Goal: Task Accomplishment & Management: Manage account settings

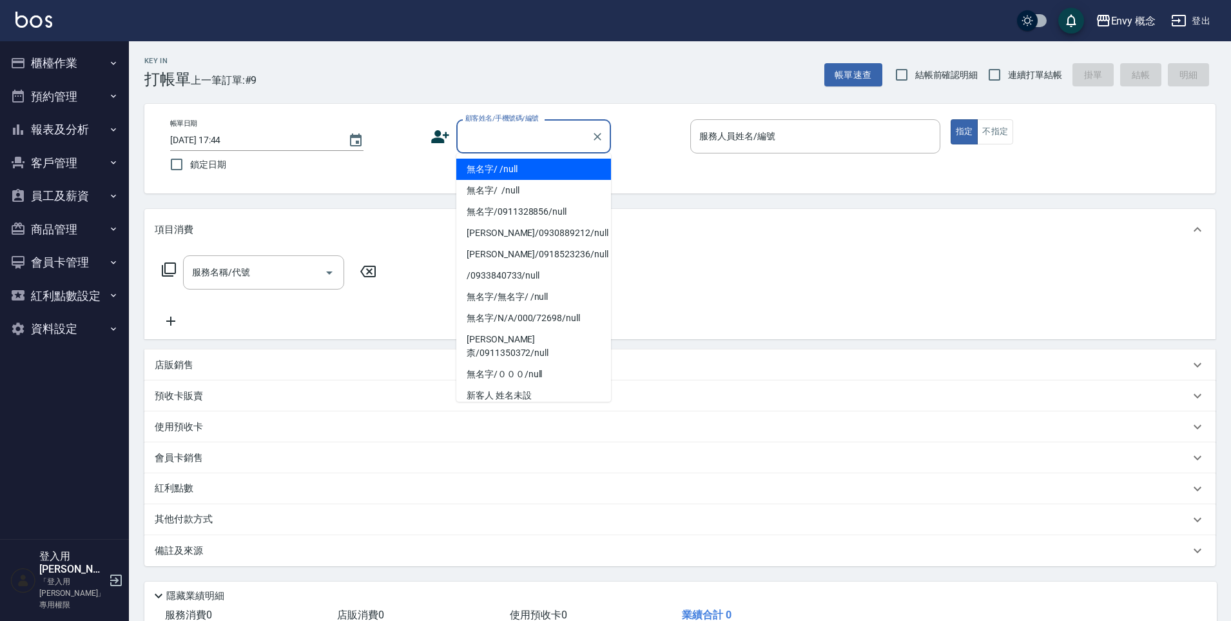
click at [499, 131] on input "顧客姓名/手機號碼/編號" at bounding box center [524, 136] width 124 height 23
click at [506, 159] on li "無名字/ /null" at bounding box center [533, 169] width 155 height 21
type input "無名字/ /null"
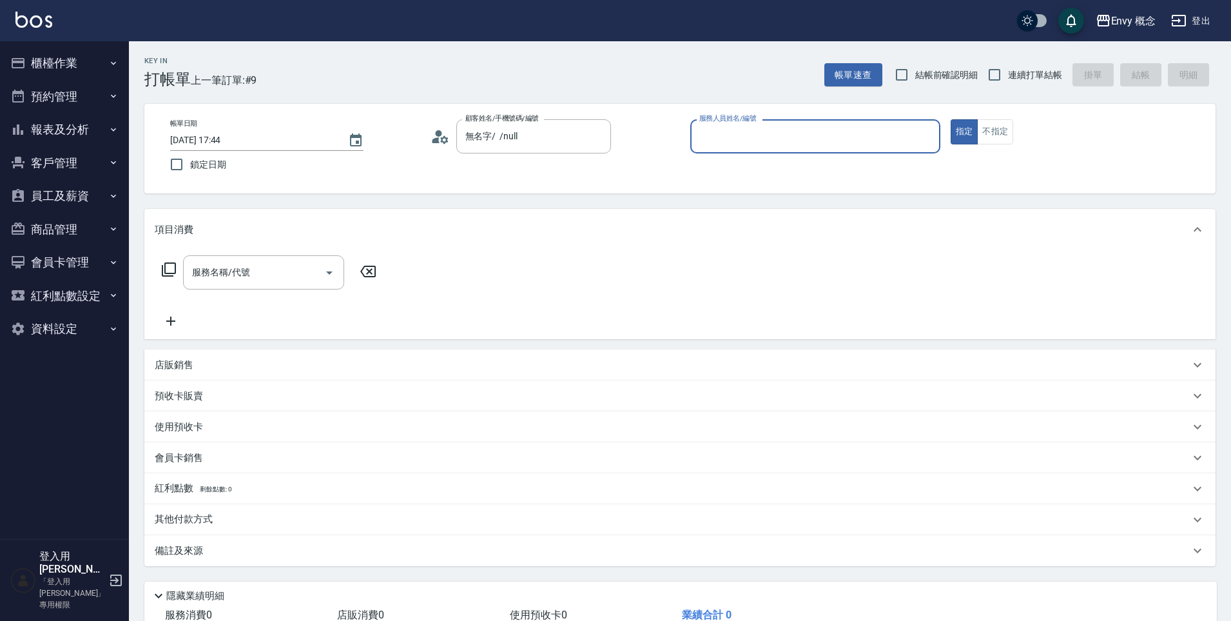
click at [724, 133] on input "服務人員姓名/編號" at bounding box center [815, 136] width 239 height 23
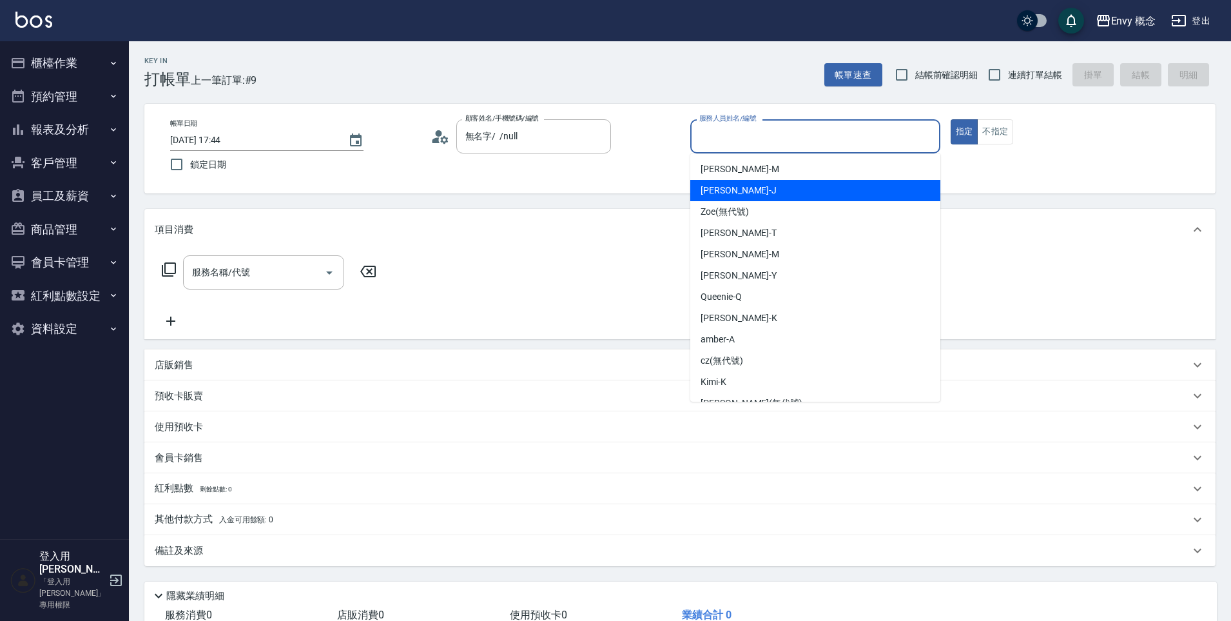
drag, startPoint x: 743, startPoint y: 182, endPoint x: 697, endPoint y: 195, distance: 47.6
click at [743, 183] on div "[PERSON_NAME]" at bounding box center [815, 190] width 250 height 21
type input "[PERSON_NAME]"
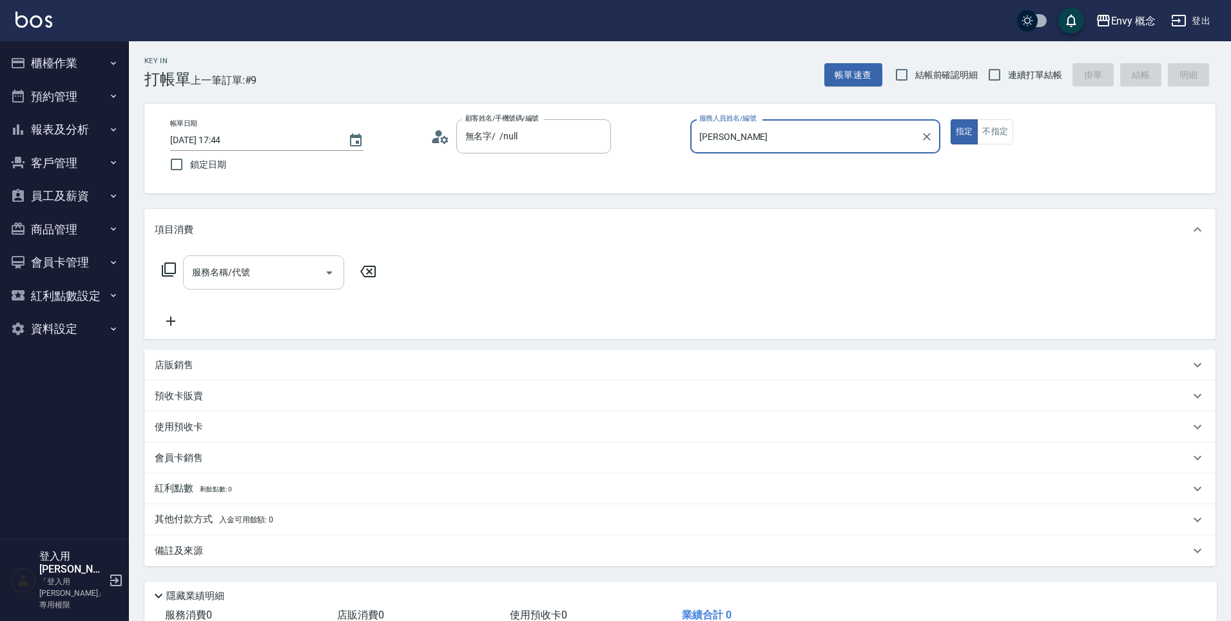
click at [278, 262] on input "服務名稱/代號" at bounding box center [254, 272] width 130 height 23
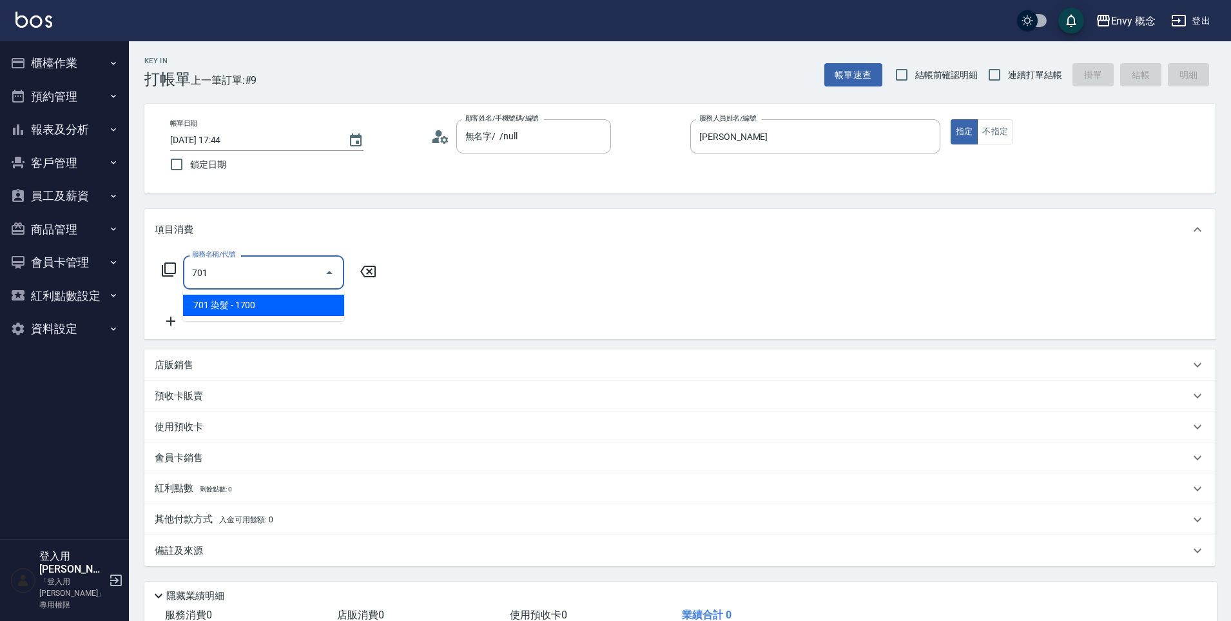
type input "701 染髮(701)"
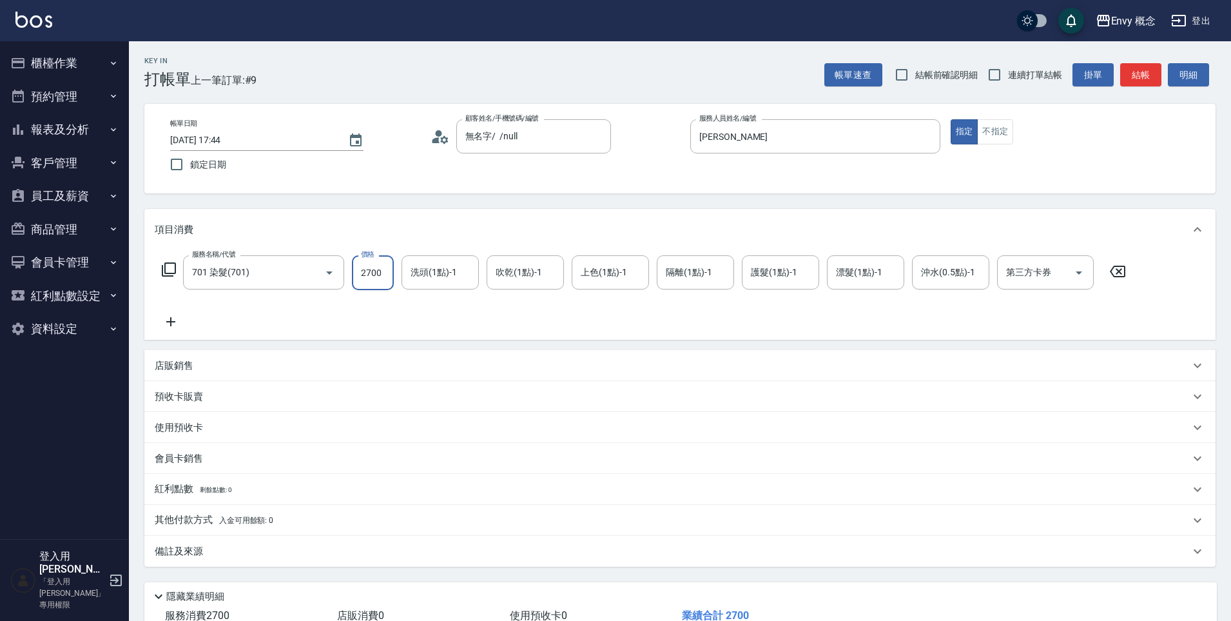
type input "2700"
click at [230, 526] on p "其他付款方式 入金可用餘額: 0" at bounding box center [214, 520] width 119 height 14
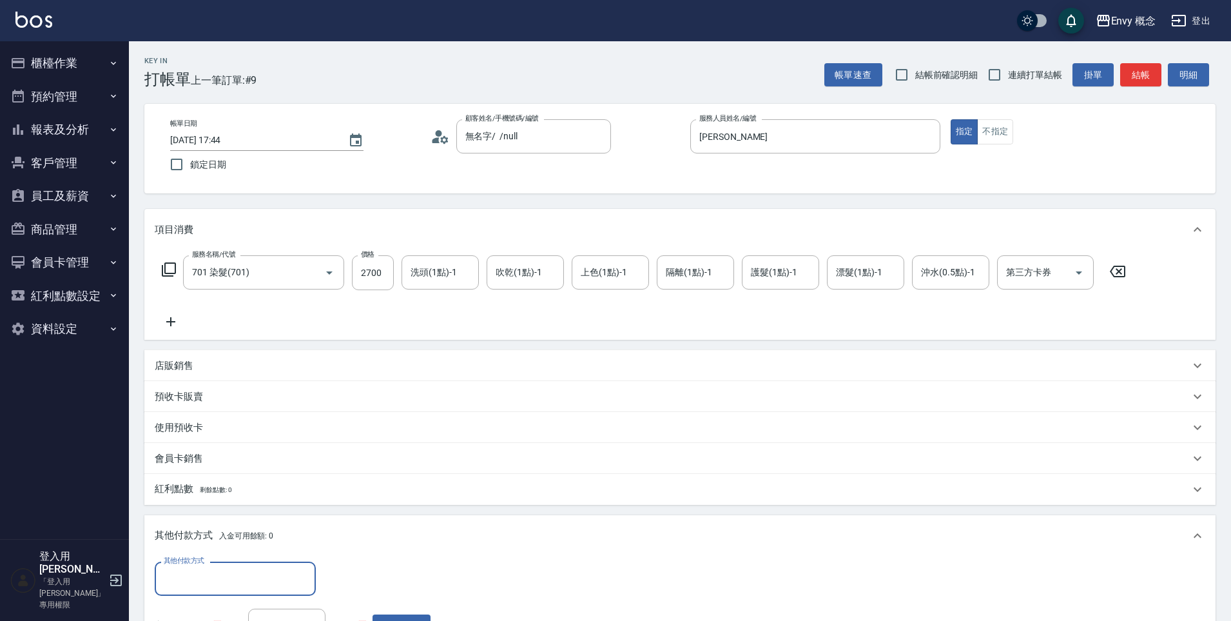
click at [238, 573] on input "其他付款方式" at bounding box center [236, 578] width 150 height 23
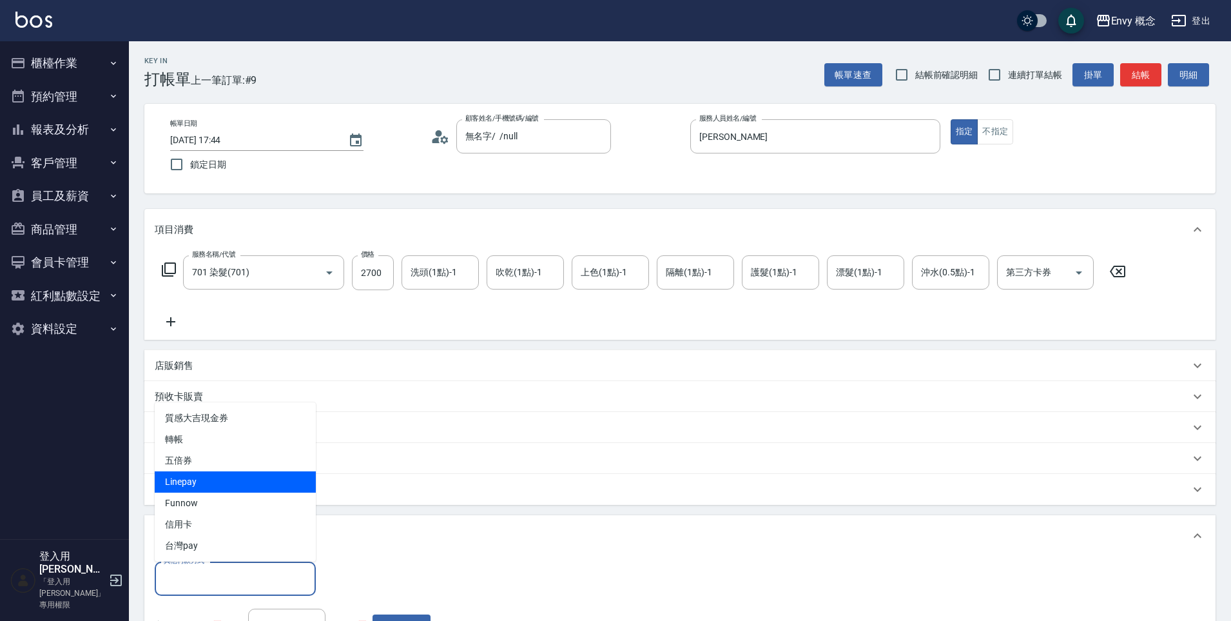
click at [218, 486] on span "Linepay" at bounding box center [235, 481] width 161 height 21
type input "Linepay"
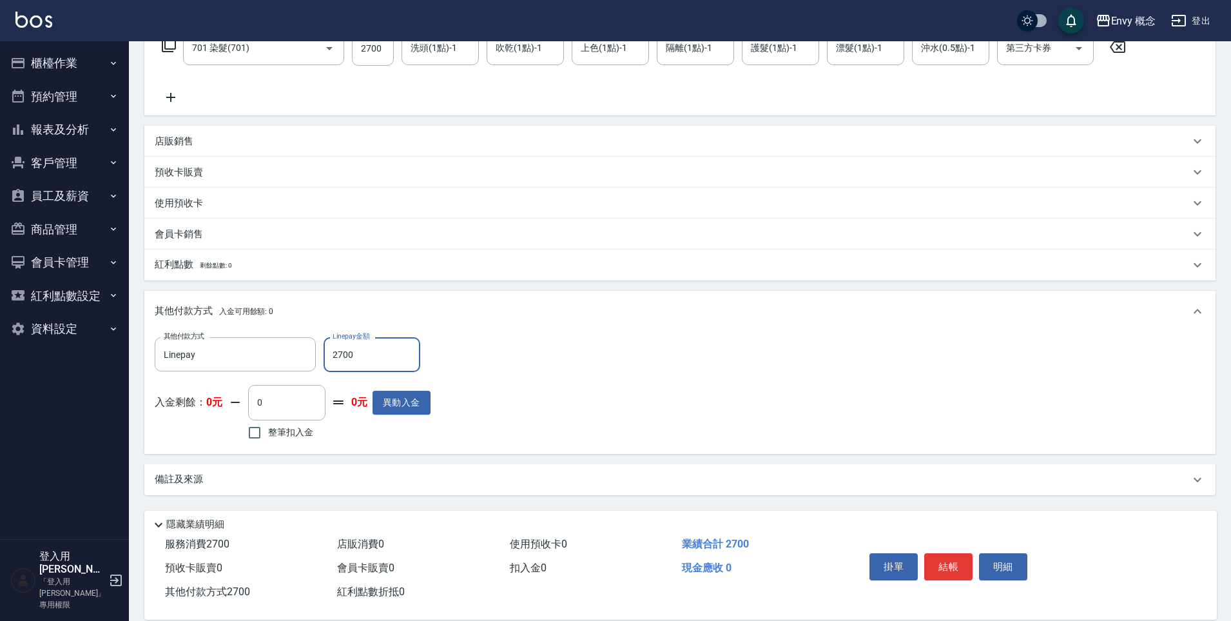
scroll to position [244, 0]
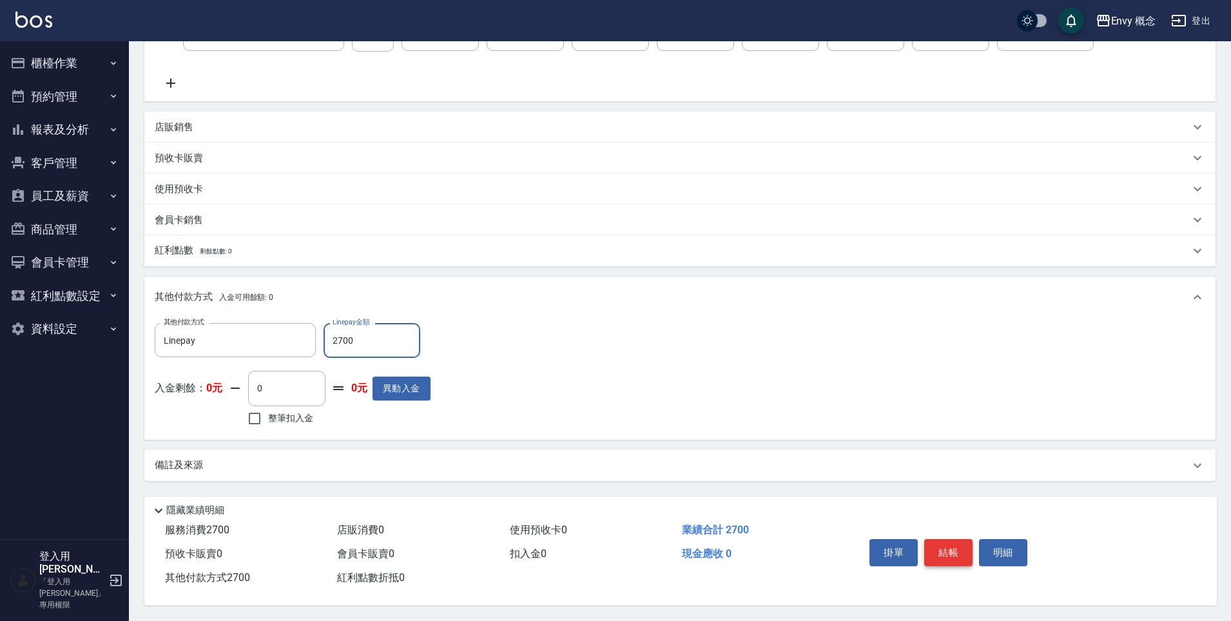
type input "2700"
click at [950, 552] on button "結帳" at bounding box center [948, 552] width 48 height 27
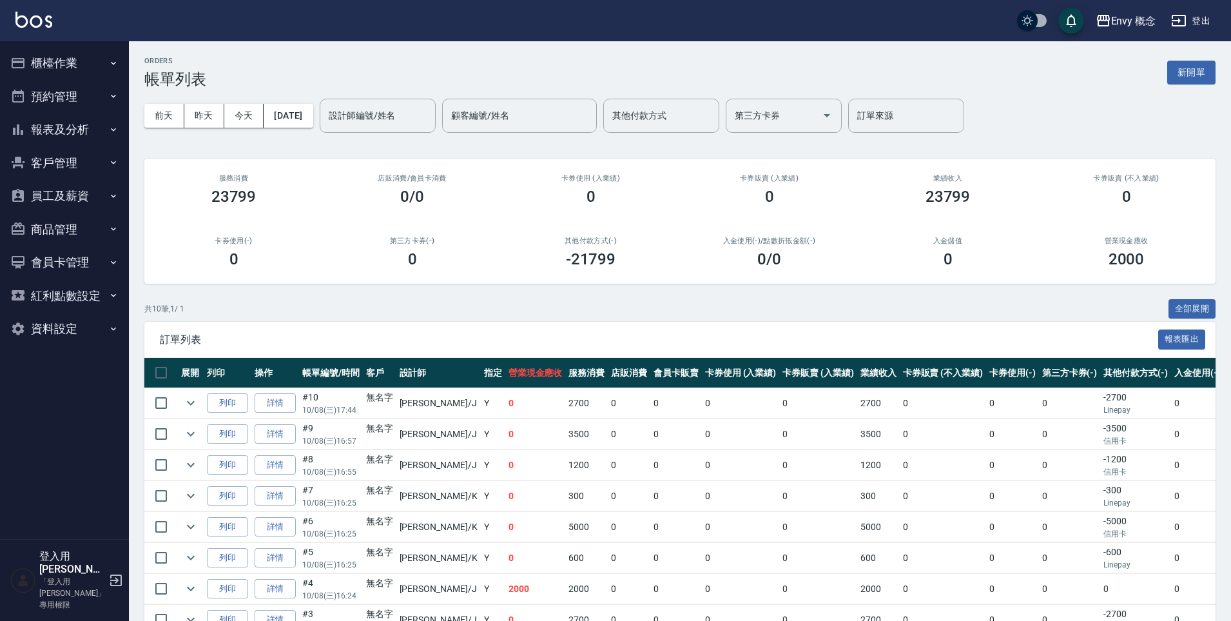
click at [104, 64] on button "櫃檯作業" at bounding box center [64, 63] width 119 height 34
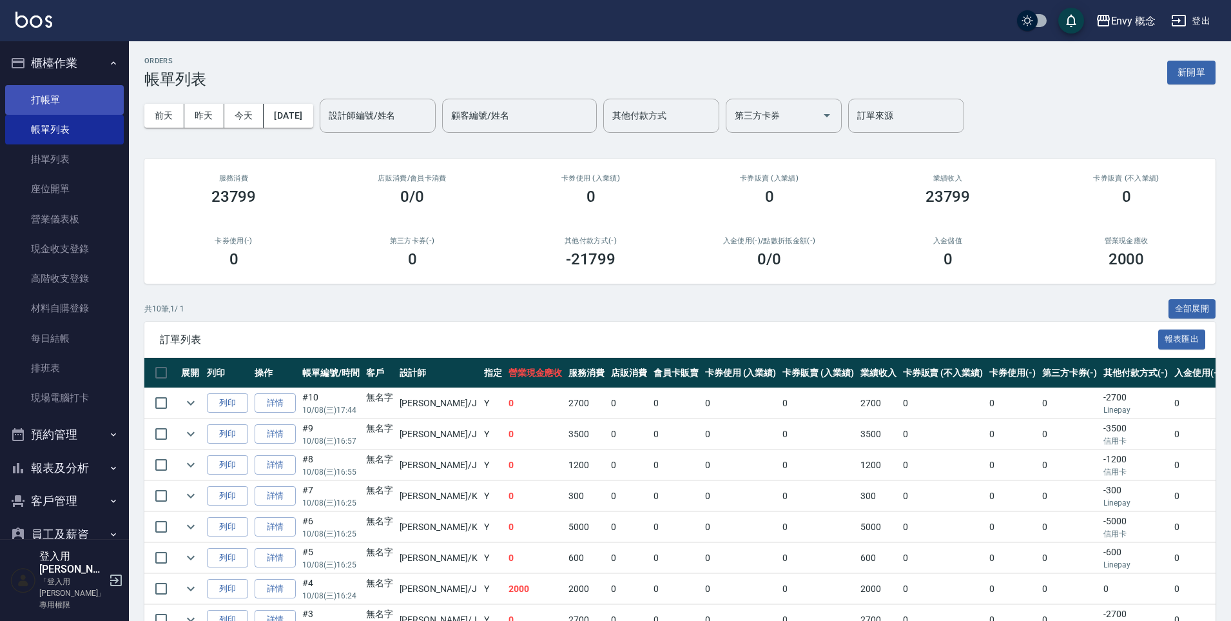
click at [86, 93] on link "打帳單" at bounding box center [64, 100] width 119 height 30
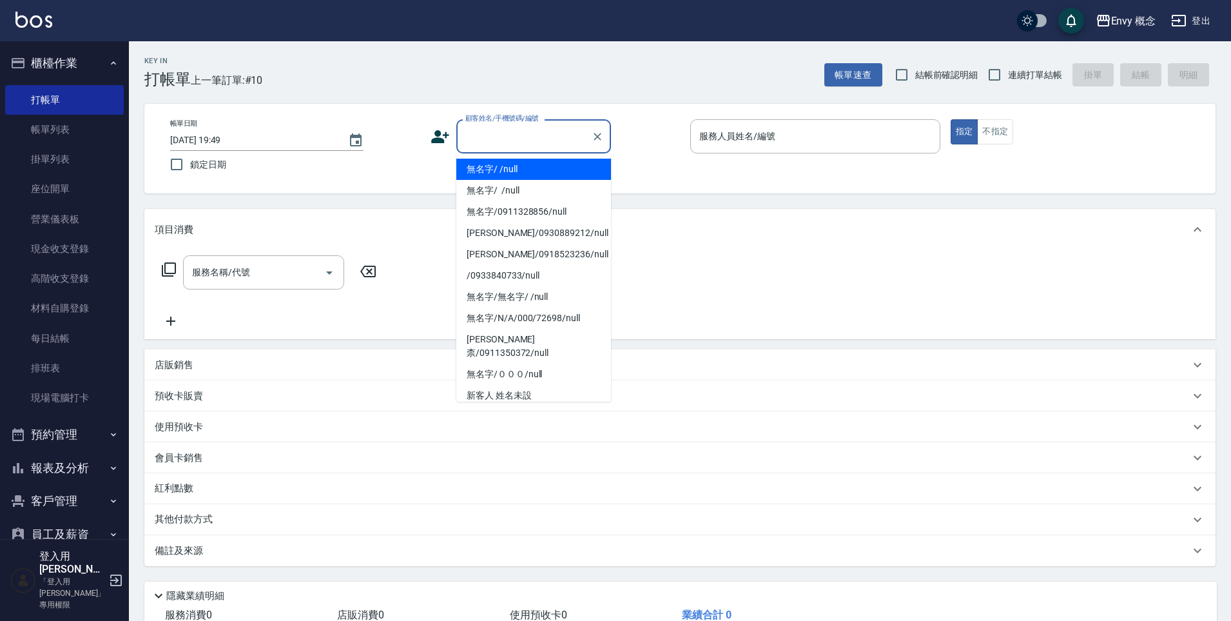
click at [543, 145] on input "顧客姓名/手機號碼/編號" at bounding box center [524, 136] width 124 height 23
click at [548, 162] on li "無名字/ /null" at bounding box center [533, 169] width 155 height 21
type input "無名字/ /null"
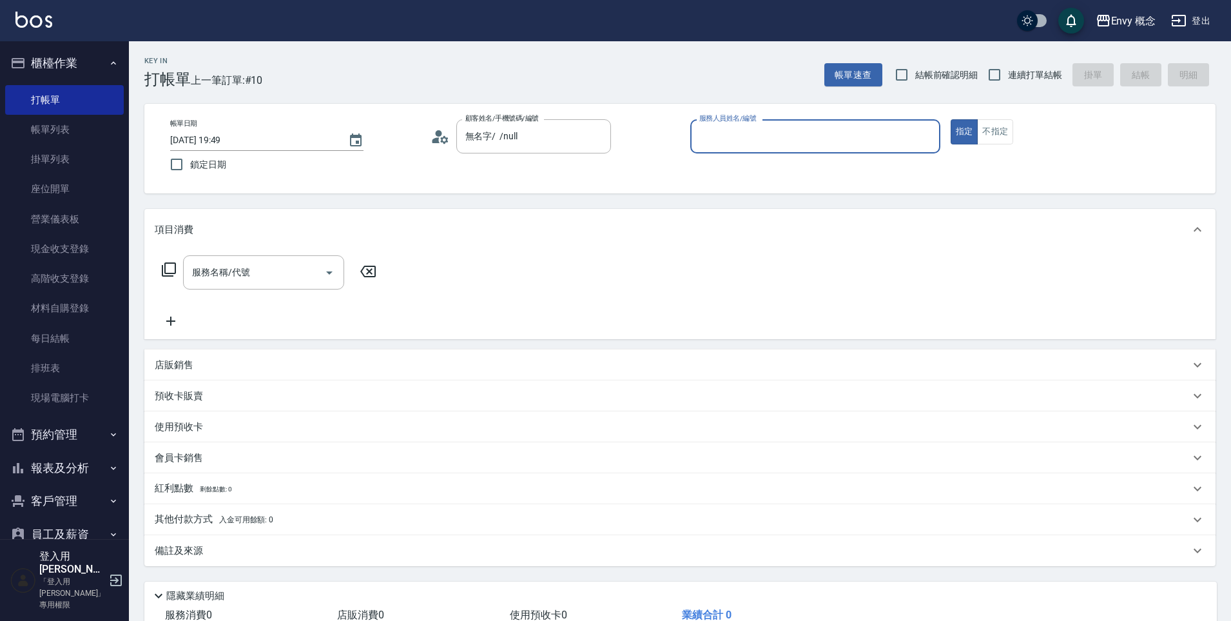
click at [786, 130] on input "服務人員姓名/編號" at bounding box center [815, 136] width 239 height 23
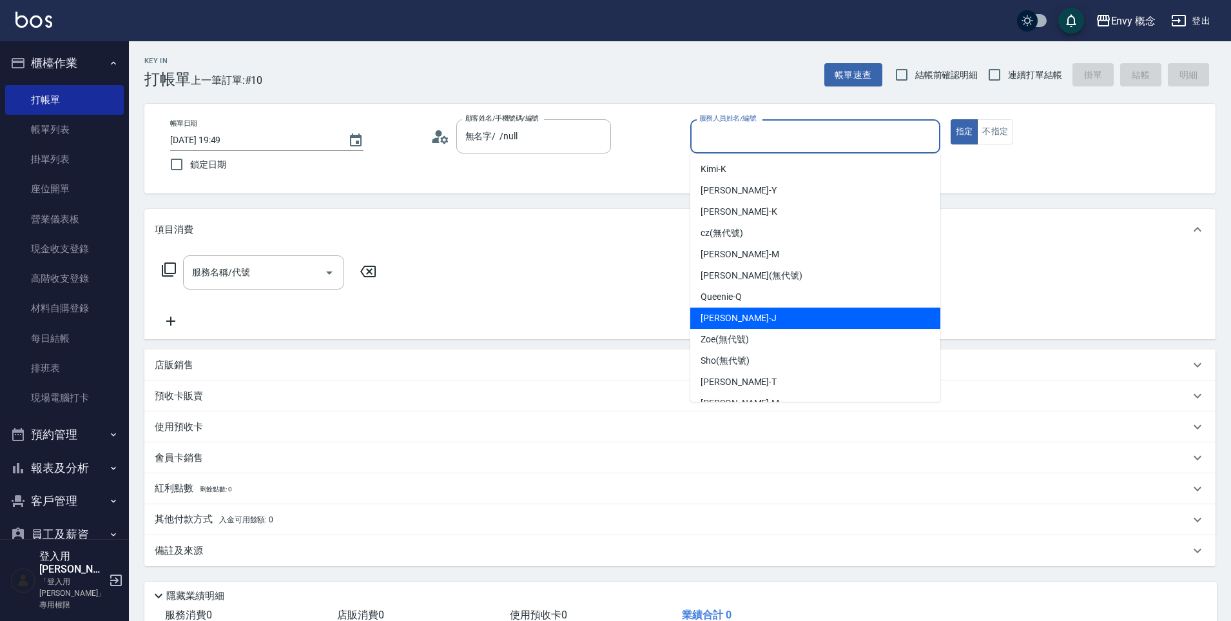
drag, startPoint x: 764, startPoint y: 319, endPoint x: 493, endPoint y: 329, distance: 271.6
click at [764, 319] on div "[PERSON_NAME]" at bounding box center [815, 318] width 250 height 21
type input "[PERSON_NAME]"
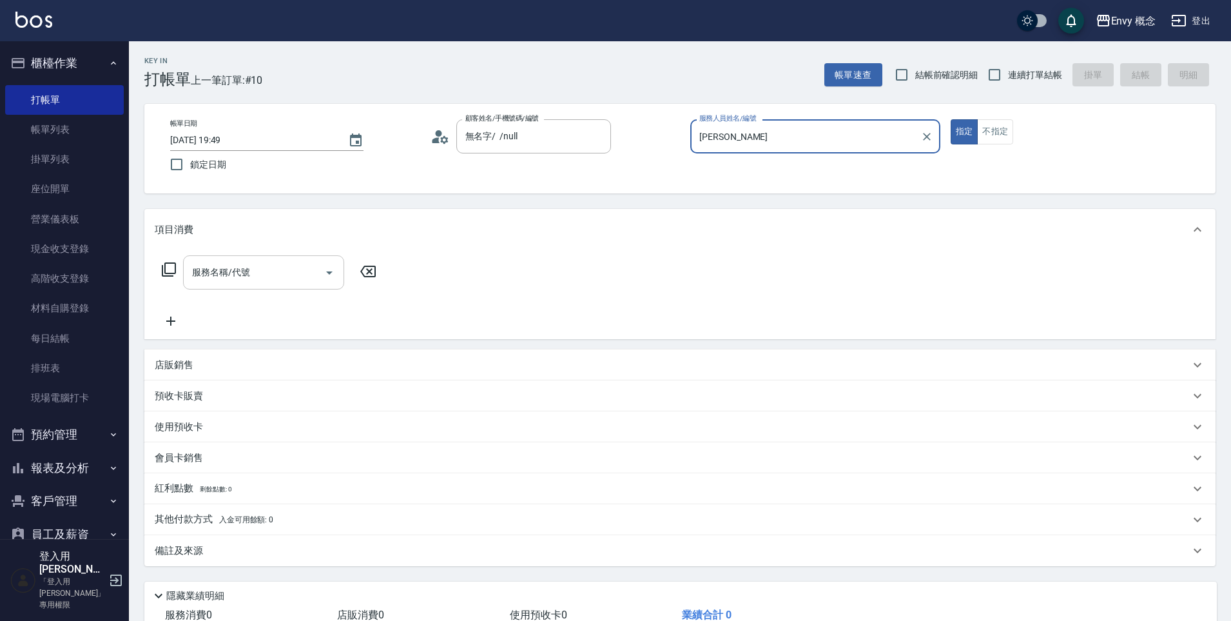
click at [231, 288] on div "服務名稱/代號" at bounding box center [263, 272] width 161 height 34
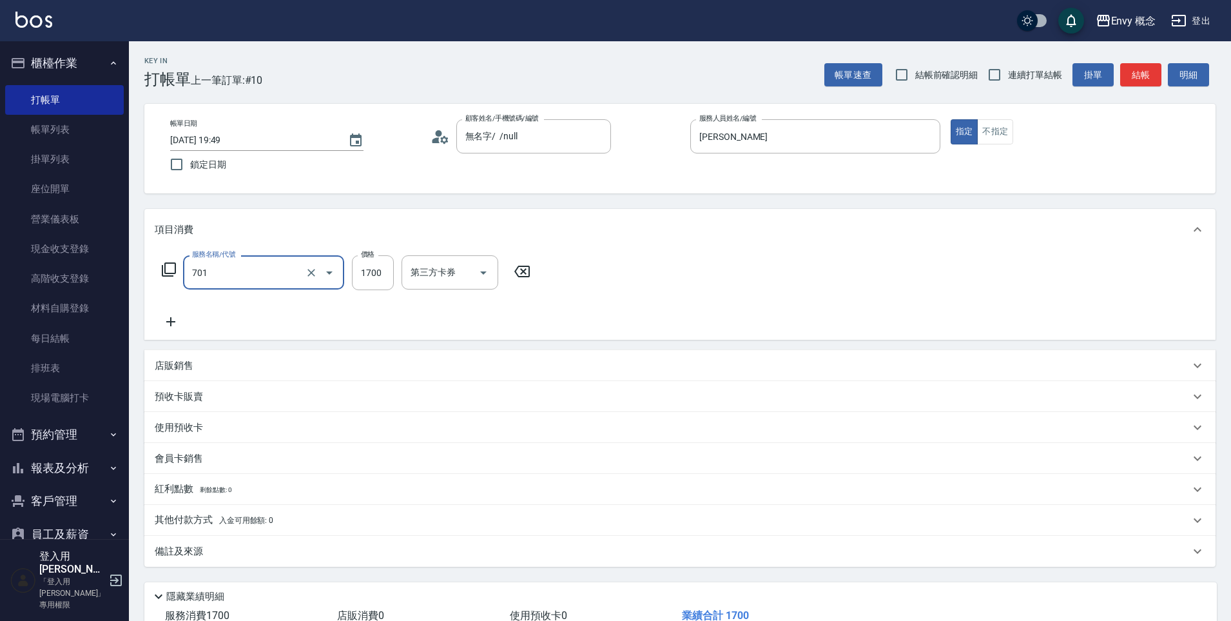
type input "701 染髮(701)"
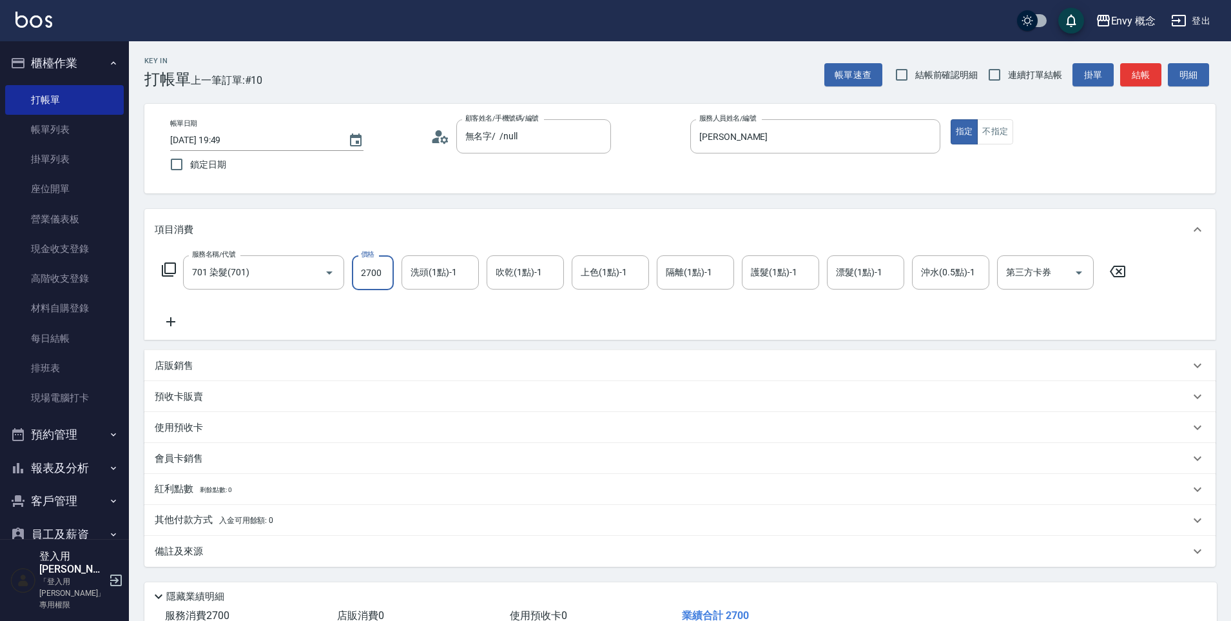
type input "2700"
click at [202, 536] on div "備註及來源" at bounding box center [679, 551] width 1071 height 31
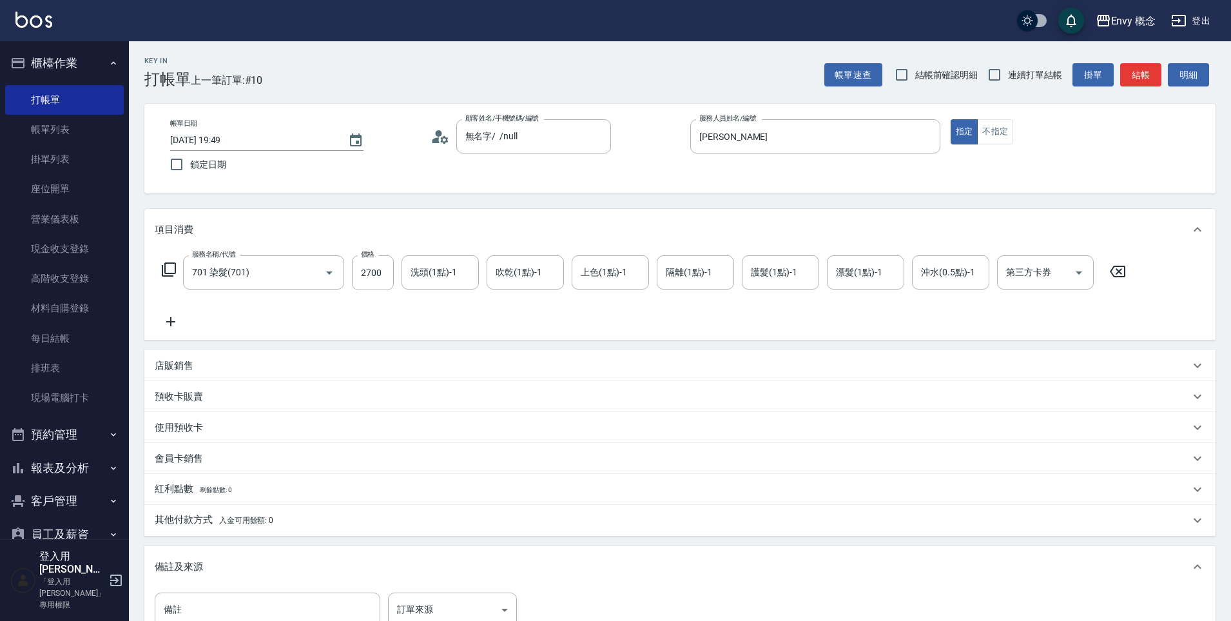
click at [202, 525] on p "其他付款方式 入金可用餘額: 0" at bounding box center [214, 520] width 119 height 14
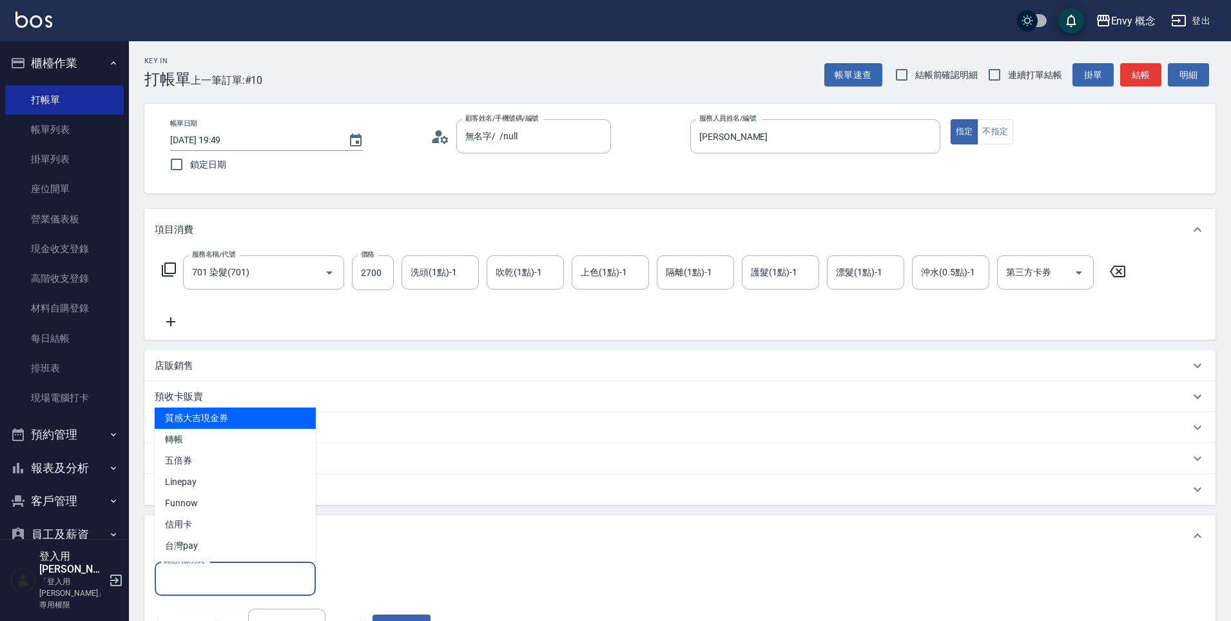
click at [200, 579] on input "其他付款方式" at bounding box center [236, 578] width 150 height 23
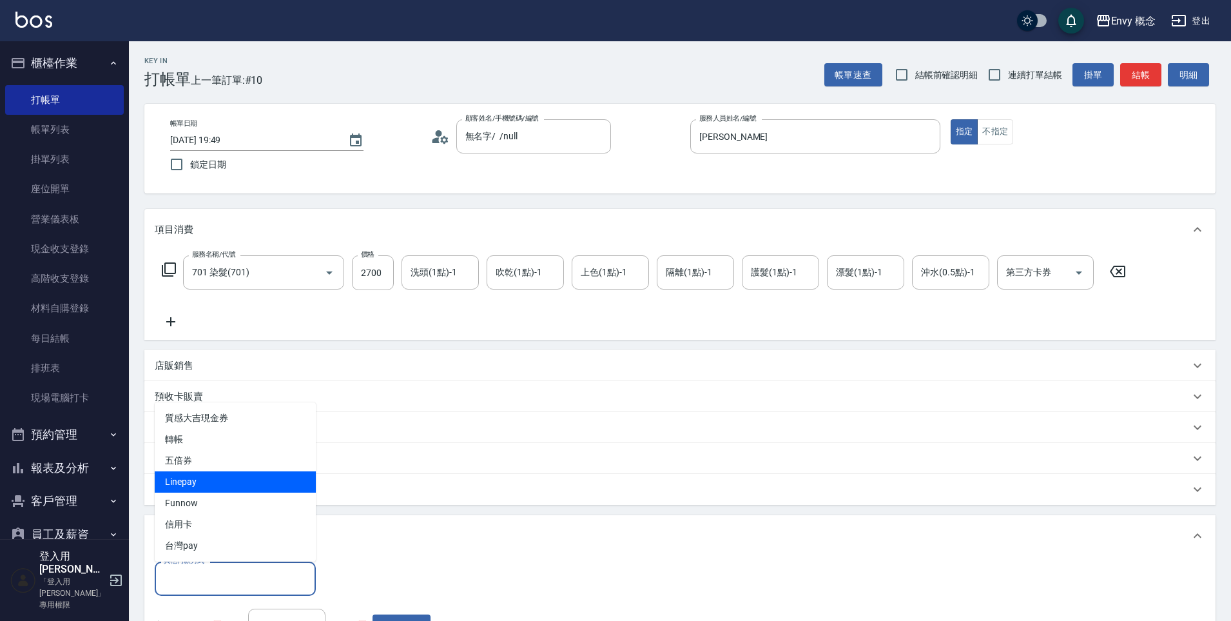
click at [197, 489] on span "Linepay" at bounding box center [235, 481] width 161 height 21
type input "Linepay"
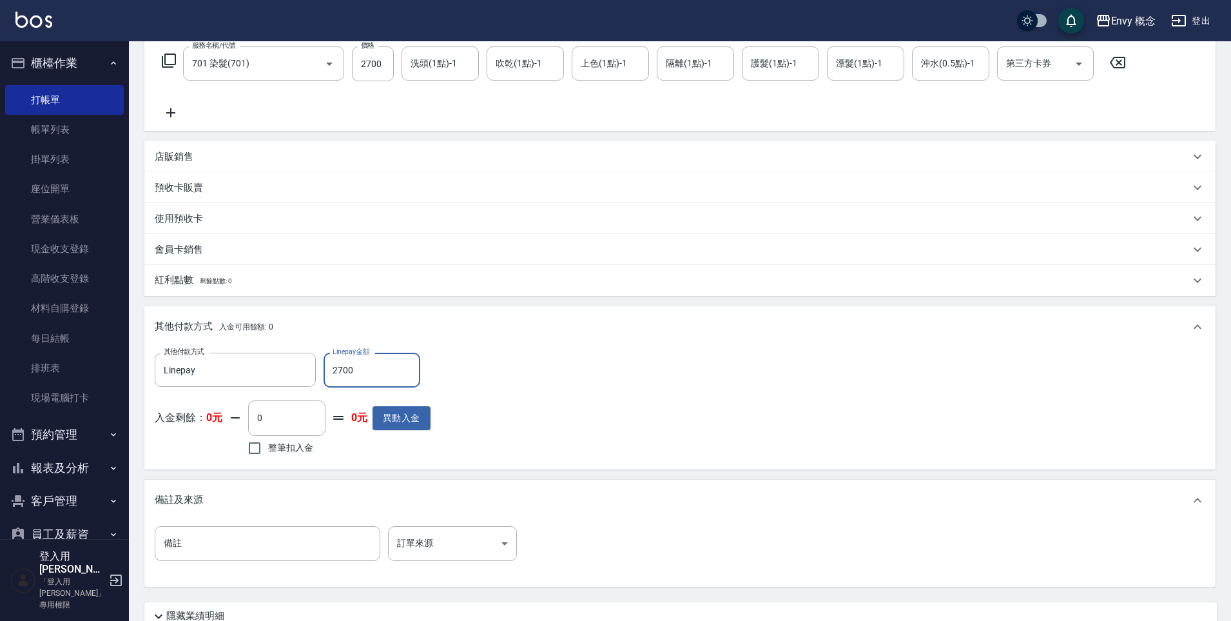
scroll to position [320, 0]
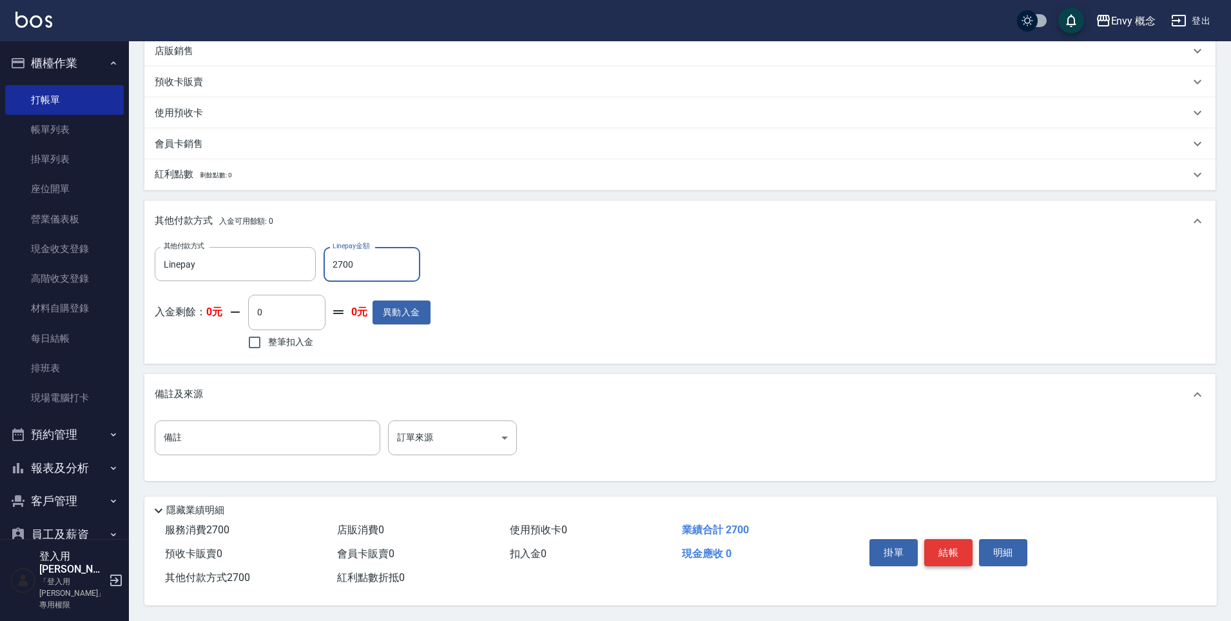
type input "2700"
click at [946, 546] on button "結帳" at bounding box center [948, 552] width 48 height 27
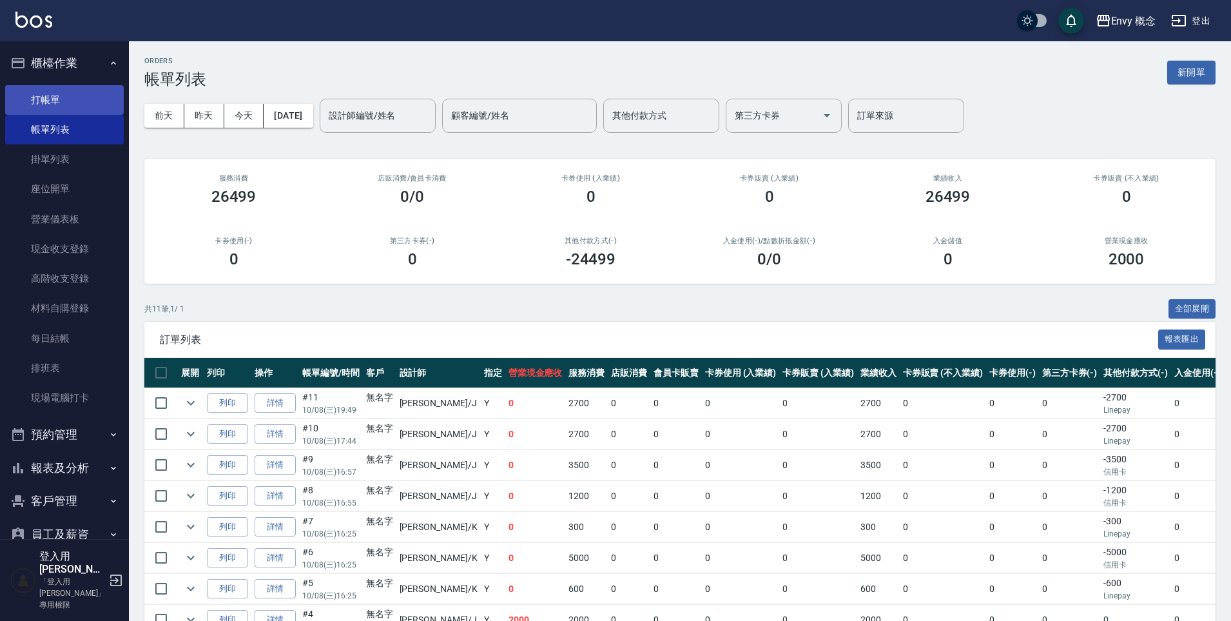
click at [70, 95] on link "打帳單" at bounding box center [64, 100] width 119 height 30
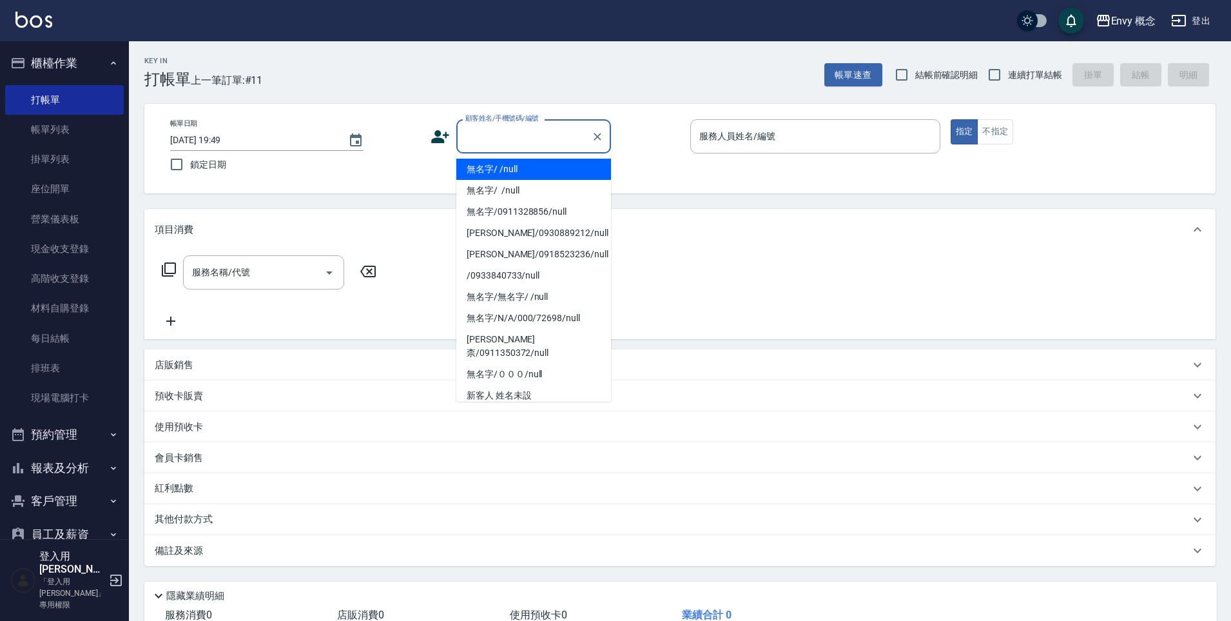
click at [484, 136] on input "顧客姓名/手機號碼/編號" at bounding box center [524, 136] width 124 height 23
click at [493, 161] on li "無名字/ /null" at bounding box center [533, 169] width 155 height 21
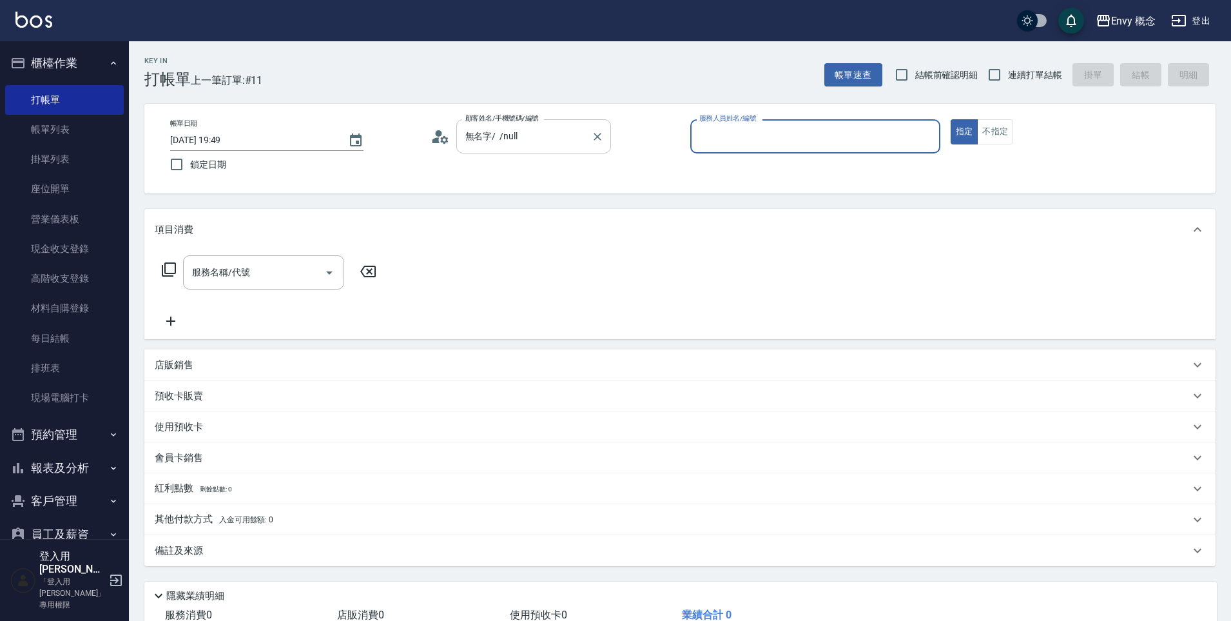
type input "無名字/ /null"
click at [719, 139] on input "服務人員姓名/編號" at bounding box center [815, 136] width 239 height 23
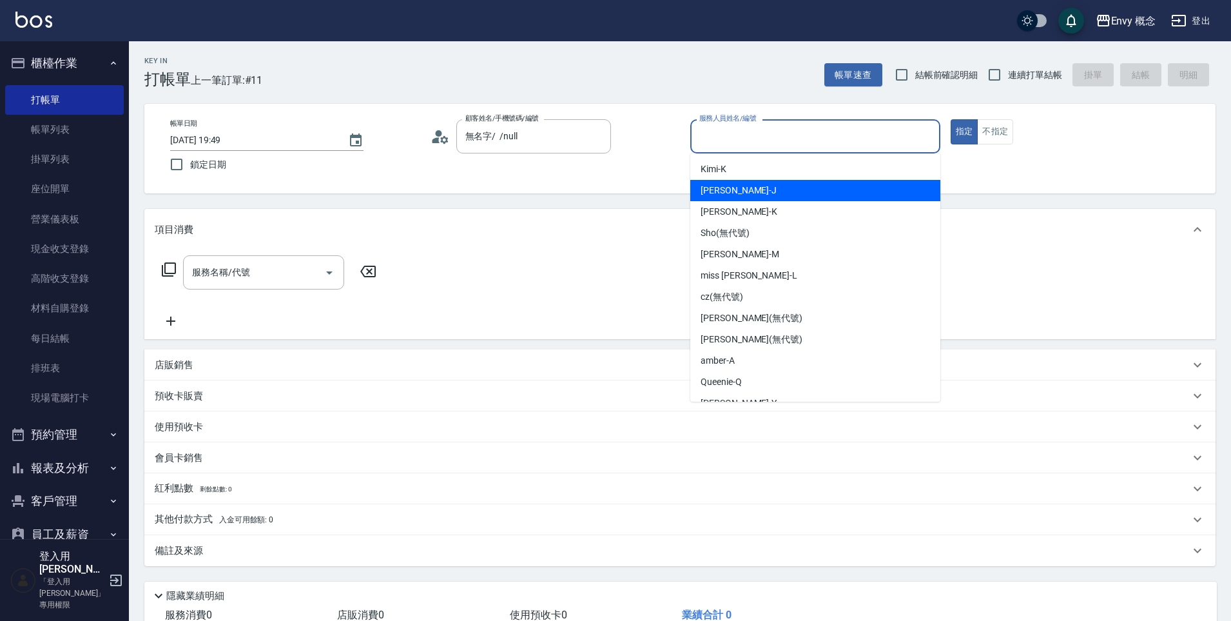
click at [732, 191] on span "[PERSON_NAME]" at bounding box center [739, 191] width 76 height 14
type input "[PERSON_NAME]"
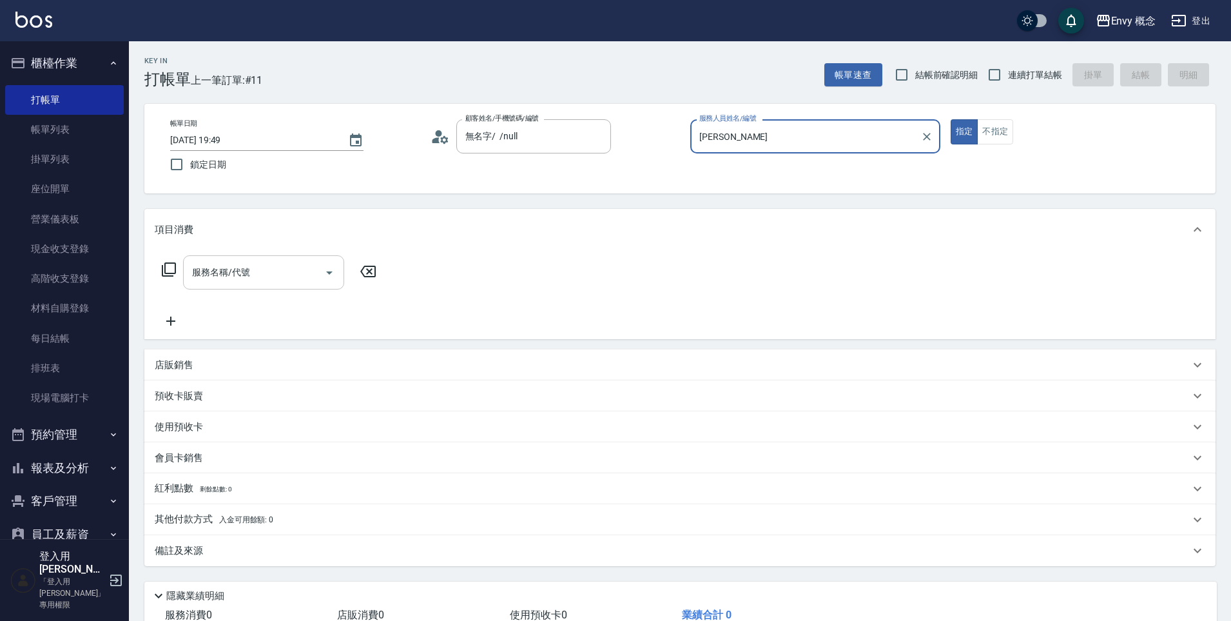
click at [294, 269] on input "服務名稱/代號" at bounding box center [254, 272] width 130 height 23
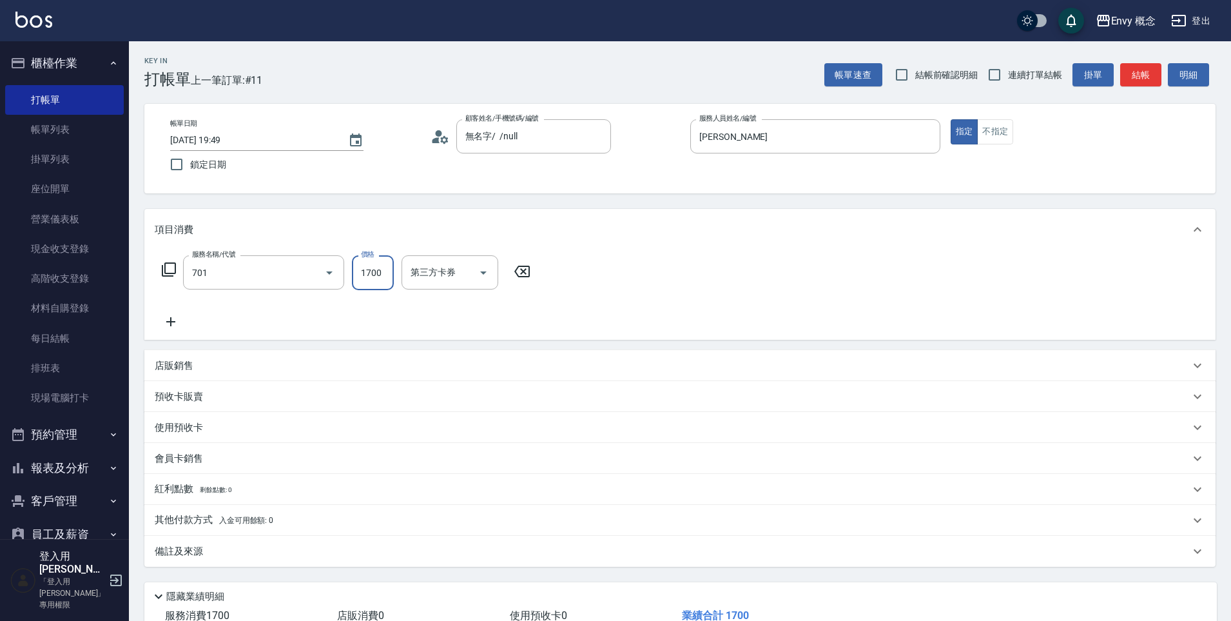
type input "701 染髮(701)"
type input "1500"
click at [194, 523] on p "其他付款方式 入金可用餘額: 0" at bounding box center [214, 520] width 119 height 14
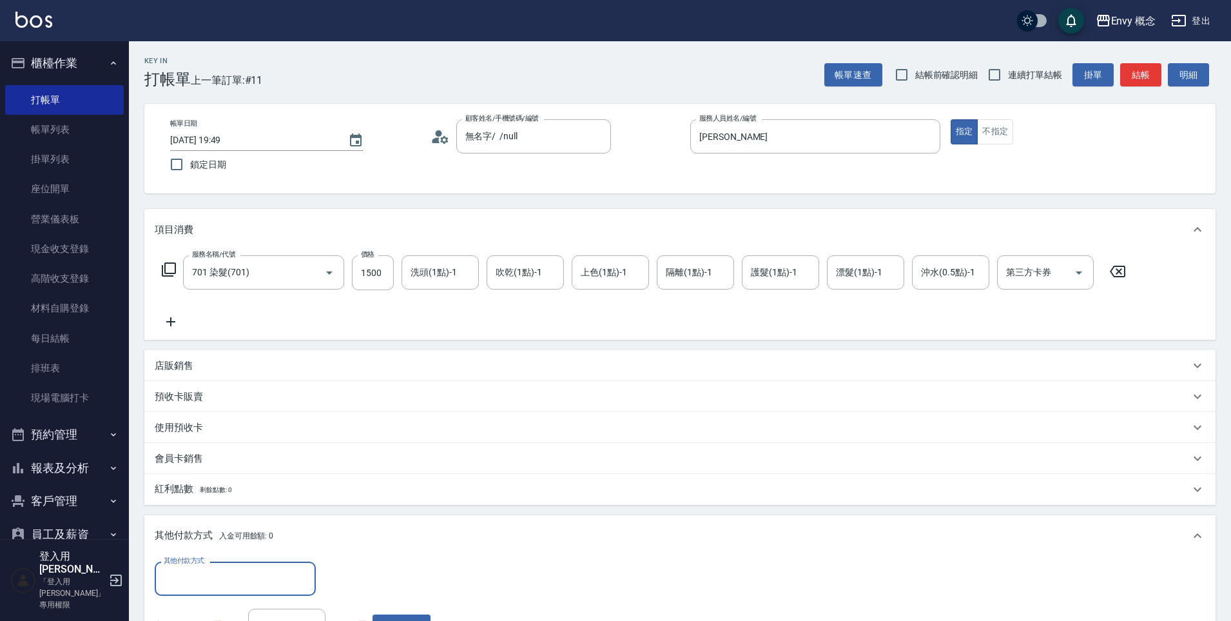
click at [202, 572] on input "其他付款方式" at bounding box center [236, 578] width 150 height 23
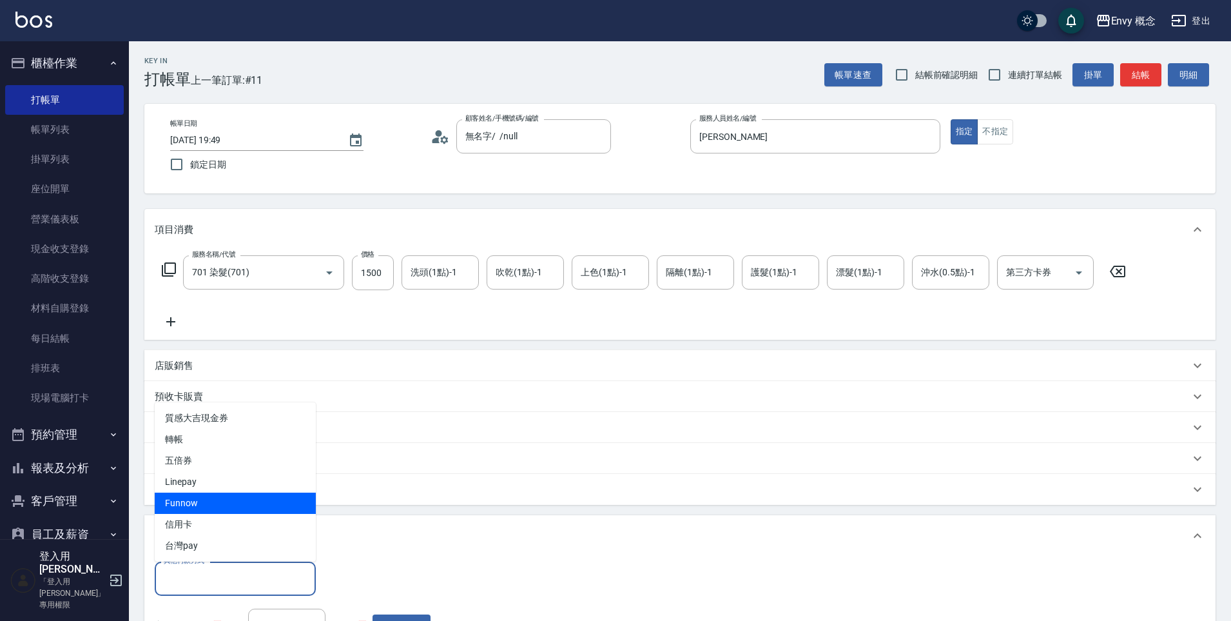
click at [197, 520] on span "信用卡" at bounding box center [235, 524] width 161 height 21
type input "信用卡"
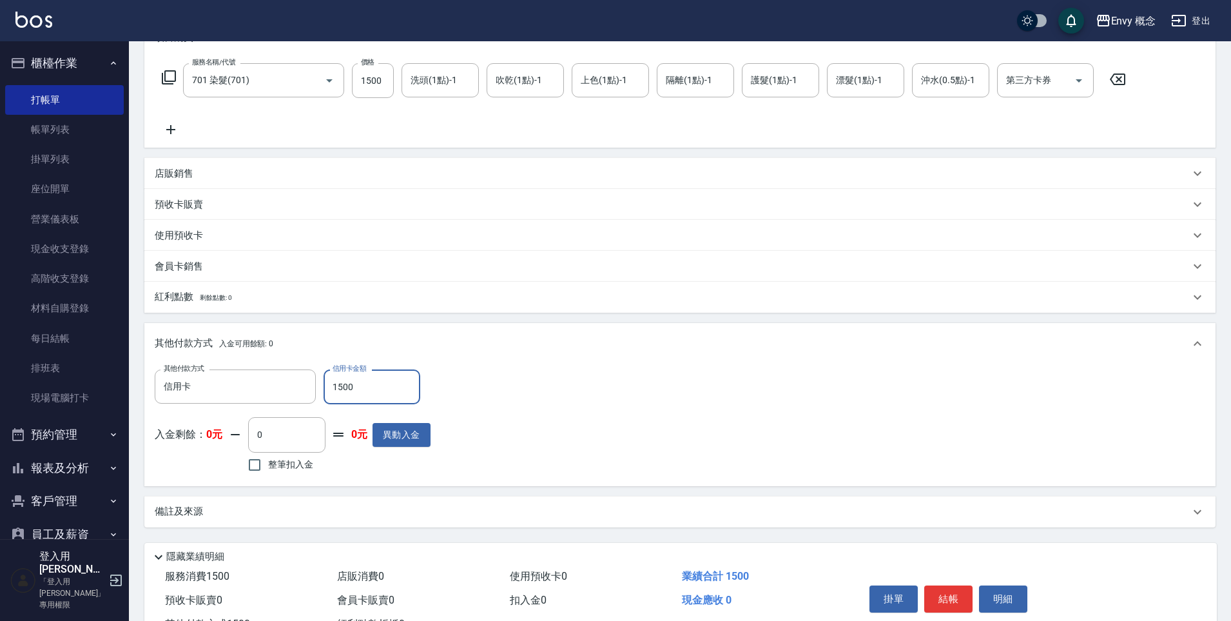
scroll to position [244, 0]
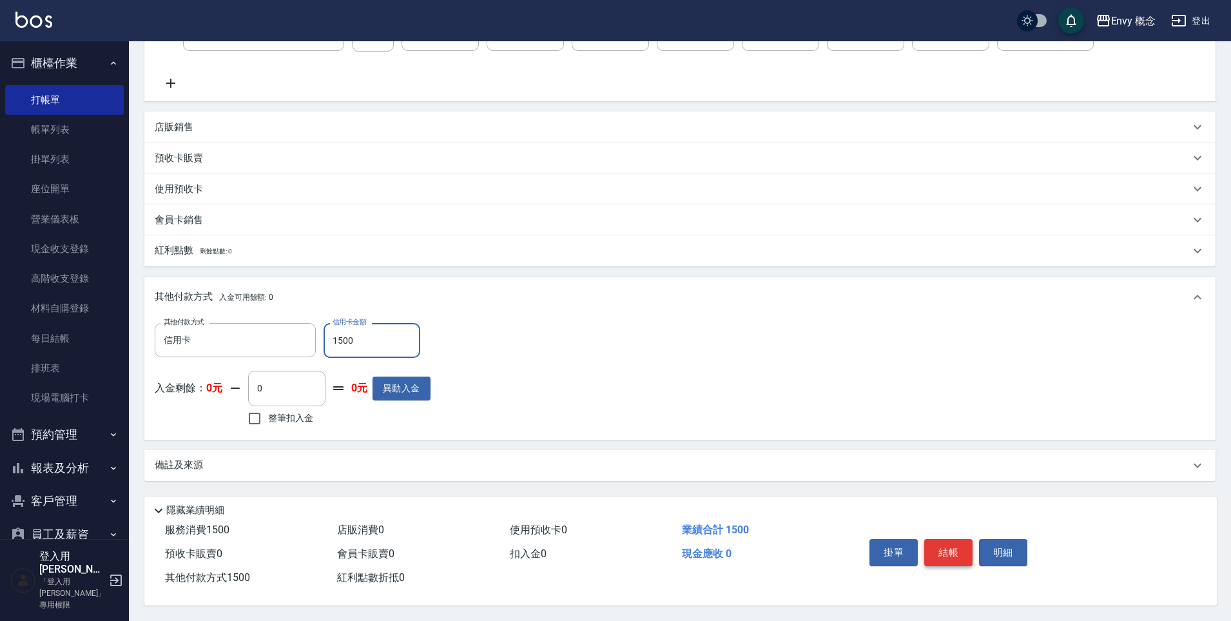
type input "1500"
click at [953, 547] on button "結帳" at bounding box center [948, 552] width 48 height 27
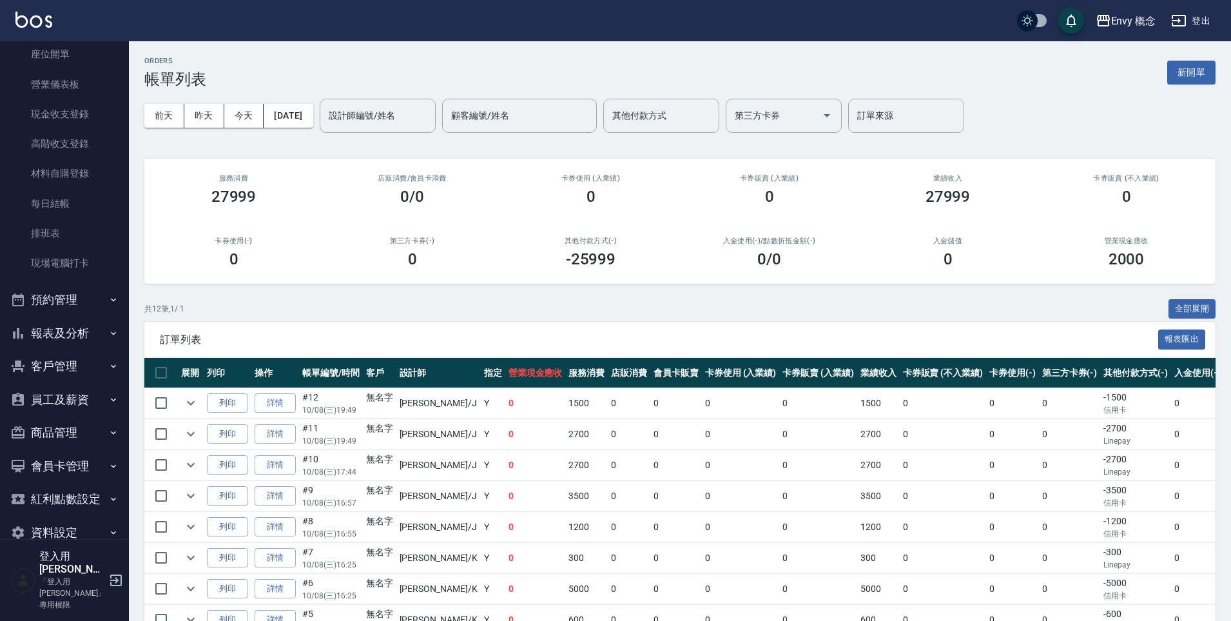
scroll to position [135, 0]
click at [57, 331] on button "報表及分析" at bounding box center [64, 333] width 119 height 34
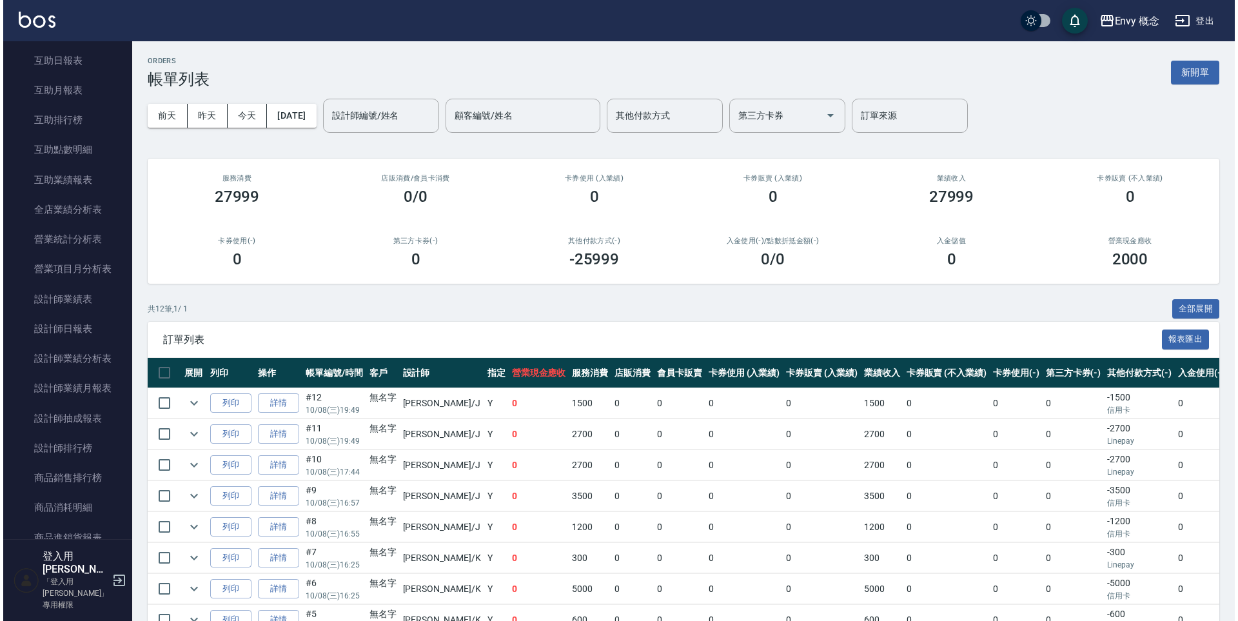
scroll to position [757, 0]
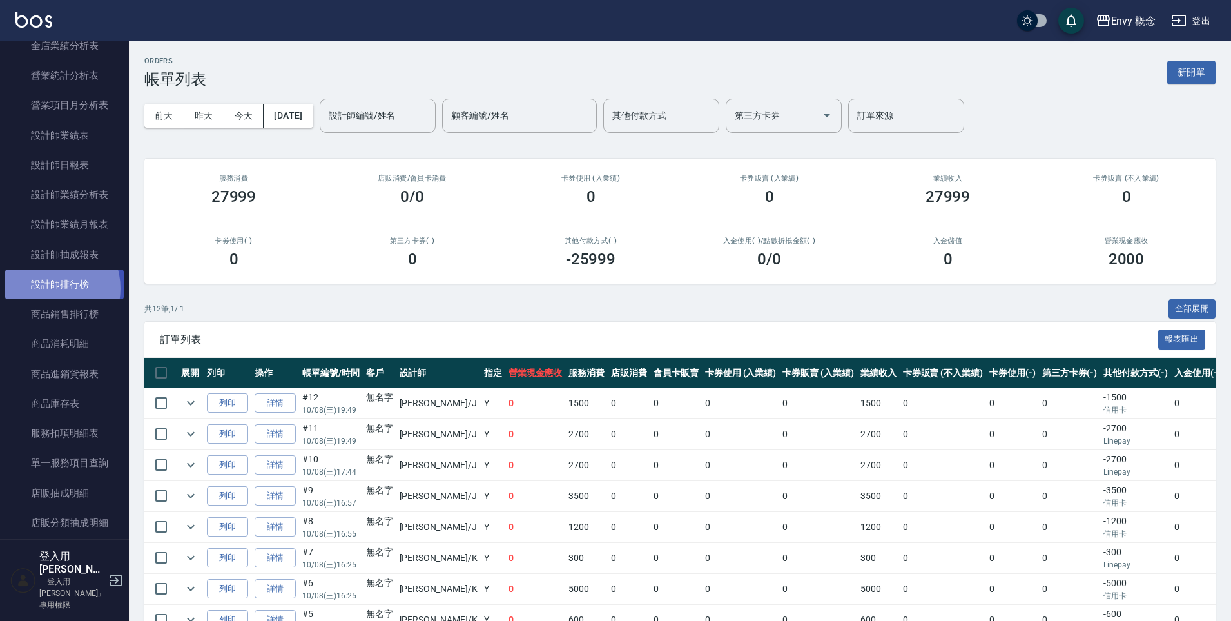
click at [49, 288] on link "設計師排行榜" at bounding box center [64, 284] width 119 height 30
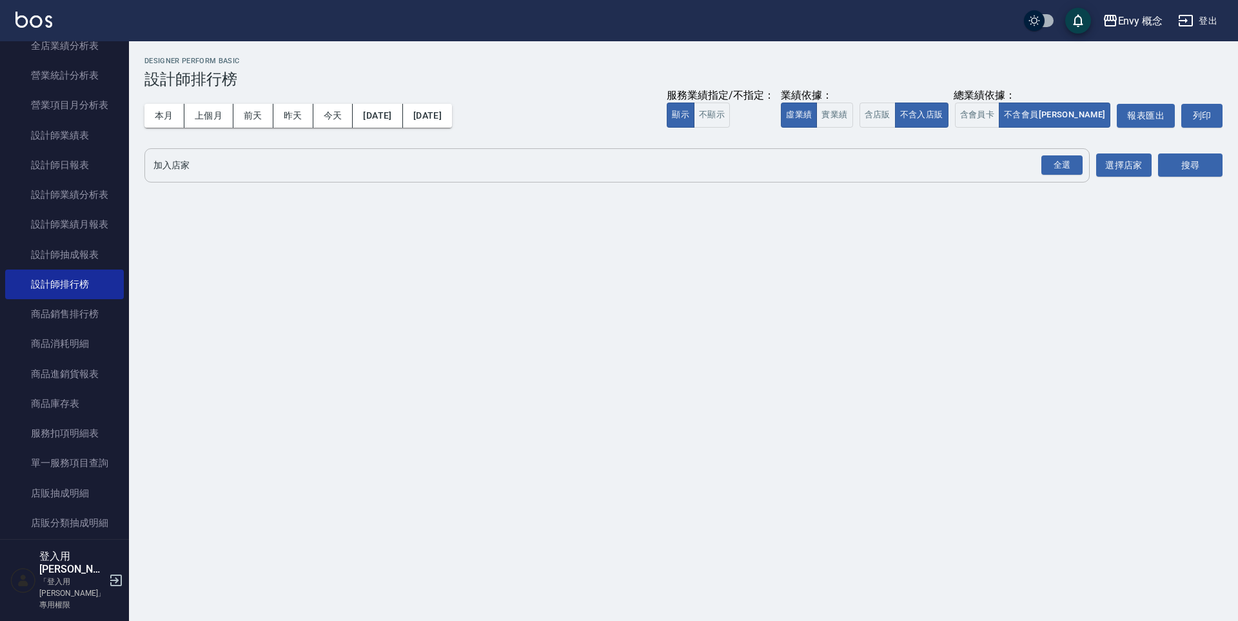
click at [207, 170] on input "加入店家" at bounding box center [607, 165] width 914 height 23
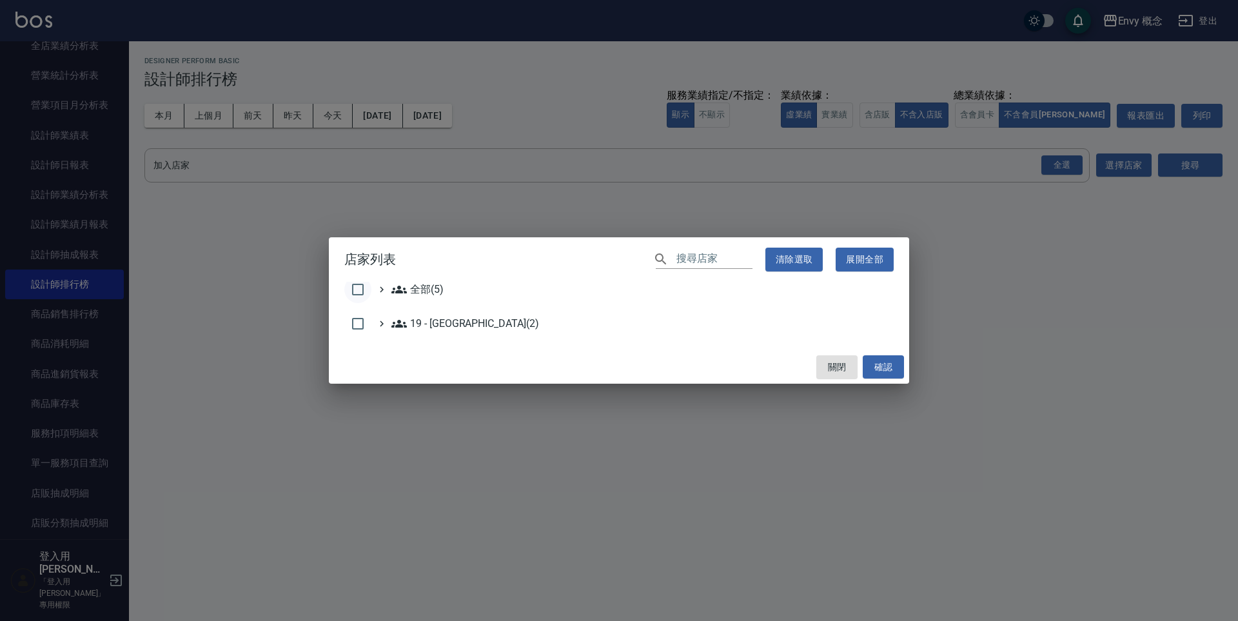
click at [364, 291] on input "checkbox" at bounding box center [357, 289] width 27 height 27
checkbox input "true"
click at [888, 369] on button "確認" at bounding box center [883, 367] width 41 height 24
checkbox input "false"
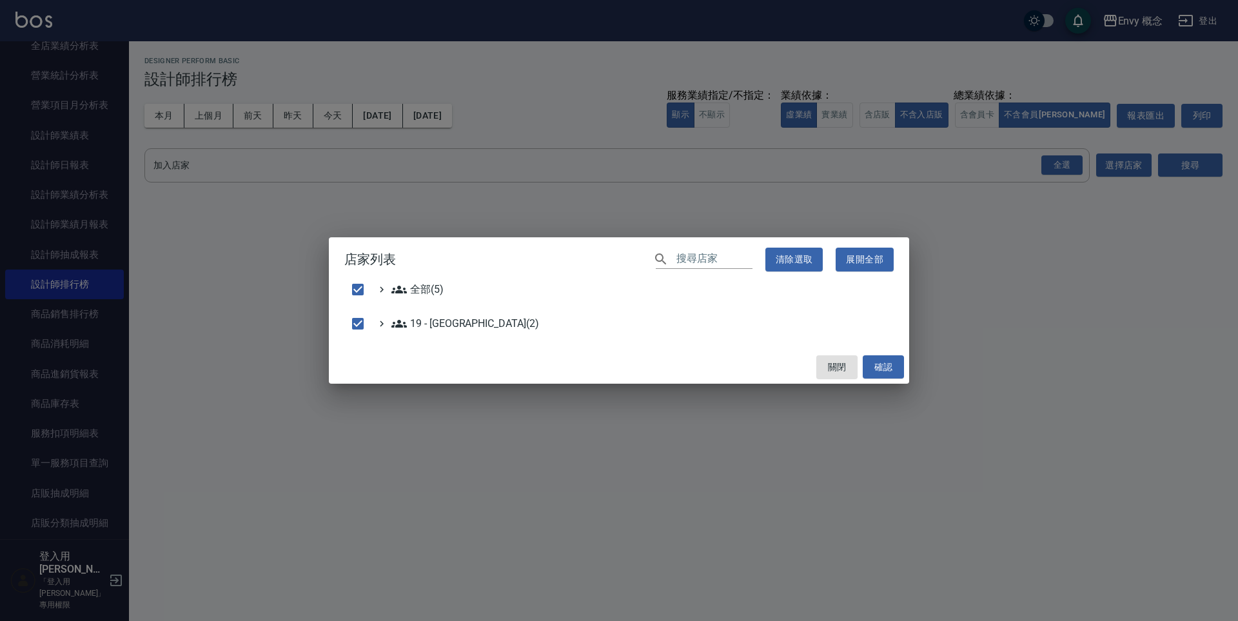
checkbox input "false"
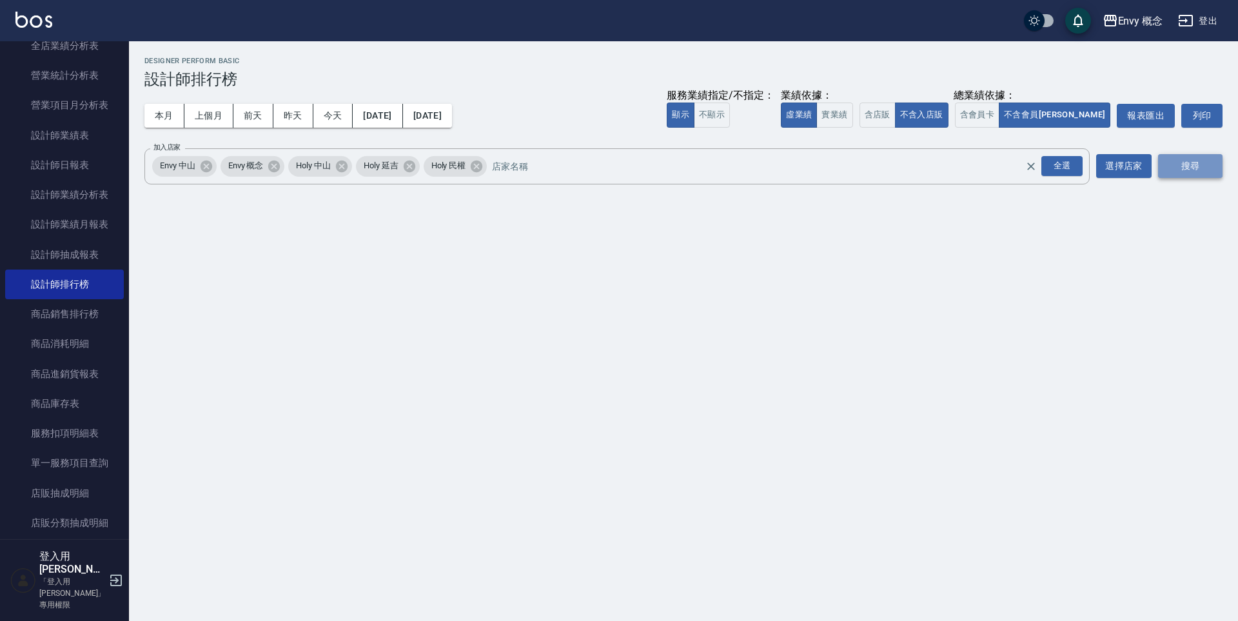
click at [1209, 173] on button "搜尋" at bounding box center [1190, 166] width 64 height 24
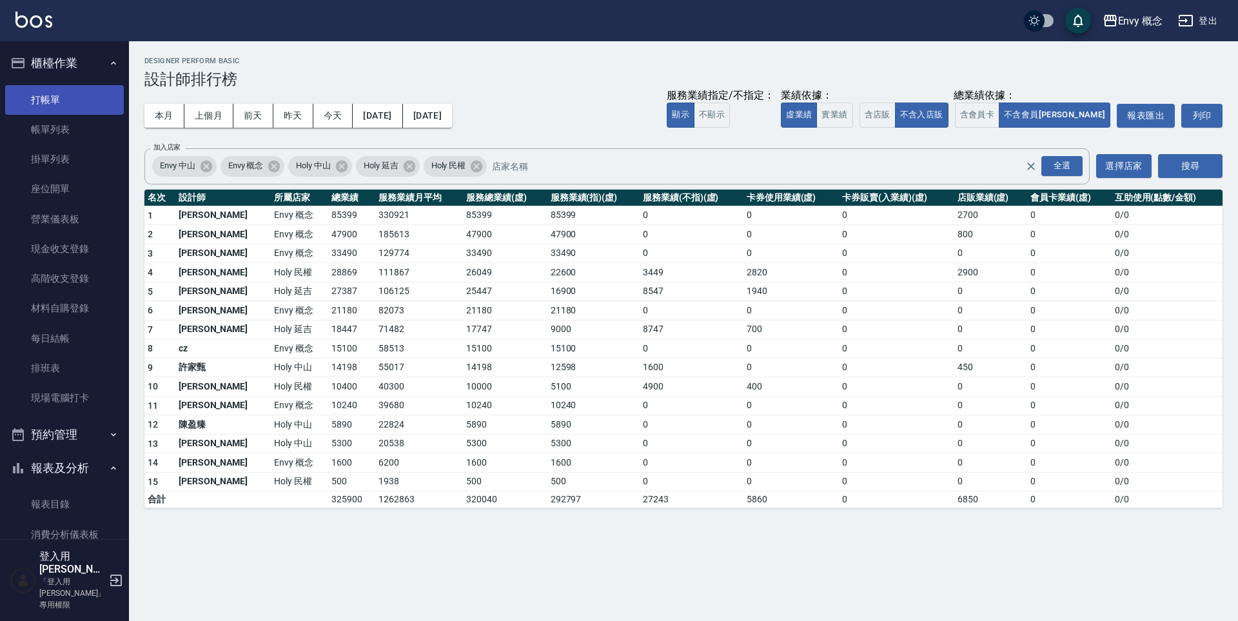
click at [44, 90] on link "打帳單" at bounding box center [64, 100] width 119 height 30
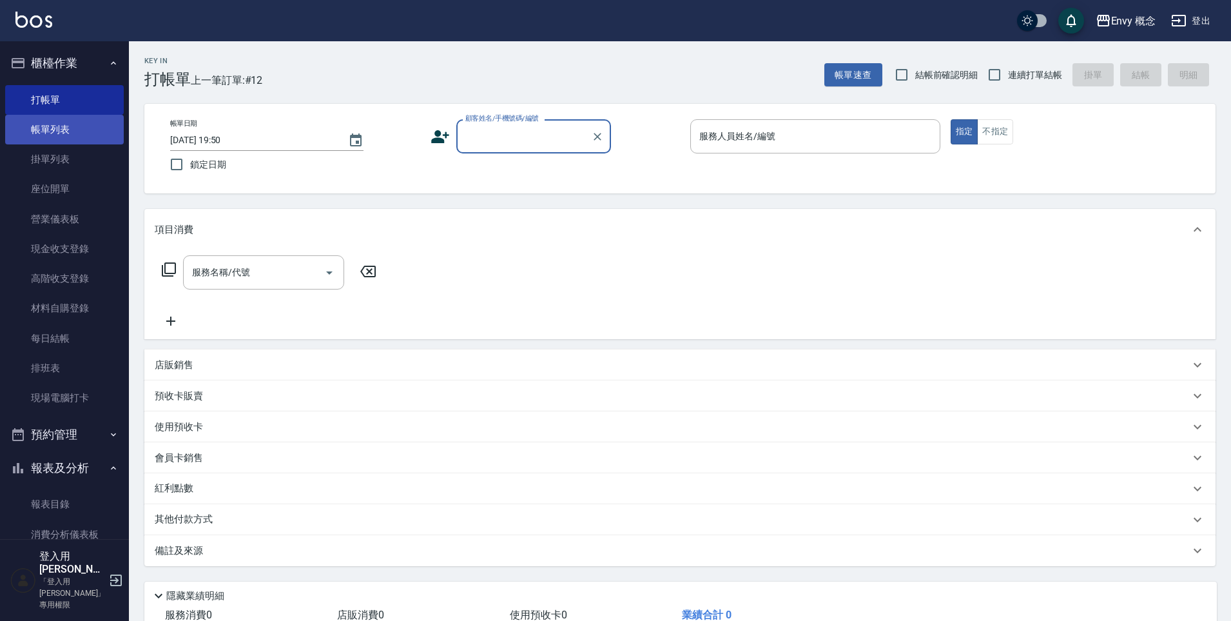
click at [63, 121] on link "帳單列表" at bounding box center [64, 130] width 119 height 30
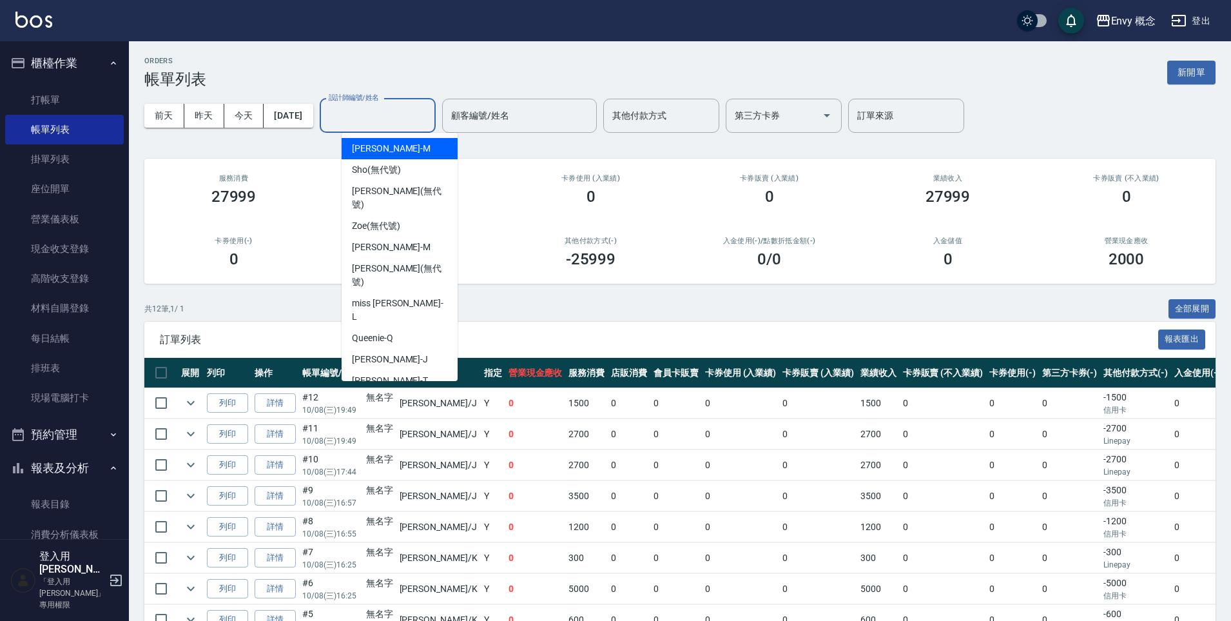
click at [373, 123] on input "設計師編號/姓名" at bounding box center [378, 115] width 104 height 23
click at [395, 349] on div "[PERSON_NAME]" at bounding box center [400, 359] width 116 height 21
type input "[PERSON_NAME]"
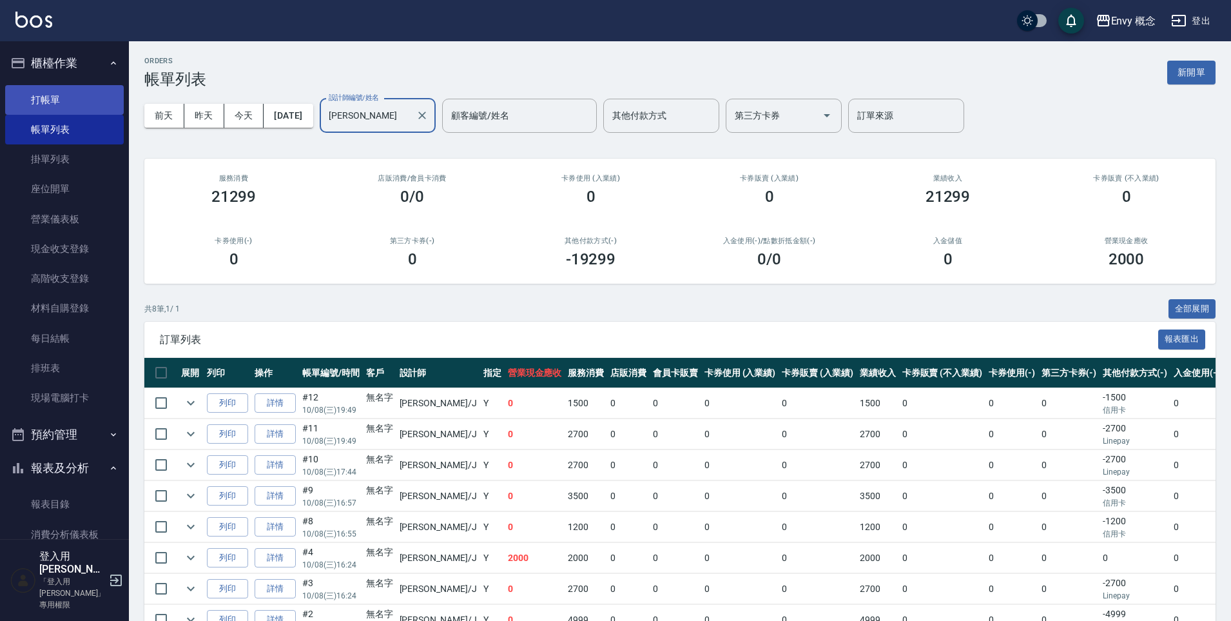
click at [89, 89] on link "打帳單" at bounding box center [64, 100] width 119 height 30
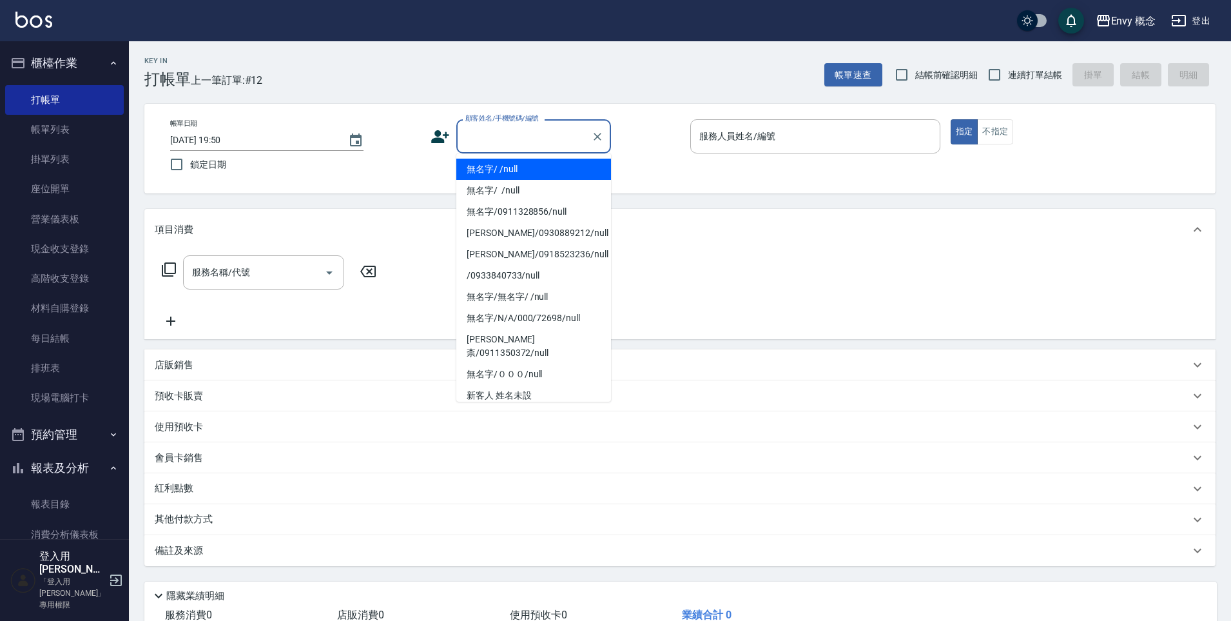
click at [481, 142] on input "顧客姓名/手機號碼/編號" at bounding box center [524, 136] width 124 height 23
click at [486, 164] on li "無名字/ /null" at bounding box center [533, 169] width 155 height 21
type input "無名字/ /null"
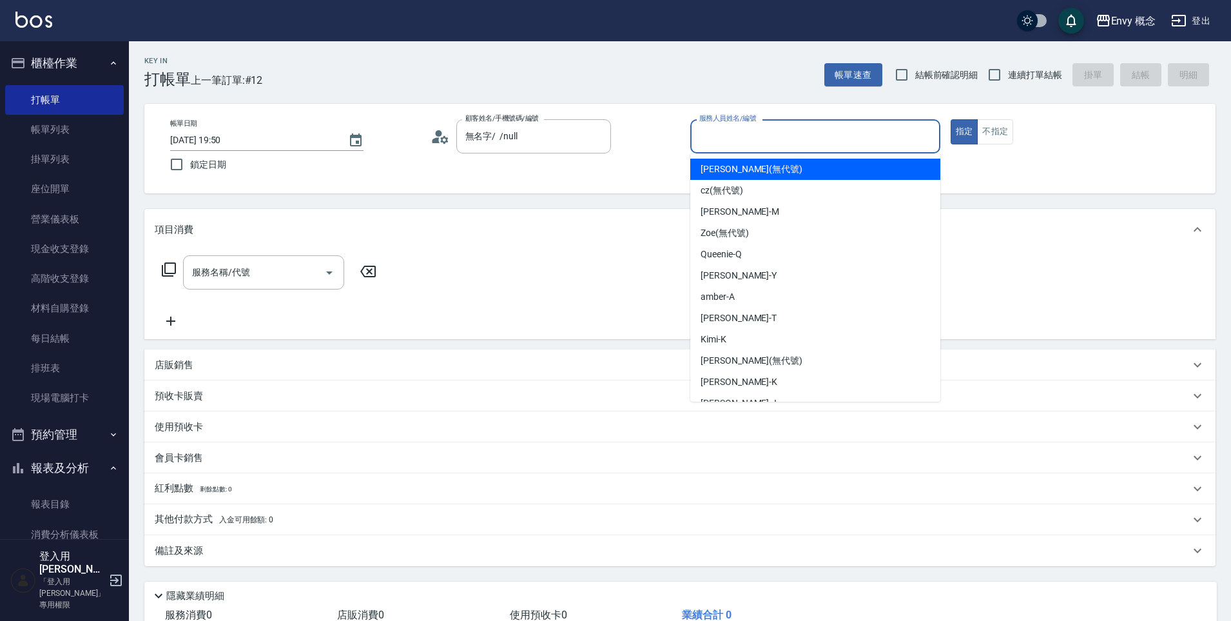
click at [719, 139] on input "服務人員姓名/編號" at bounding box center [815, 136] width 239 height 23
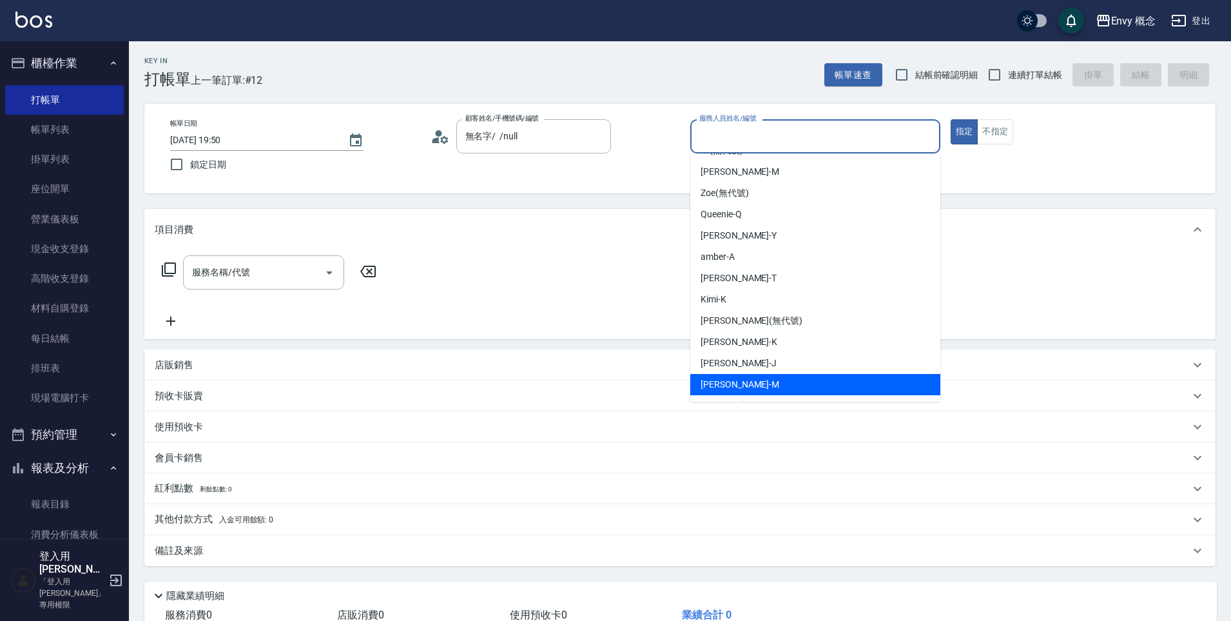
scroll to position [81, 0]
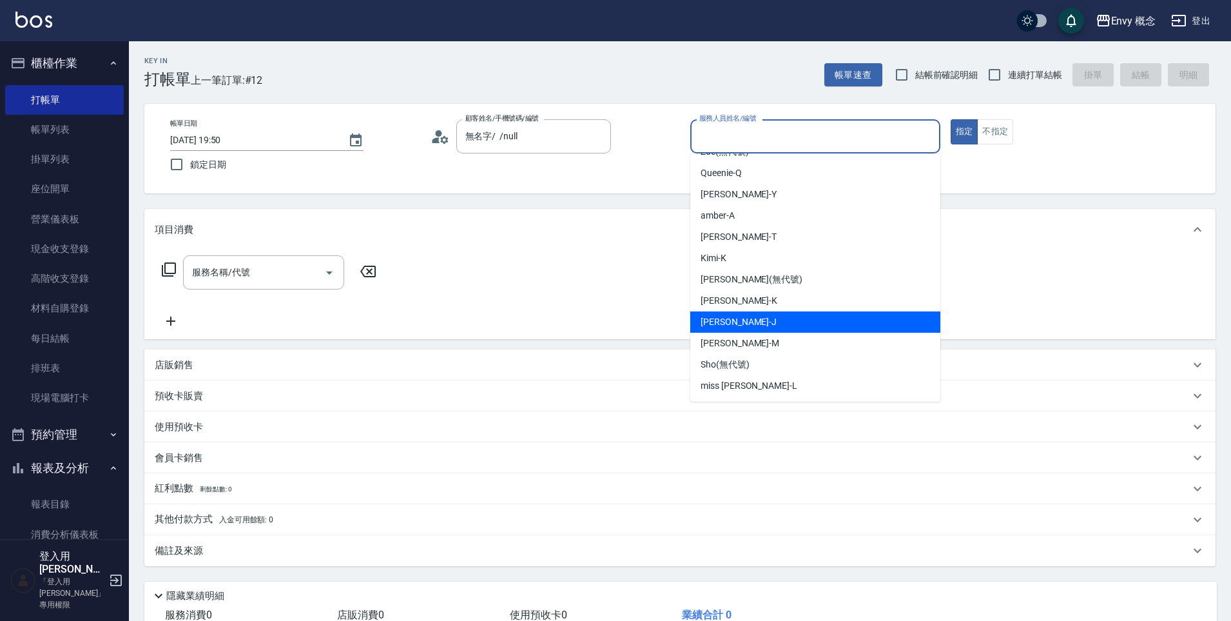
click at [750, 329] on div "[PERSON_NAME]" at bounding box center [815, 321] width 250 height 21
type input "[PERSON_NAME]"
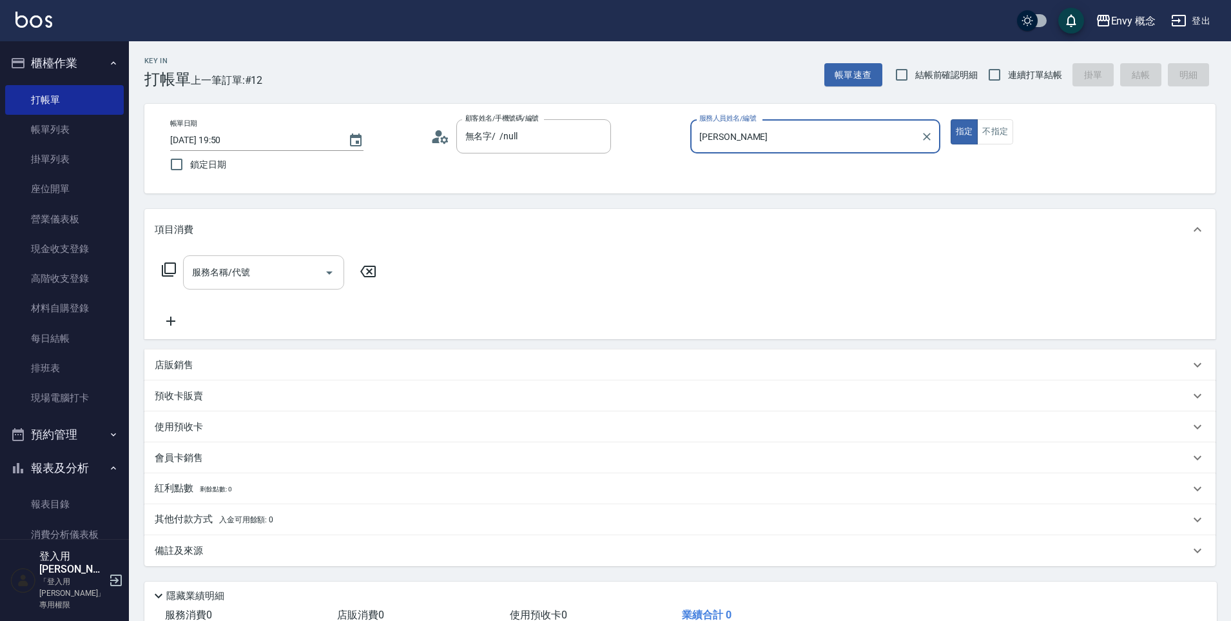
click at [297, 277] on input "服務名稱/代號" at bounding box center [254, 272] width 130 height 23
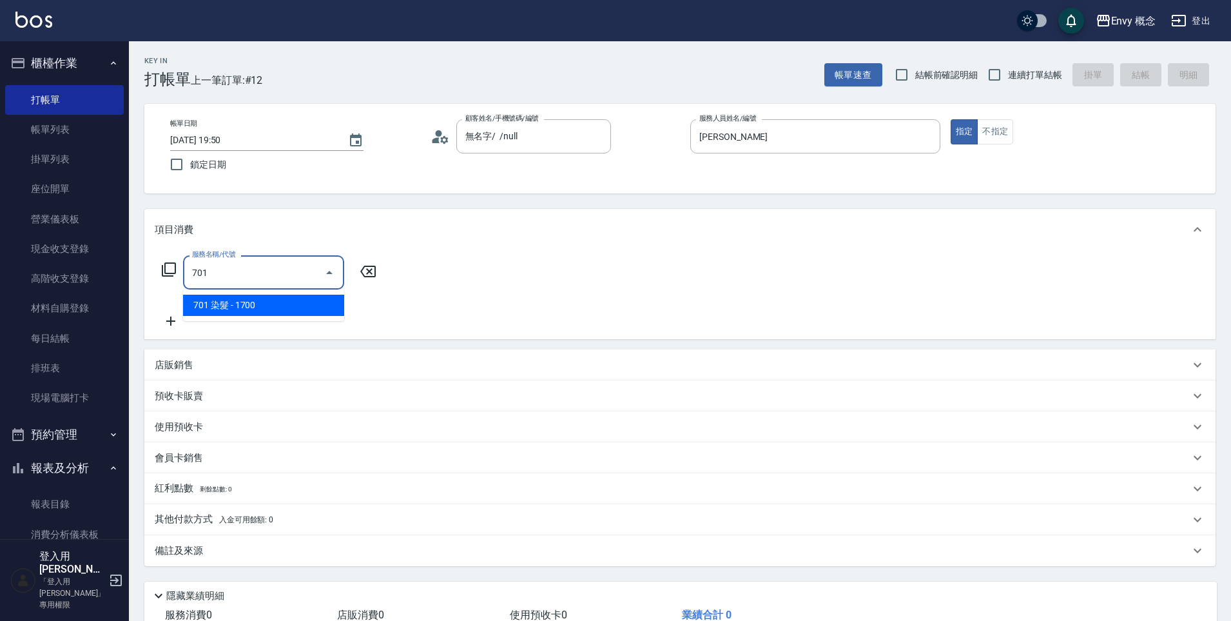
type input "701 染髮(701)"
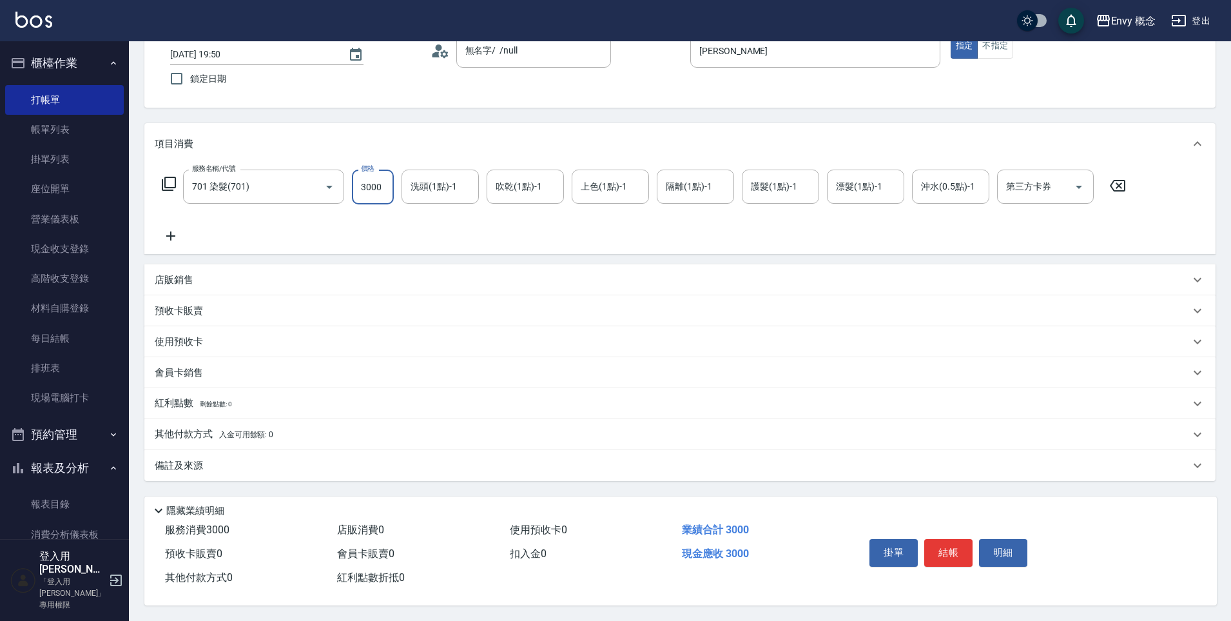
scroll to position [92, 0]
type input "3000"
click at [955, 556] on button "結帳" at bounding box center [948, 552] width 48 height 27
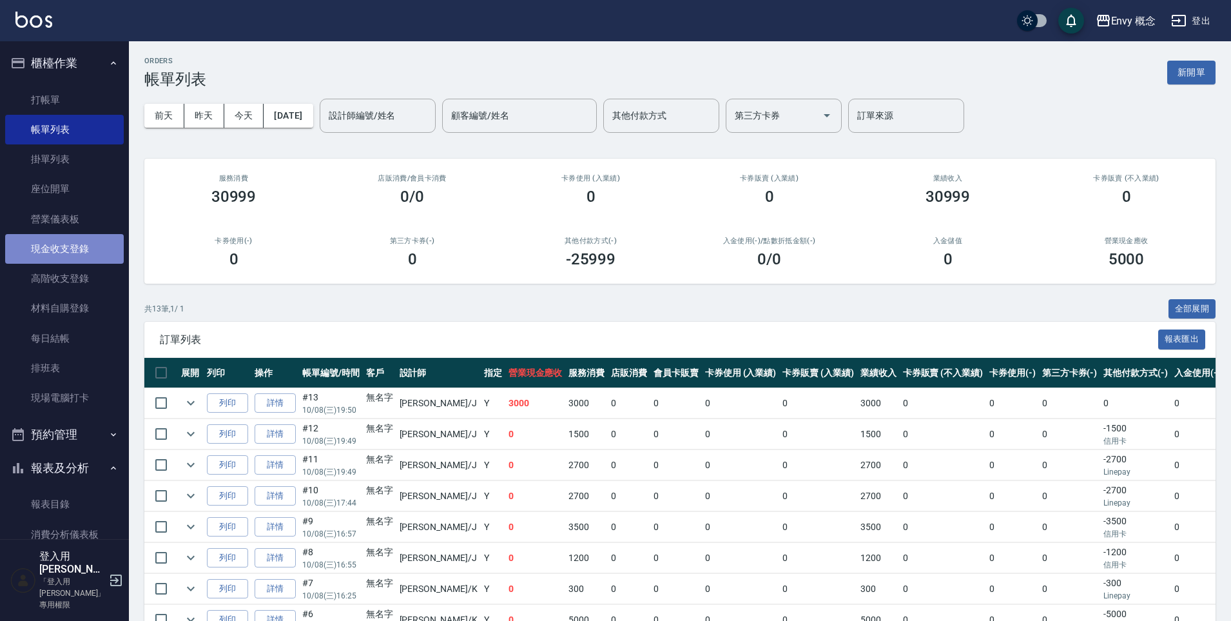
click at [95, 238] on link "現金收支登錄" at bounding box center [64, 249] width 119 height 30
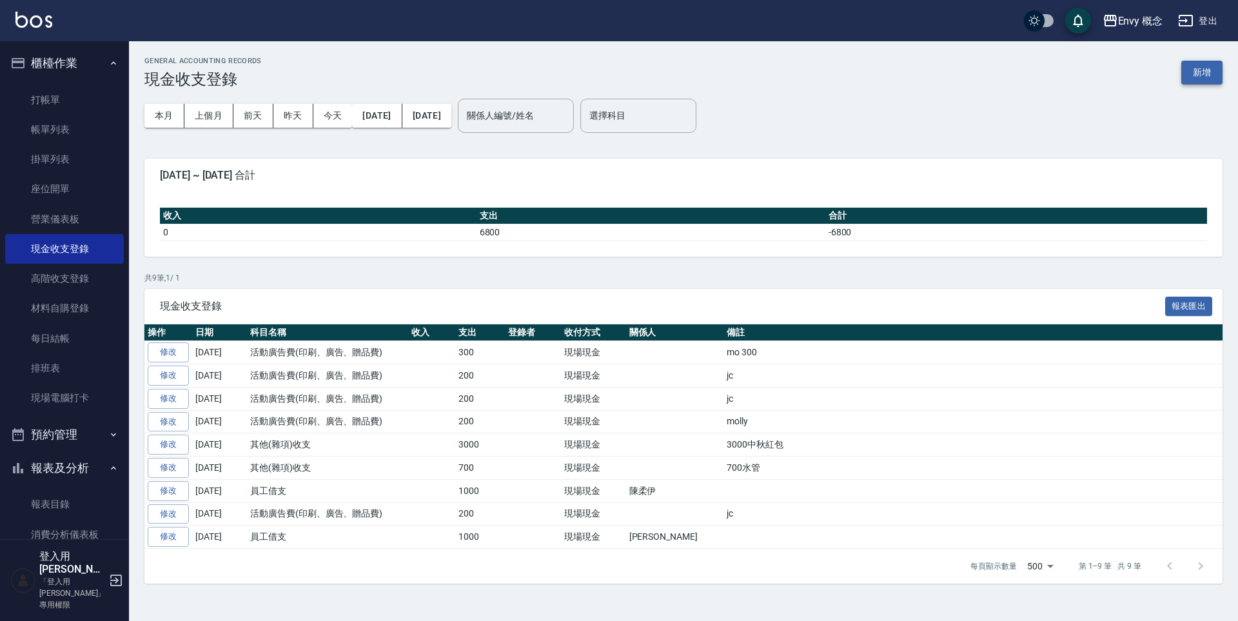
click at [1197, 78] on button "新增" at bounding box center [1201, 73] width 41 height 24
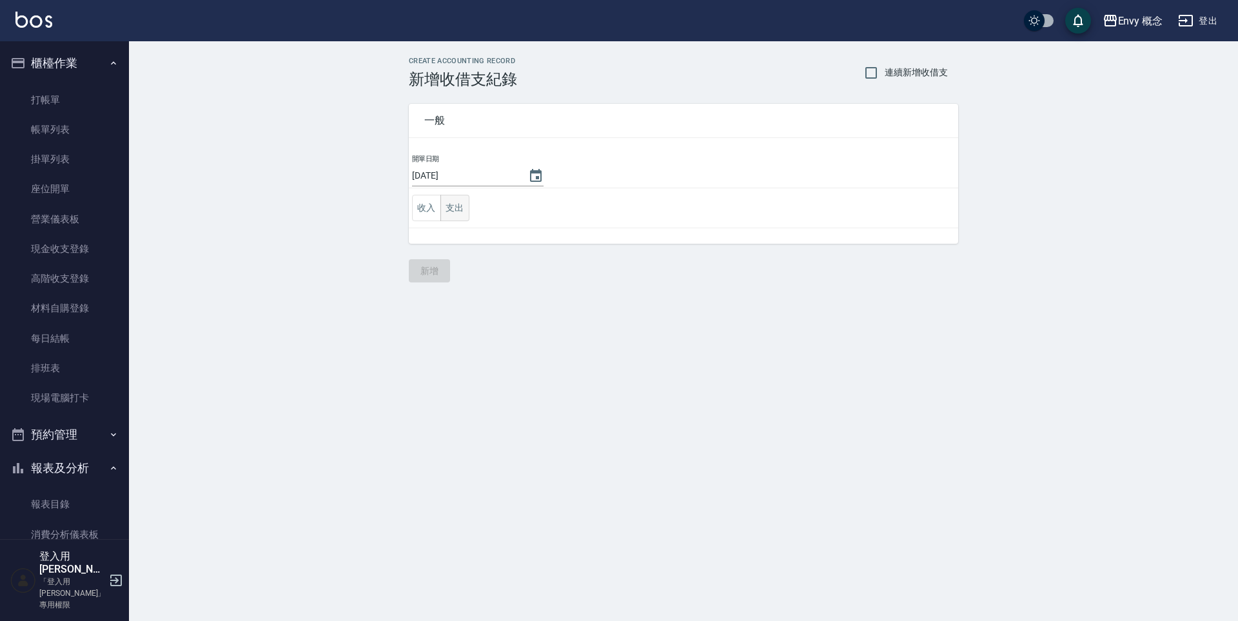
click at [457, 207] on button "支出" at bounding box center [454, 208] width 29 height 26
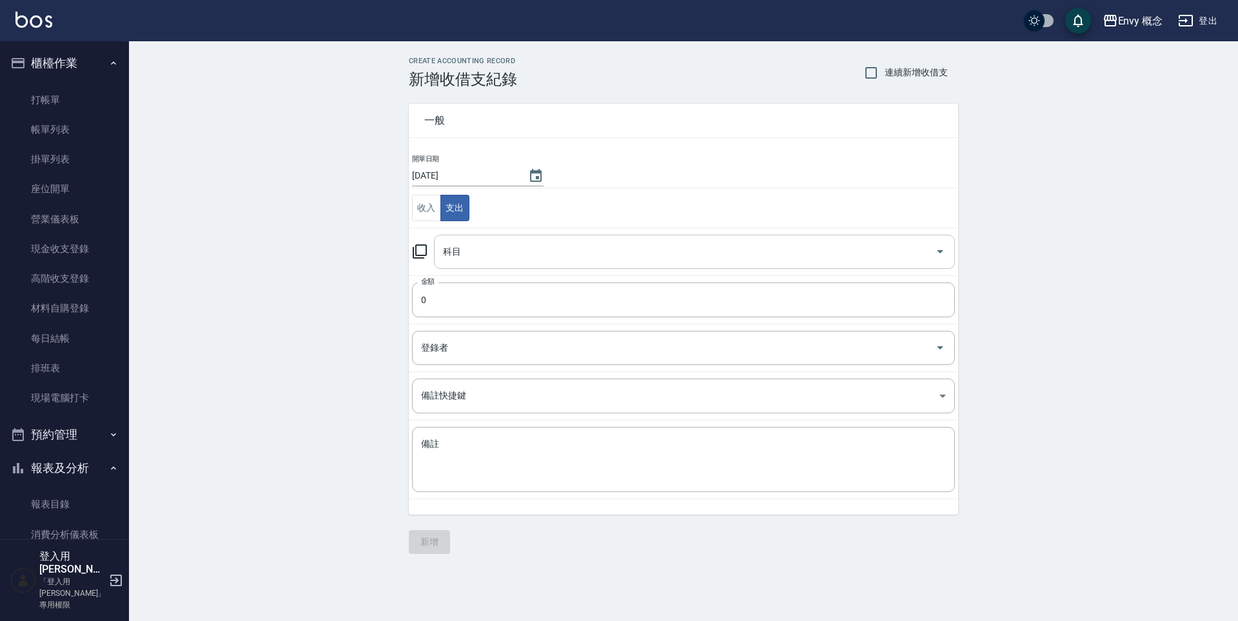
click at [476, 242] on input "科目" at bounding box center [685, 251] width 490 height 23
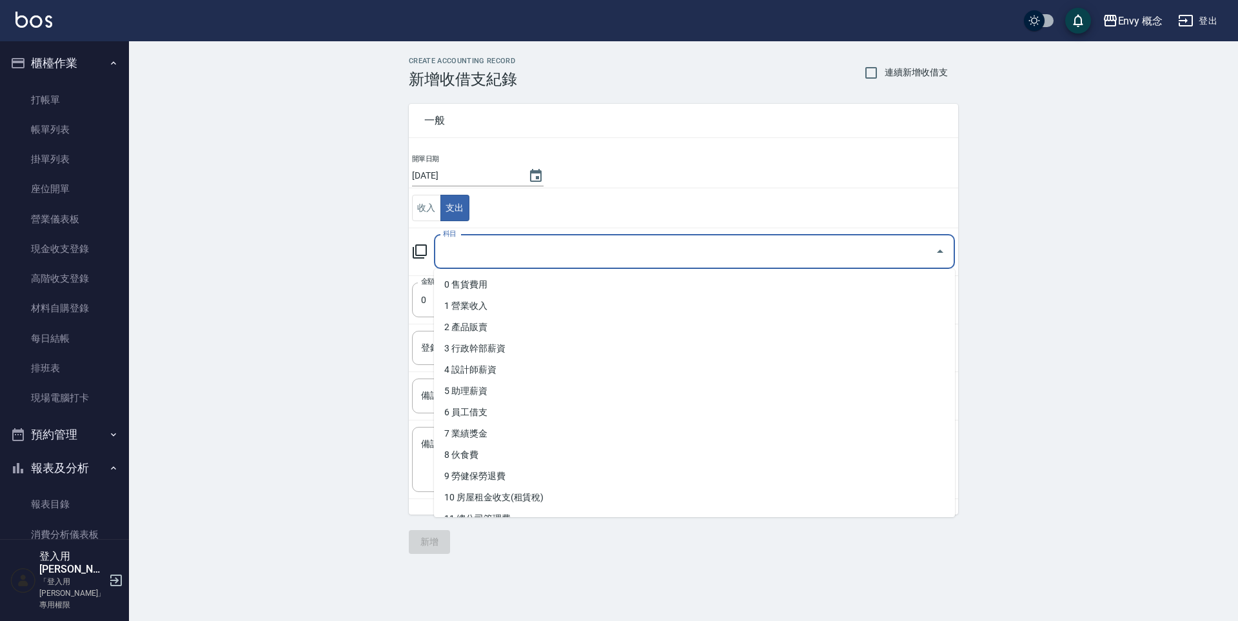
click at [616, 249] on input "科目" at bounding box center [685, 251] width 490 height 23
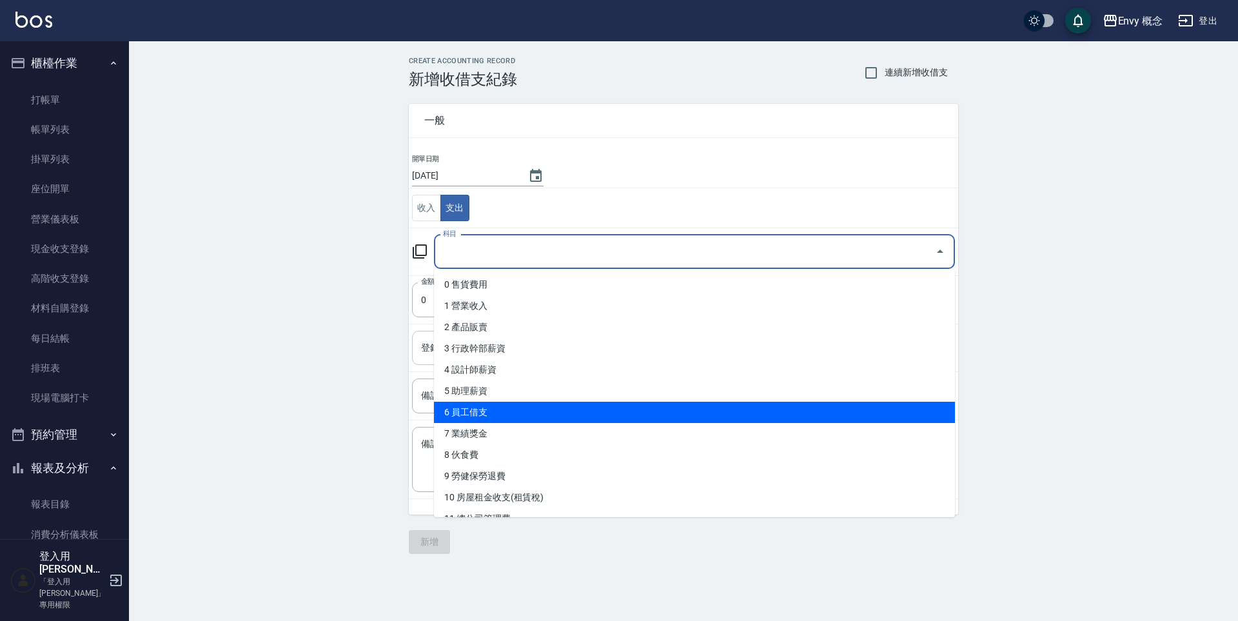
click at [527, 407] on li "6 員工借支" at bounding box center [694, 412] width 521 height 21
type input "6 員工借支"
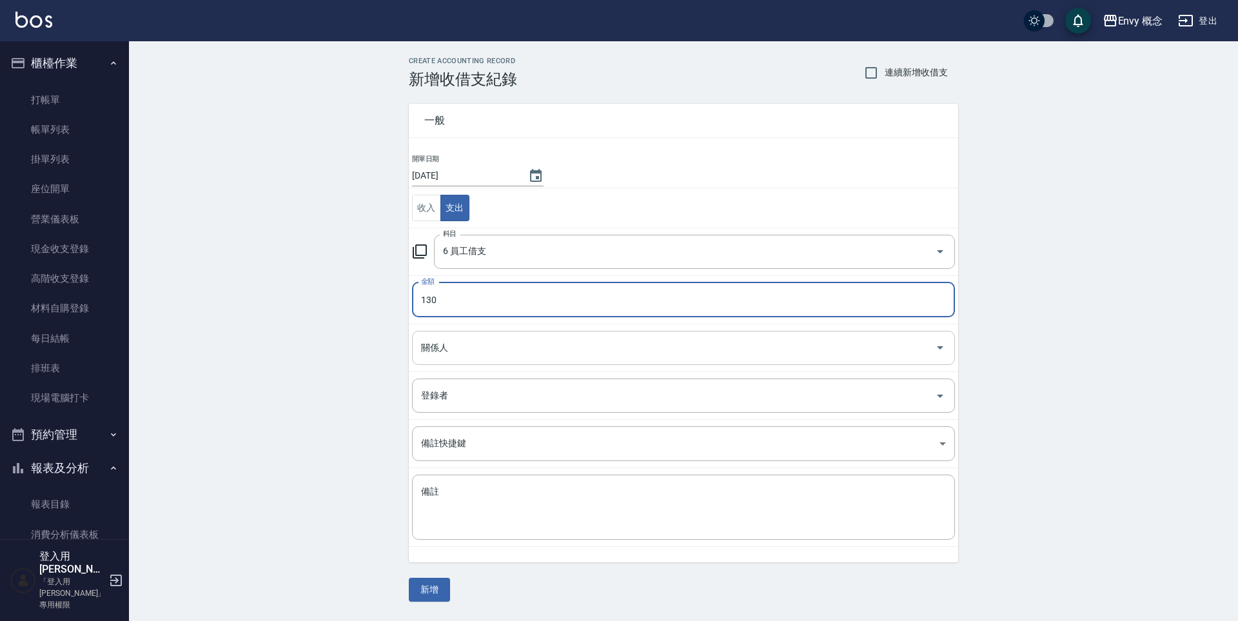
type input "130"
click at [497, 347] on input "關係人" at bounding box center [674, 348] width 512 height 23
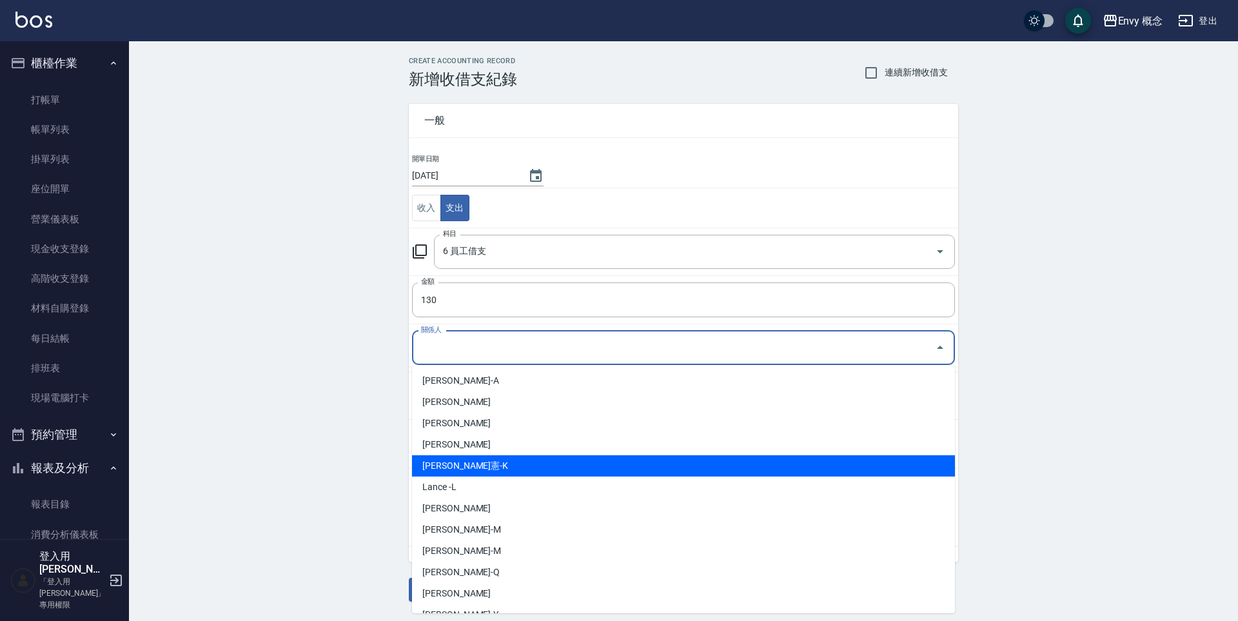
click at [502, 464] on li "[PERSON_NAME]憲-K" at bounding box center [683, 465] width 543 height 21
type input "[PERSON_NAME]憲-K"
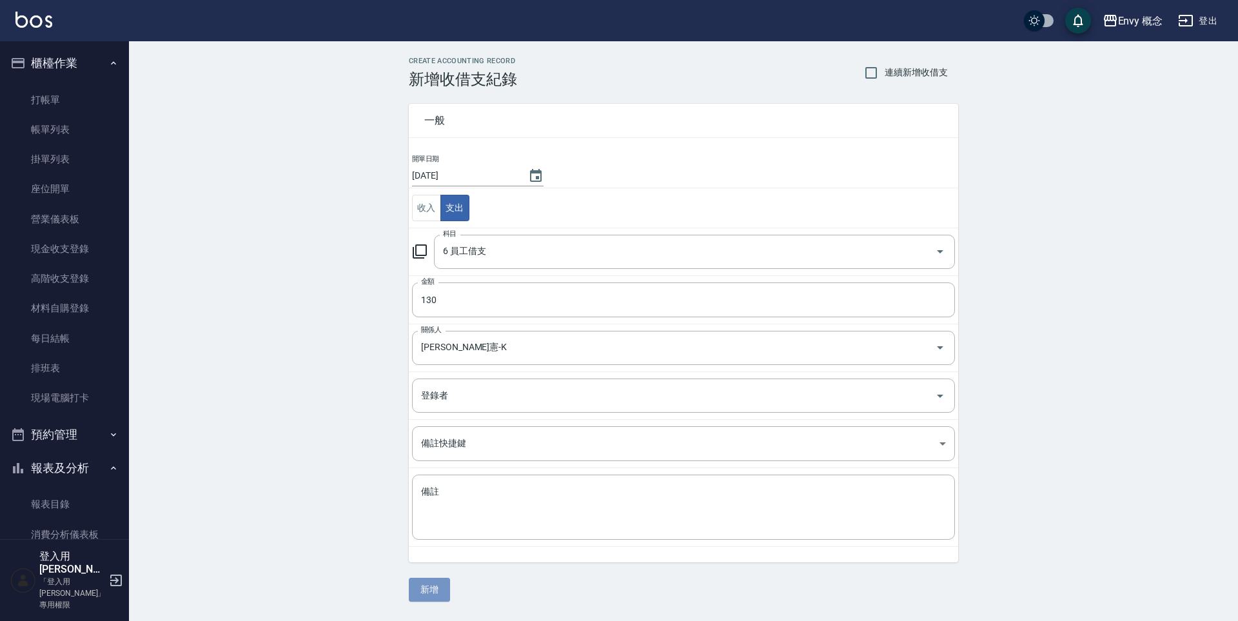
click at [444, 594] on button "新增" at bounding box center [429, 590] width 41 height 24
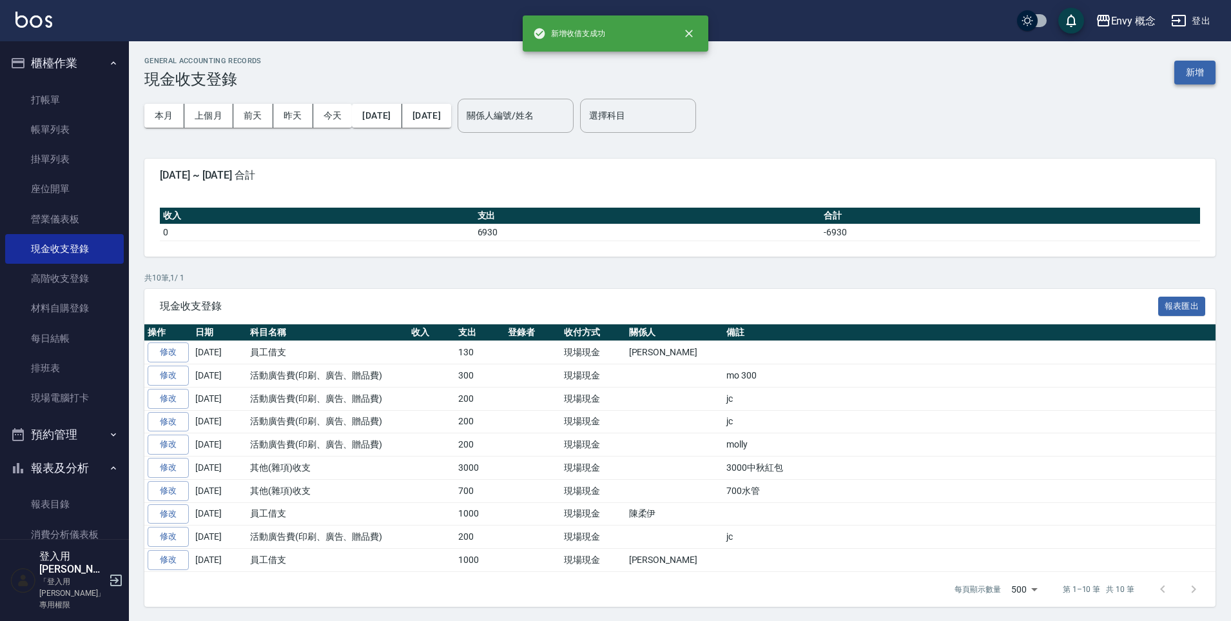
click at [1192, 68] on button "新增" at bounding box center [1195, 73] width 41 height 24
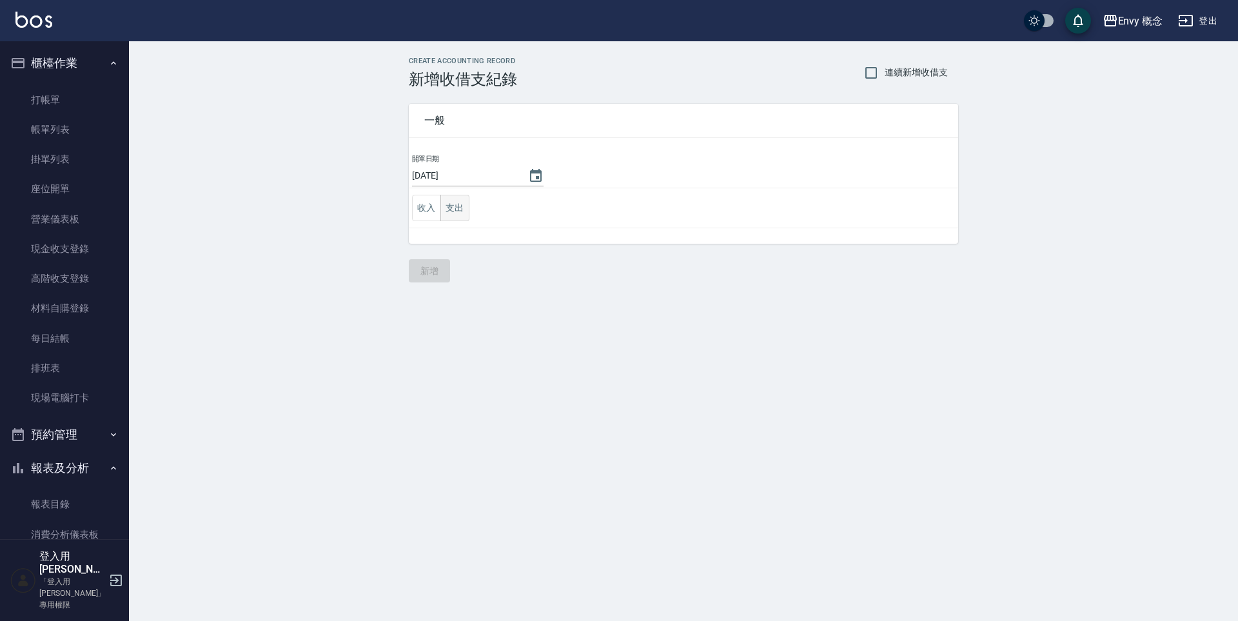
click at [460, 208] on button "支出" at bounding box center [454, 208] width 29 height 26
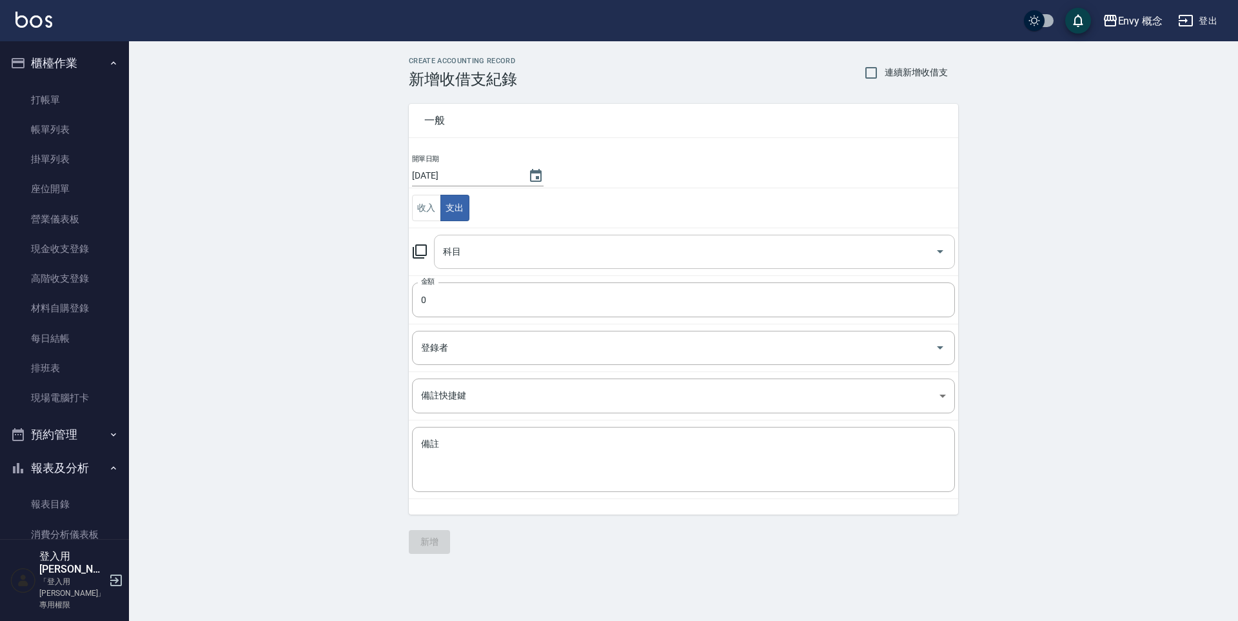
click at [493, 251] on input "科目" at bounding box center [685, 251] width 490 height 23
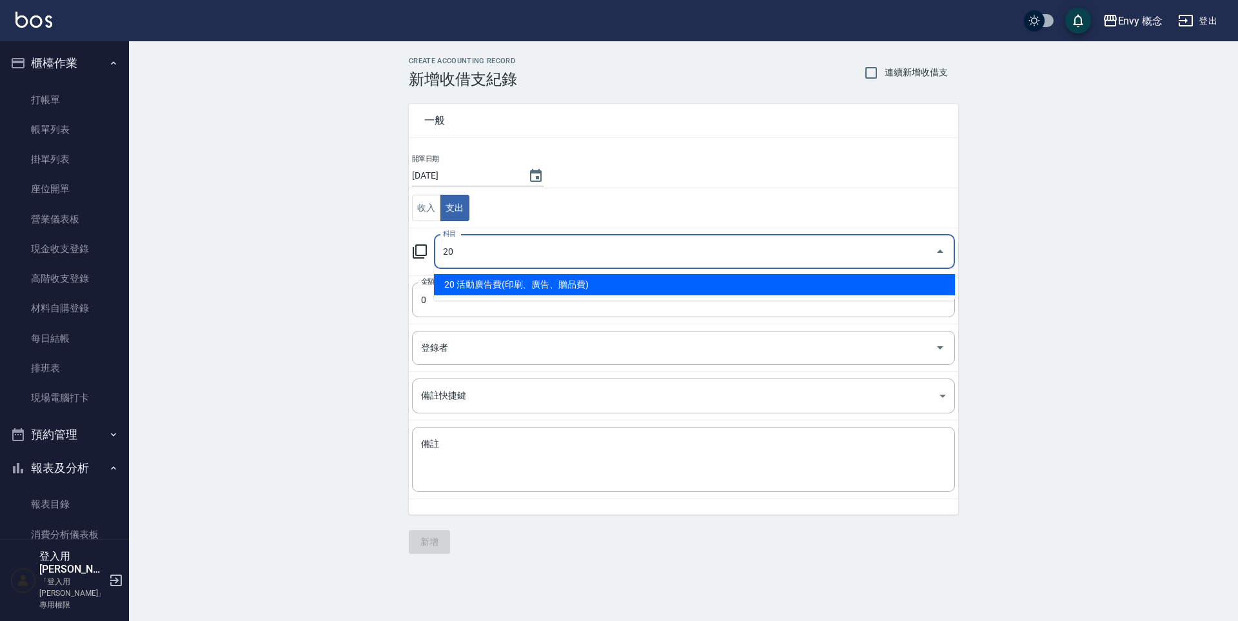
click at [498, 277] on li "20 活動廣告費(印刷、廣告、贈品費)" at bounding box center [694, 284] width 521 height 21
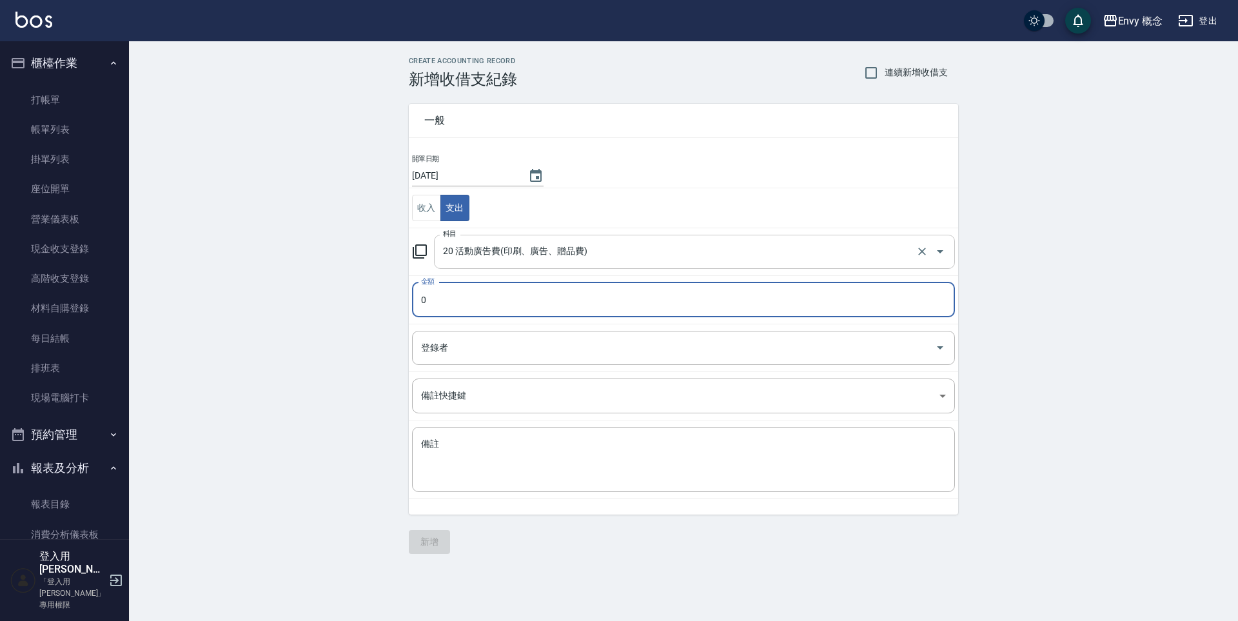
click at [569, 243] on input "20 活動廣告費(印刷、廣告、贈品費)" at bounding box center [676, 251] width 473 height 23
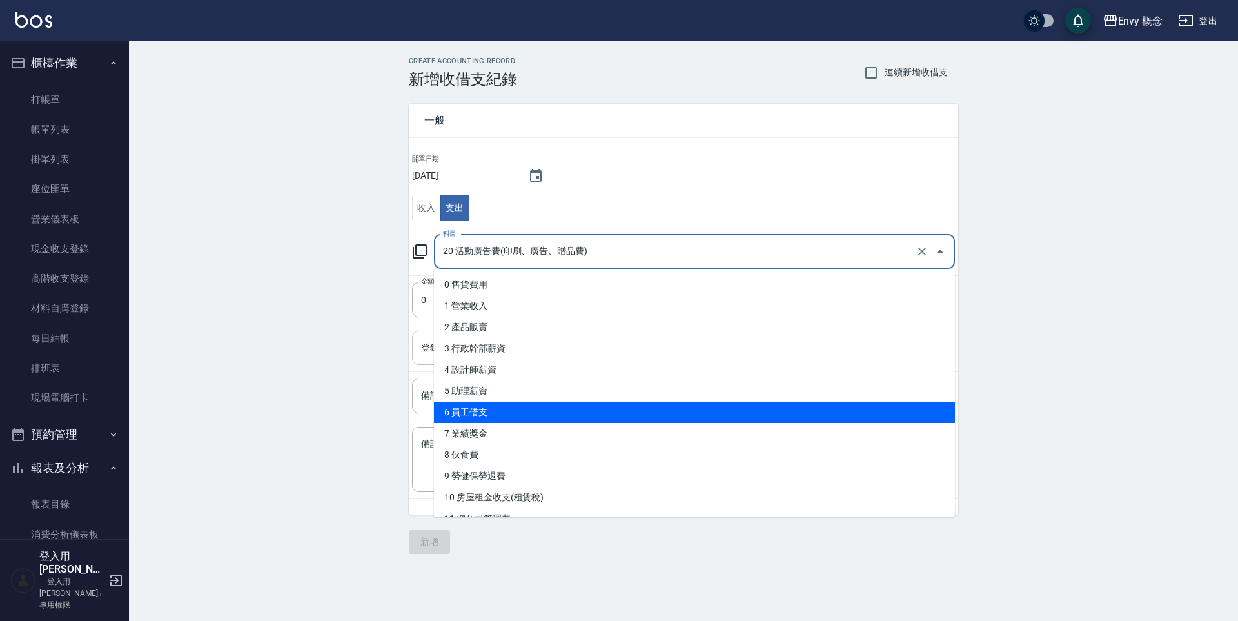
click at [539, 408] on li "6 員工借支" at bounding box center [694, 412] width 521 height 21
type input "6 員工借支"
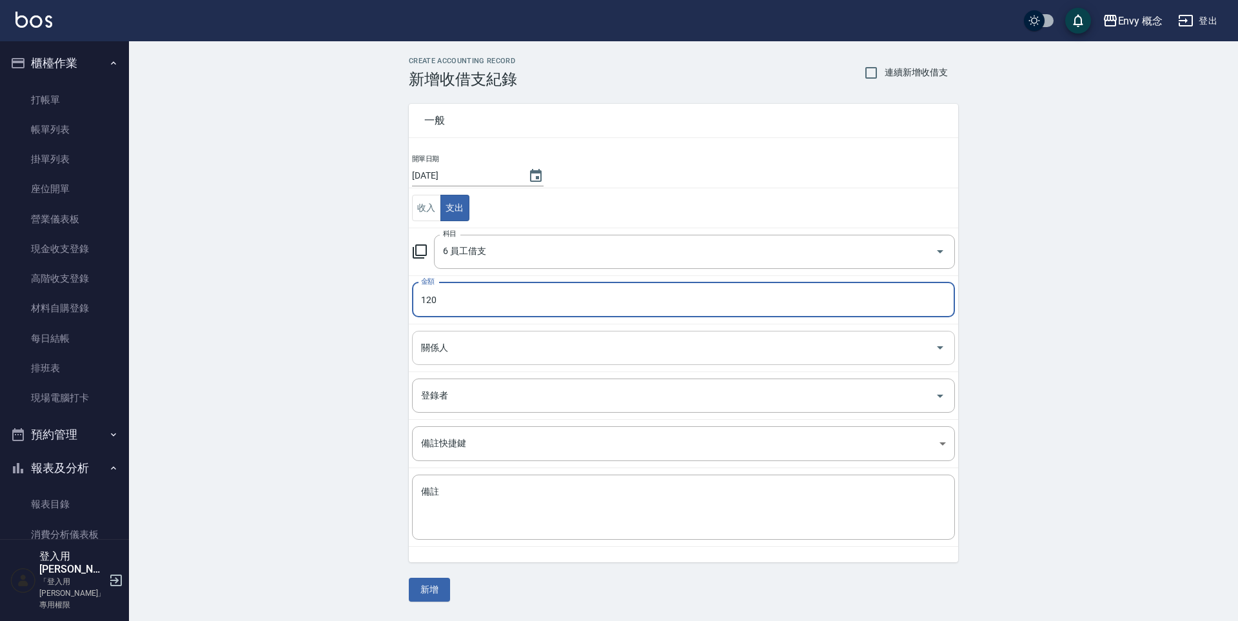
type input "120"
click at [502, 344] on input "關係人" at bounding box center [674, 348] width 512 height 23
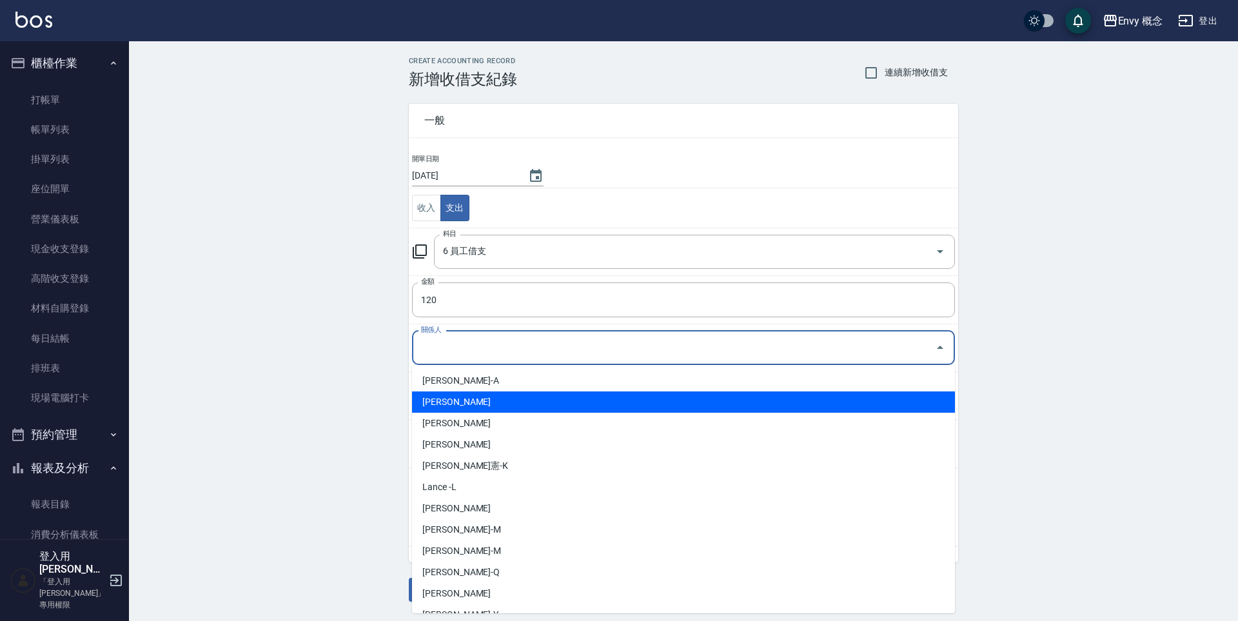
click at [519, 407] on li "[PERSON_NAME]" at bounding box center [683, 401] width 543 height 21
type input "[PERSON_NAME]"
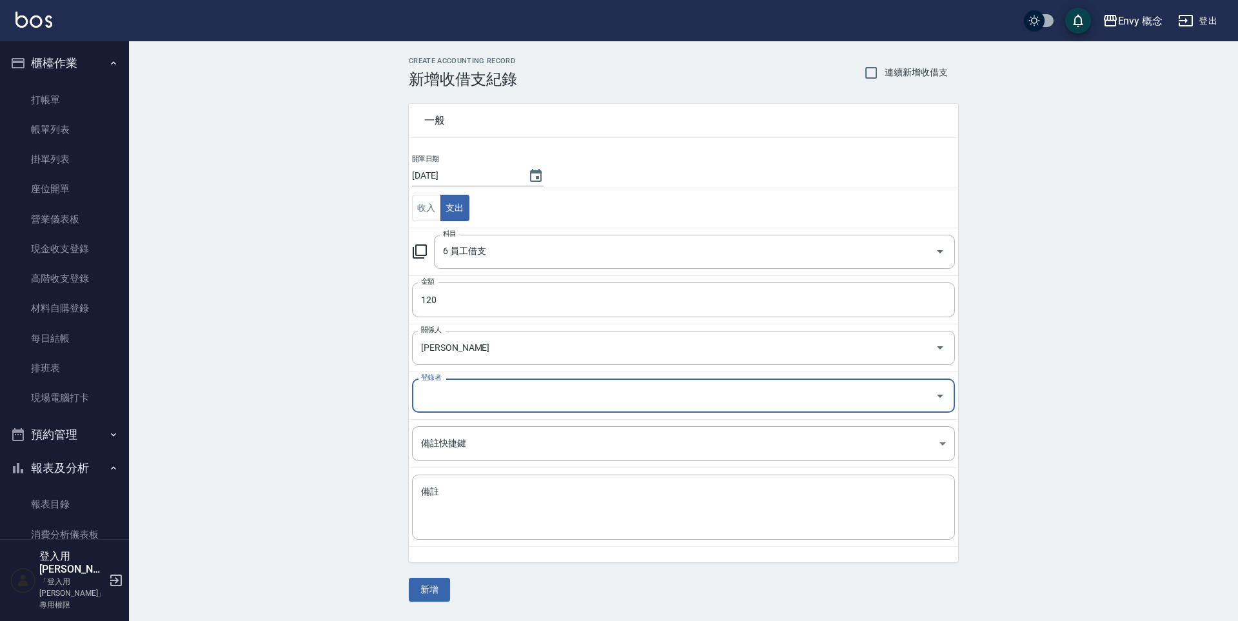
click at [426, 592] on button "新增" at bounding box center [429, 590] width 41 height 24
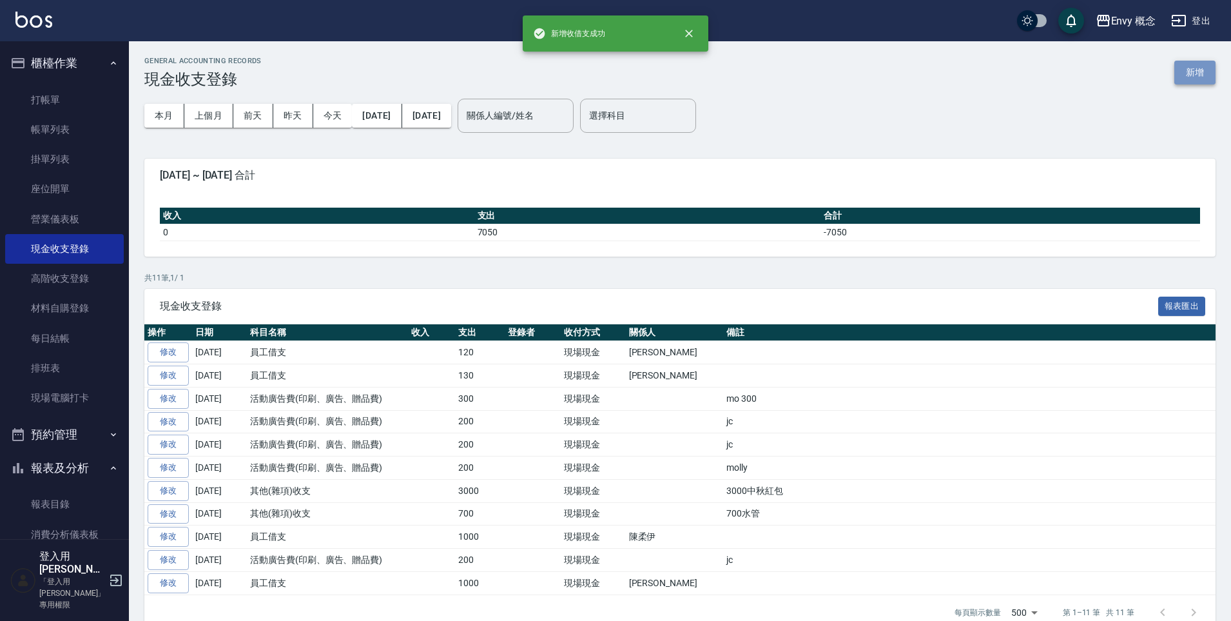
click at [1198, 74] on button "新增" at bounding box center [1195, 73] width 41 height 24
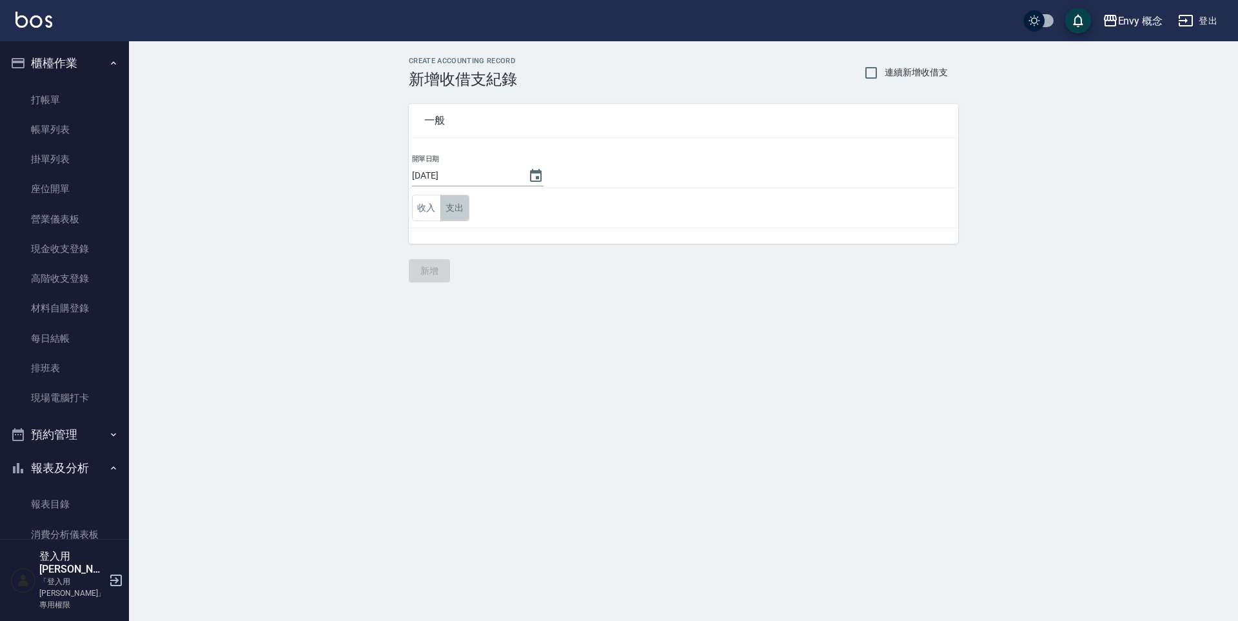
click at [449, 201] on button "支出" at bounding box center [454, 208] width 29 height 26
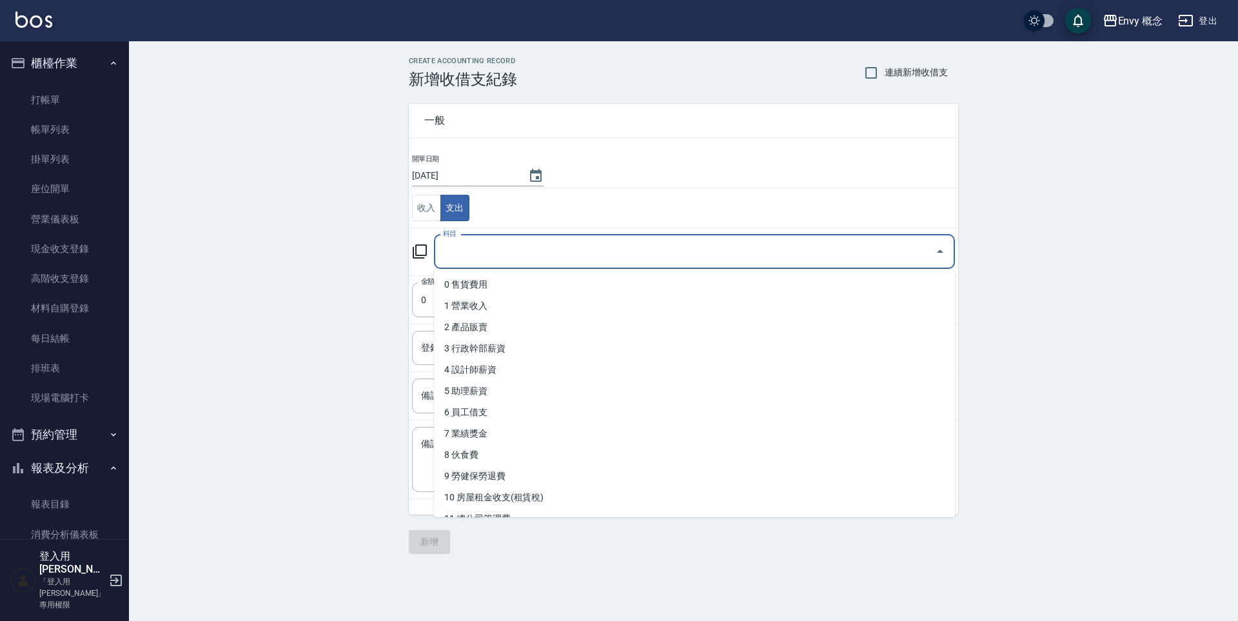
click at [520, 257] on input "科目" at bounding box center [685, 251] width 490 height 23
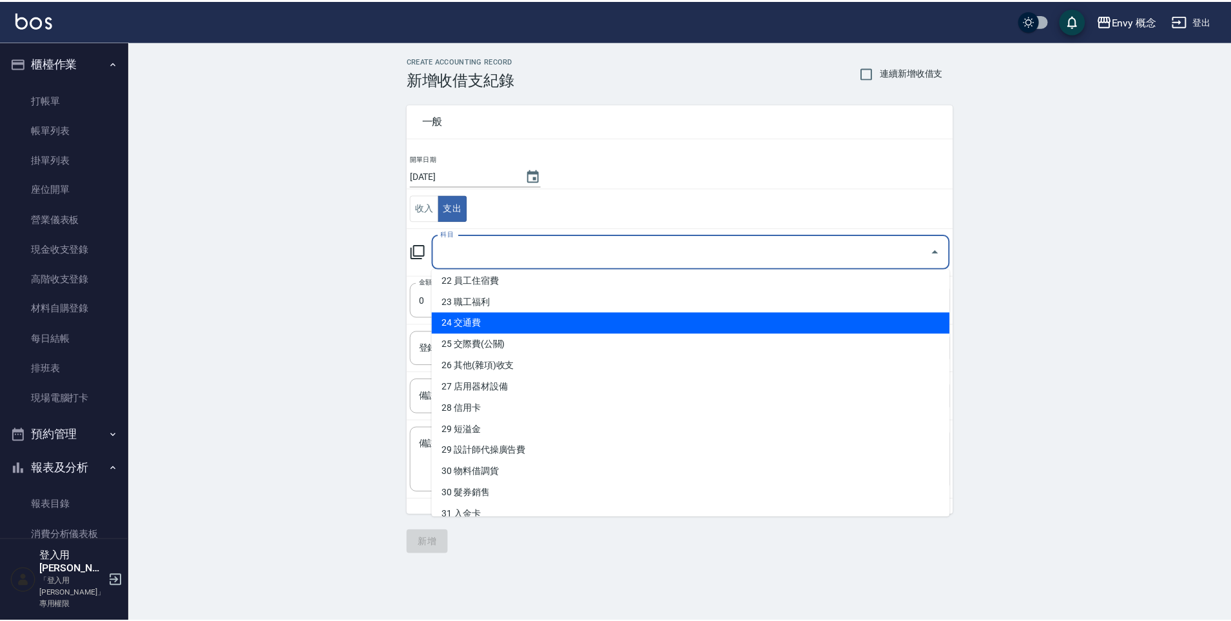
scroll to position [516, 0]
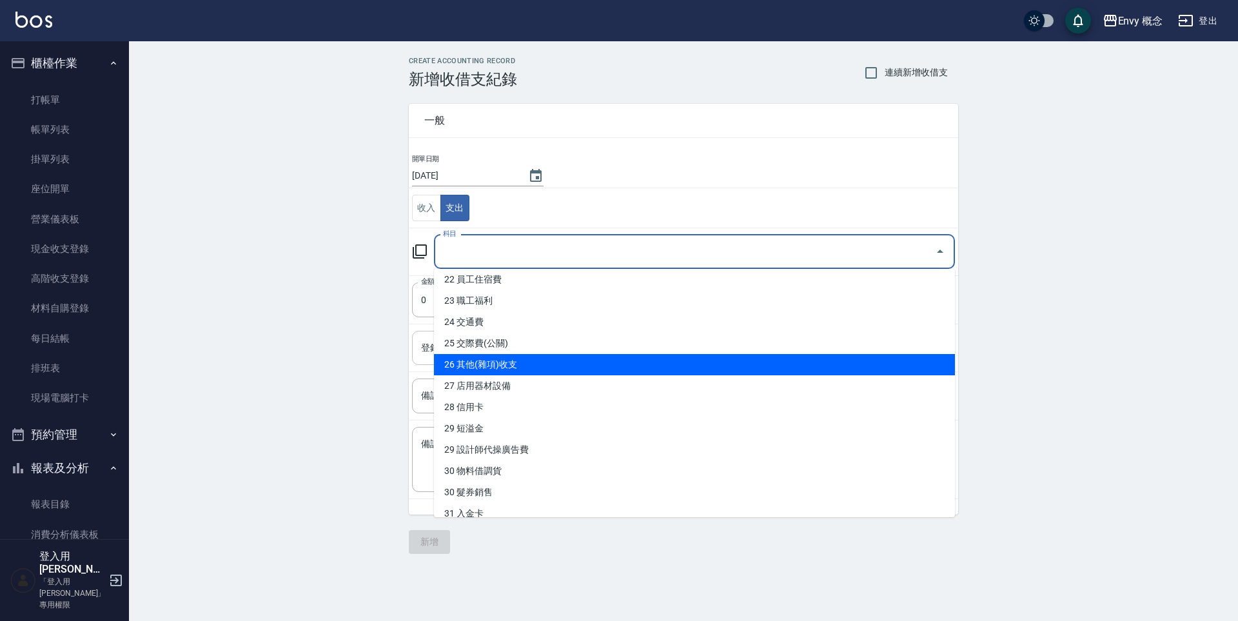
drag, startPoint x: 553, startPoint y: 369, endPoint x: 543, endPoint y: 362, distance: 11.6
click at [553, 368] on li "26 其他(雜項)收支" at bounding box center [694, 364] width 521 height 21
type input "26 其他(雜項)收支"
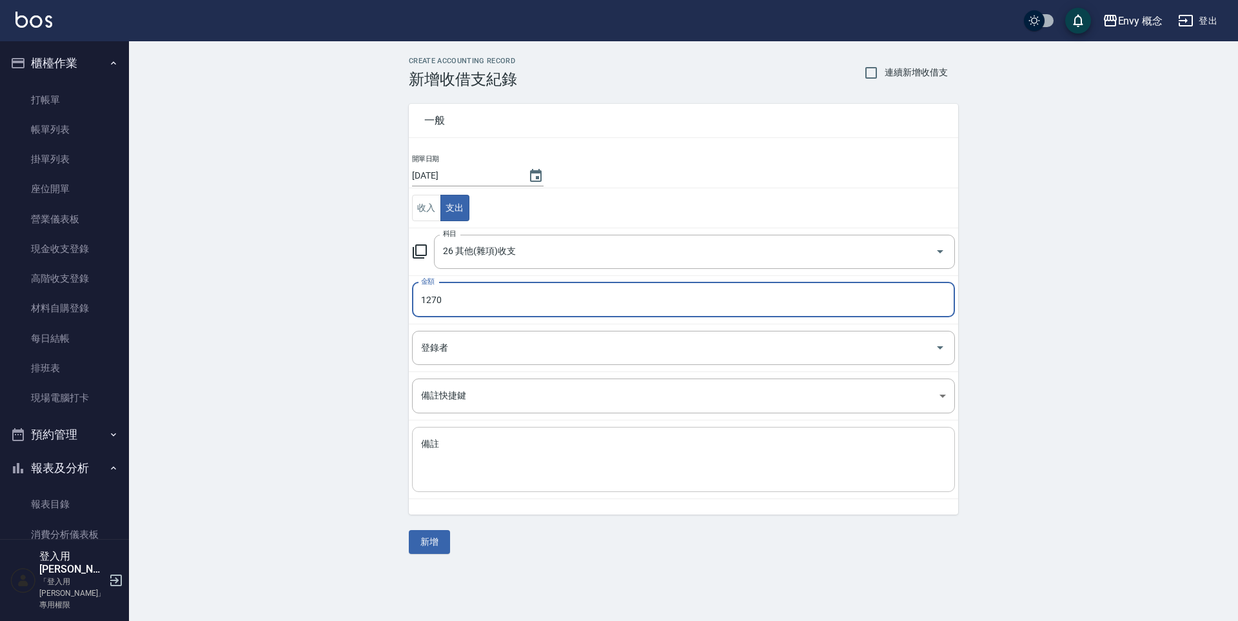
type input "1270"
click at [452, 451] on textarea "備註" at bounding box center [683, 460] width 525 height 44
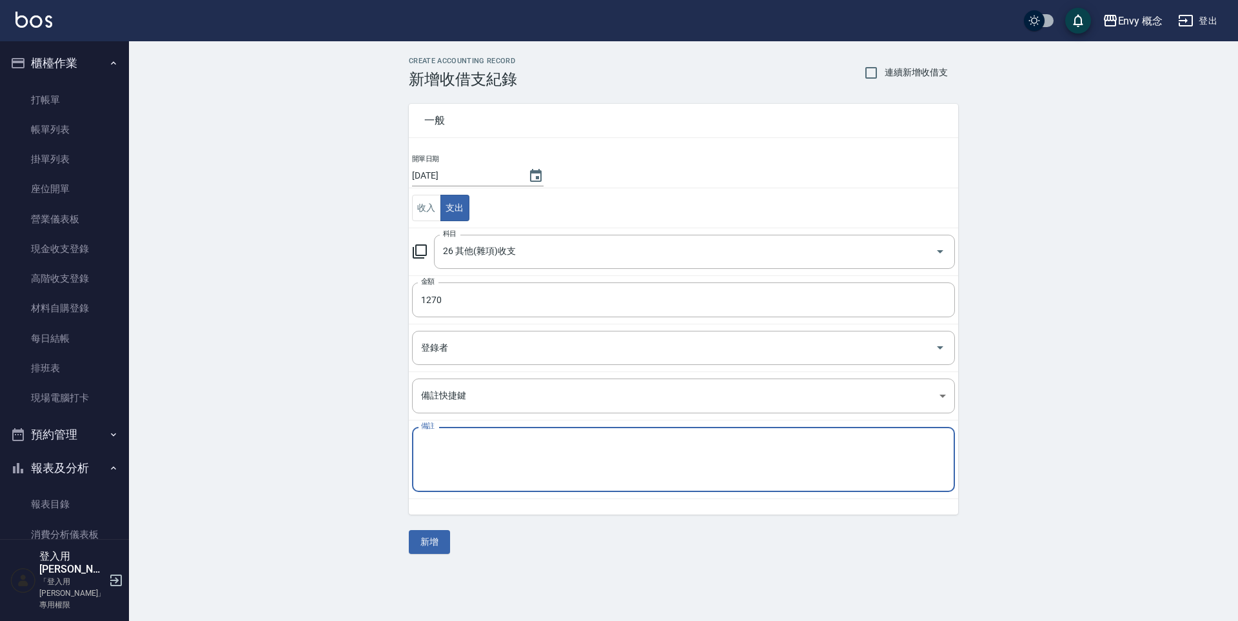
paste textarea "晴美1270"
type textarea "晴美1270"
click at [432, 549] on button "新增" at bounding box center [429, 542] width 41 height 24
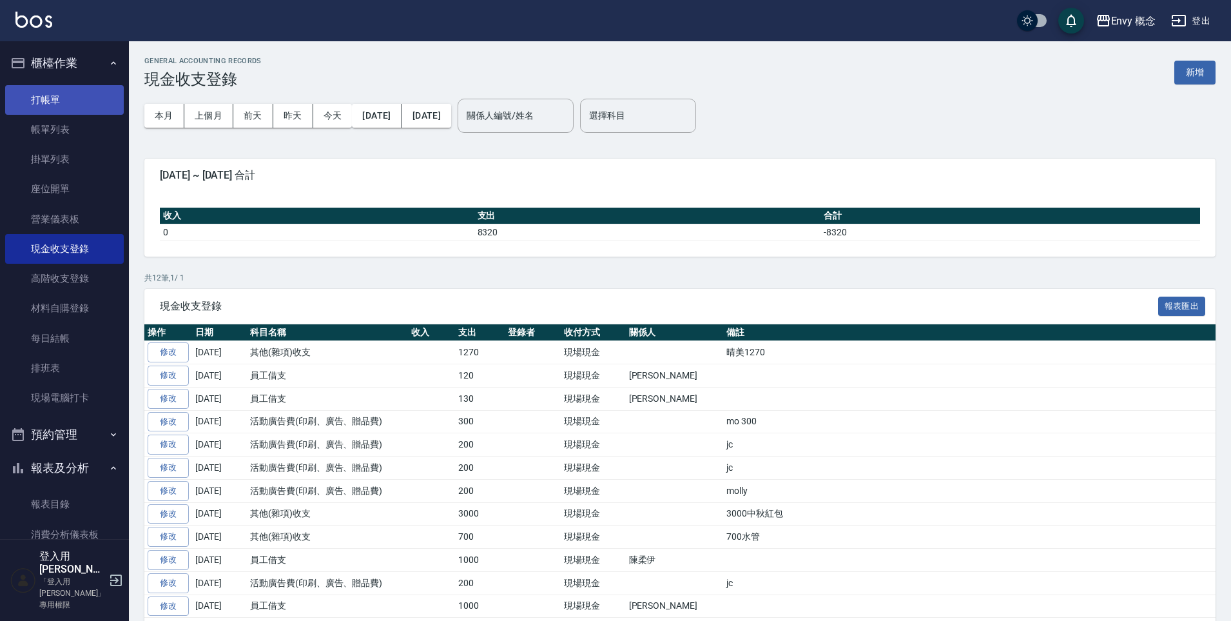
click at [63, 104] on link "打帳單" at bounding box center [64, 100] width 119 height 30
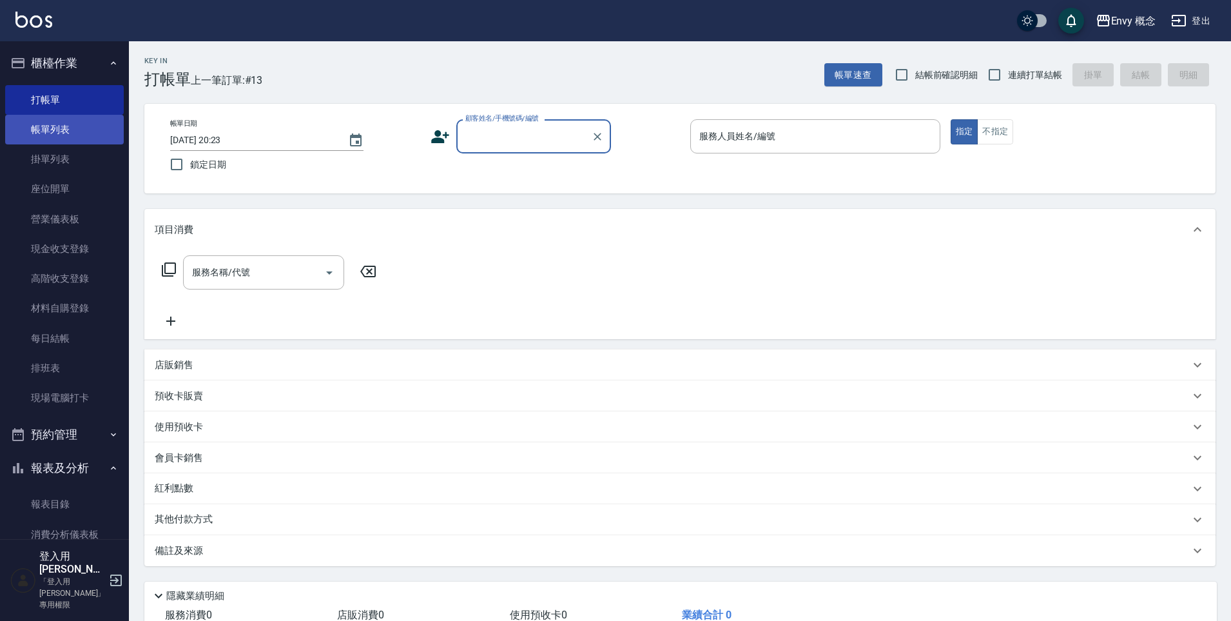
click at [61, 133] on link "帳單列表" at bounding box center [64, 130] width 119 height 30
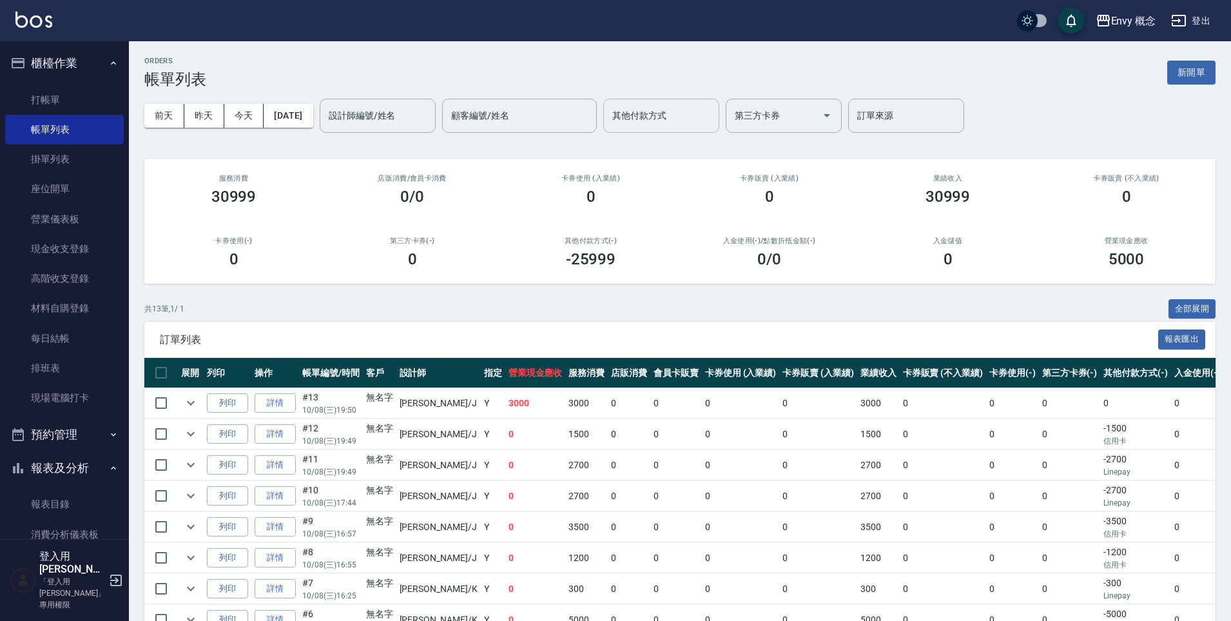
click at [693, 122] on input "其他付款方式" at bounding box center [661, 115] width 104 height 23
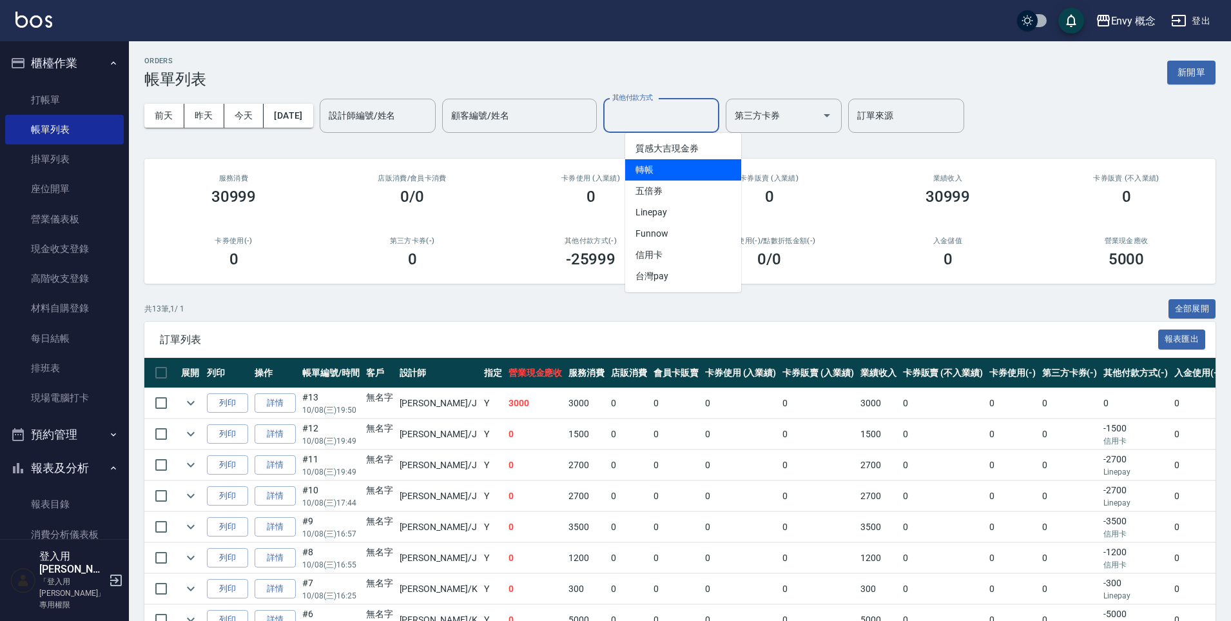
click at [687, 168] on span "轉帳" at bounding box center [683, 169] width 116 height 21
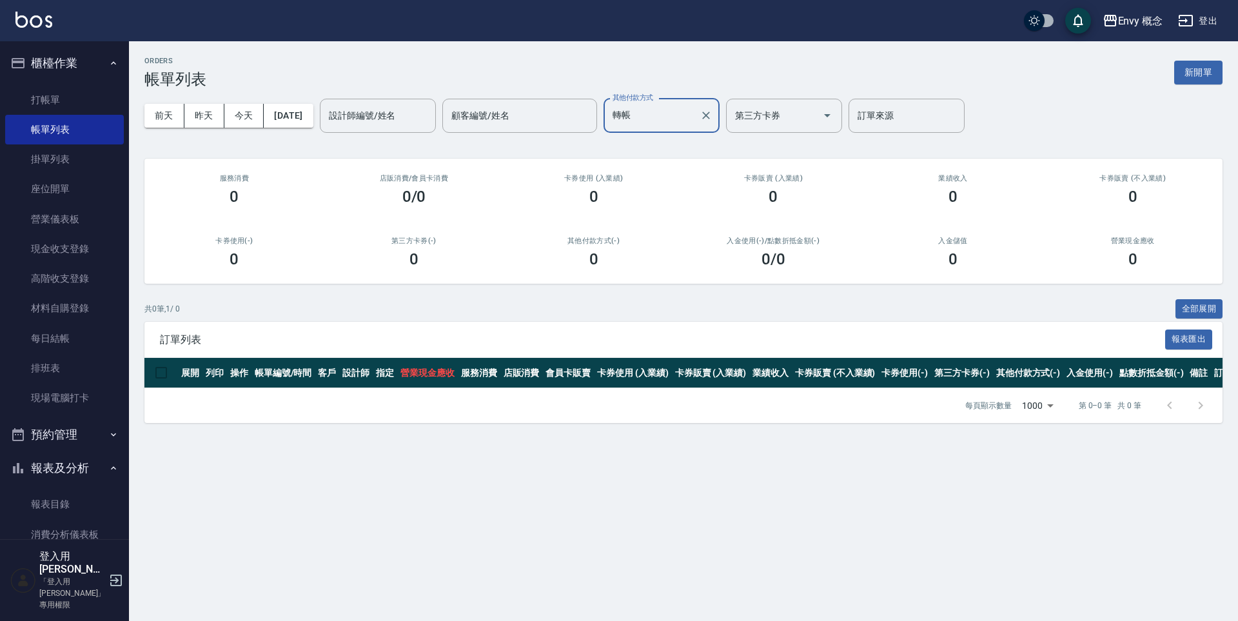
click at [692, 118] on input "轉帳" at bounding box center [651, 115] width 85 height 23
click at [680, 209] on span "Linepay" at bounding box center [683, 212] width 116 height 21
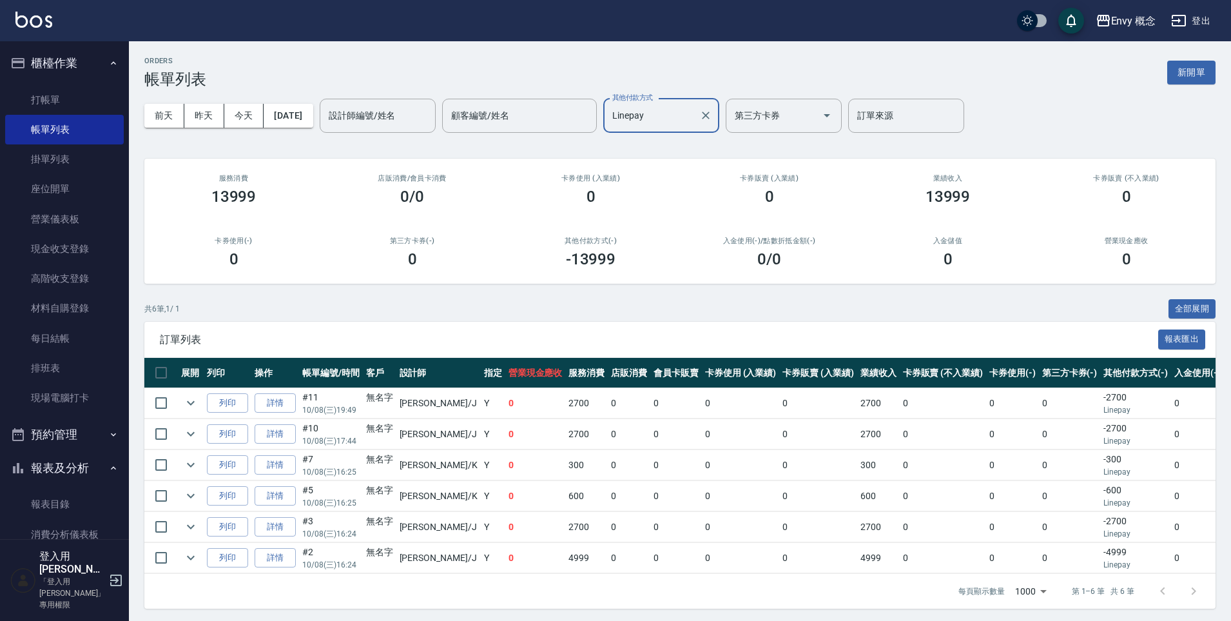
click at [719, 112] on div "Linepay 其他付款方式" at bounding box center [661, 116] width 116 height 34
click at [694, 116] on input "Linepay" at bounding box center [651, 115] width 85 height 23
click at [643, 255] on span "信用卡" at bounding box center [683, 254] width 116 height 21
type input "信用卡"
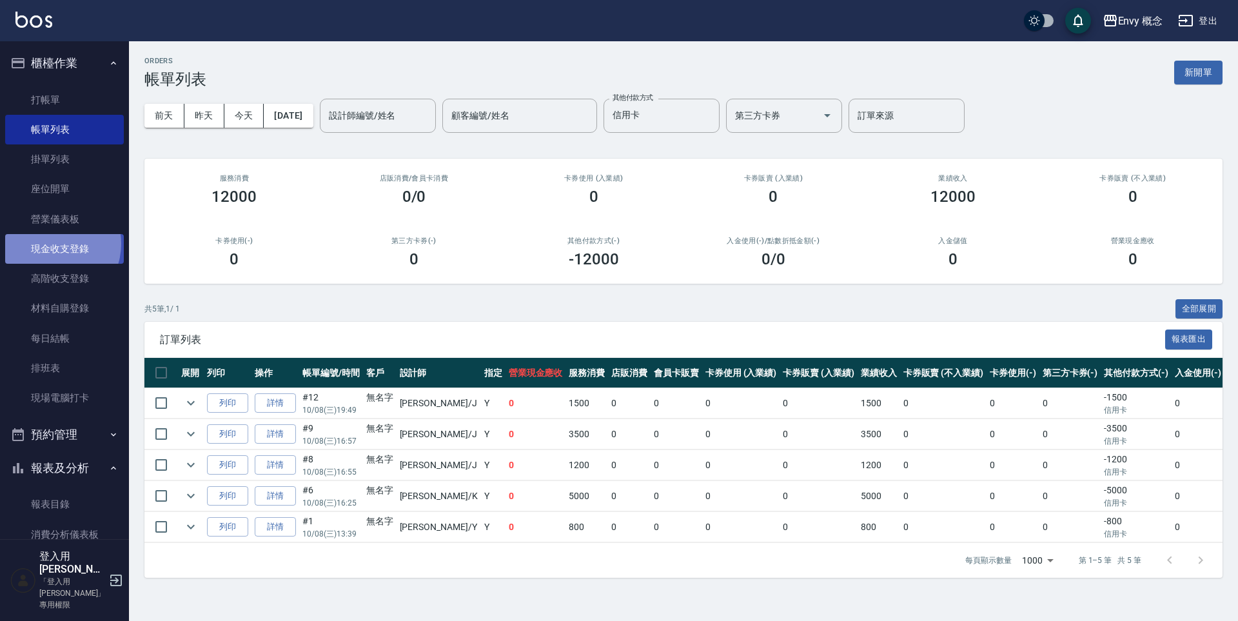
click at [52, 244] on link "現金收支登錄" at bounding box center [64, 249] width 119 height 30
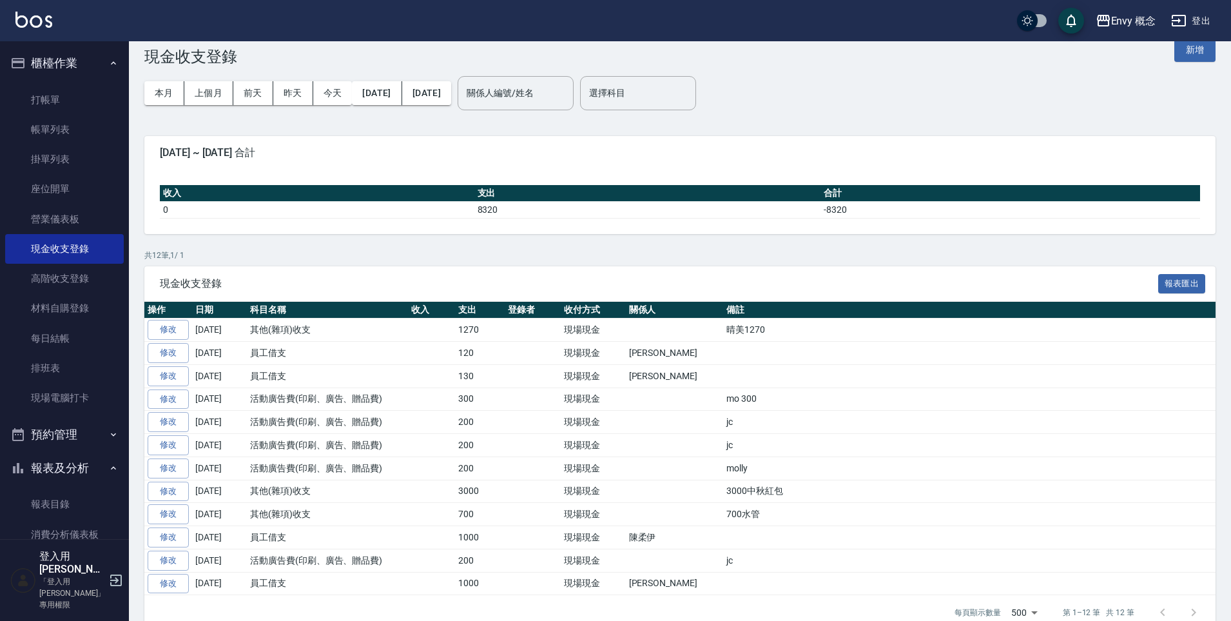
scroll to position [47, 0]
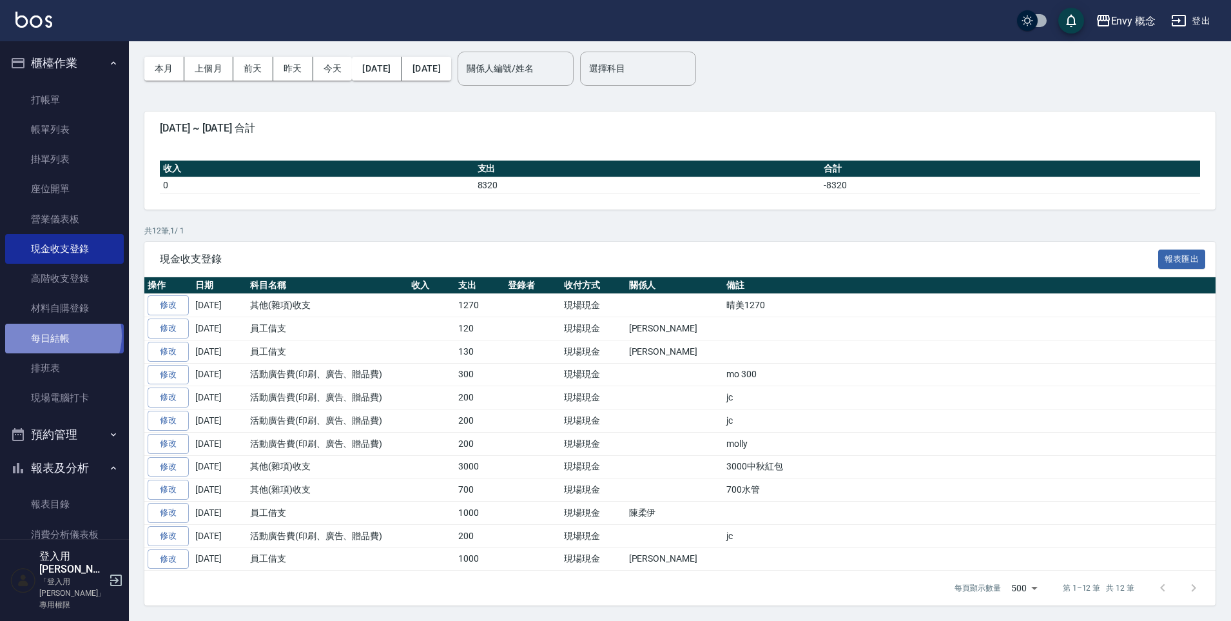
click at [62, 335] on link "每日結帳" at bounding box center [64, 339] width 119 height 30
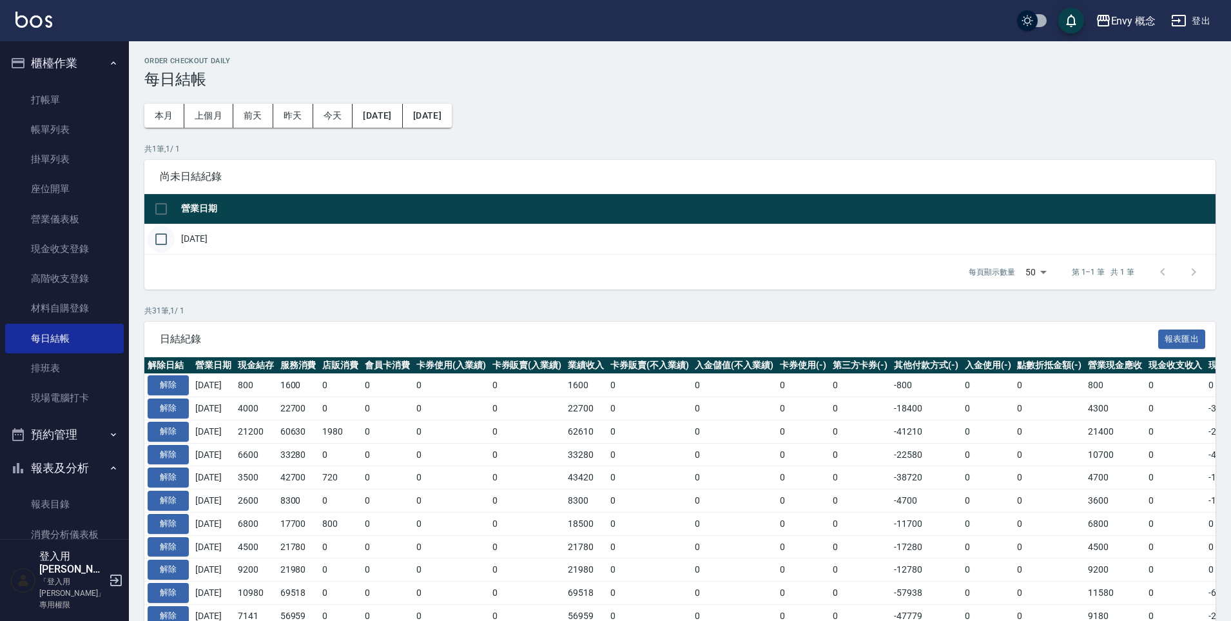
click at [163, 240] on input "checkbox" at bounding box center [161, 239] width 27 height 27
checkbox input "true"
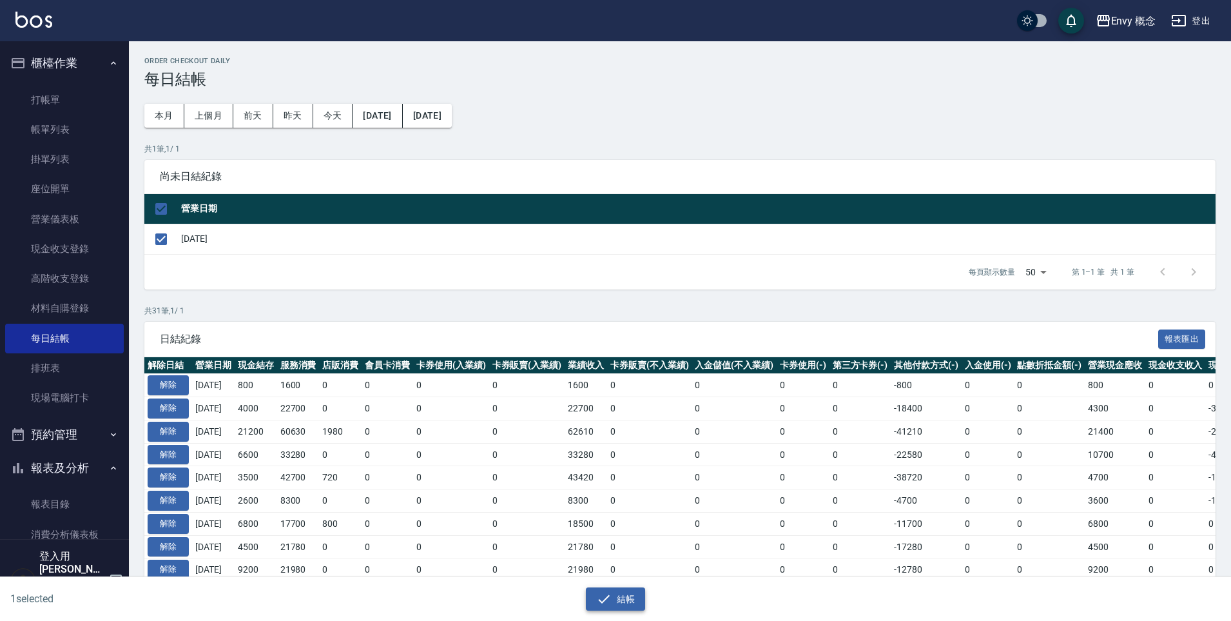
click at [621, 597] on button "結帳" at bounding box center [616, 599] width 60 height 24
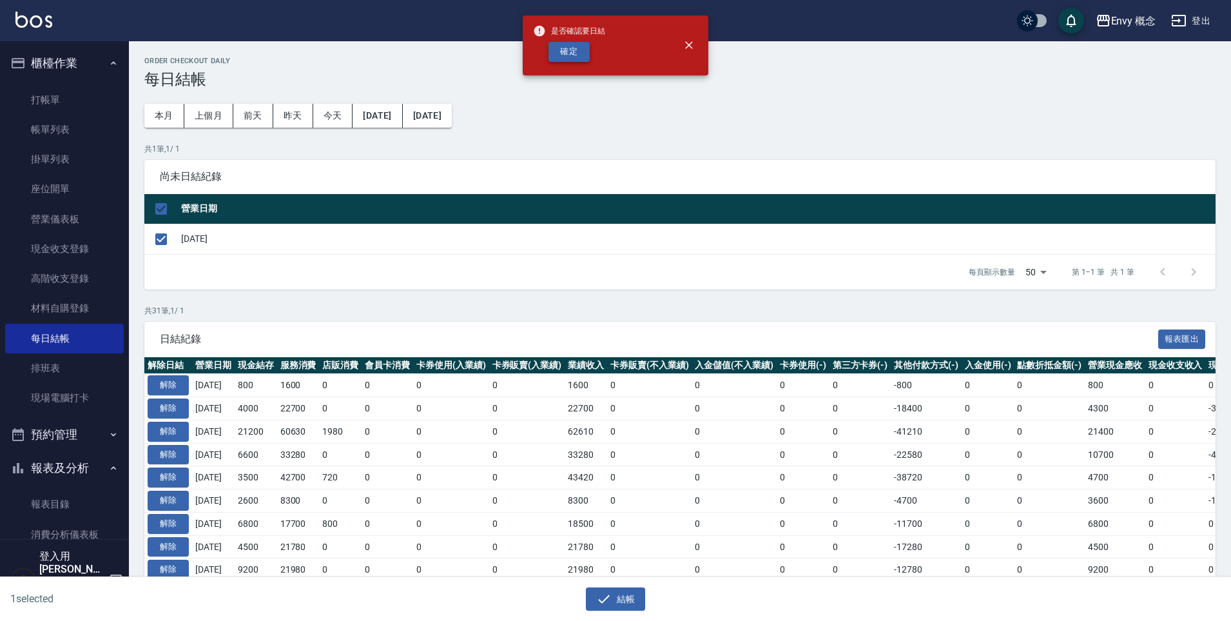
click at [556, 55] on button "確定" at bounding box center [569, 52] width 41 height 20
checkbox input "false"
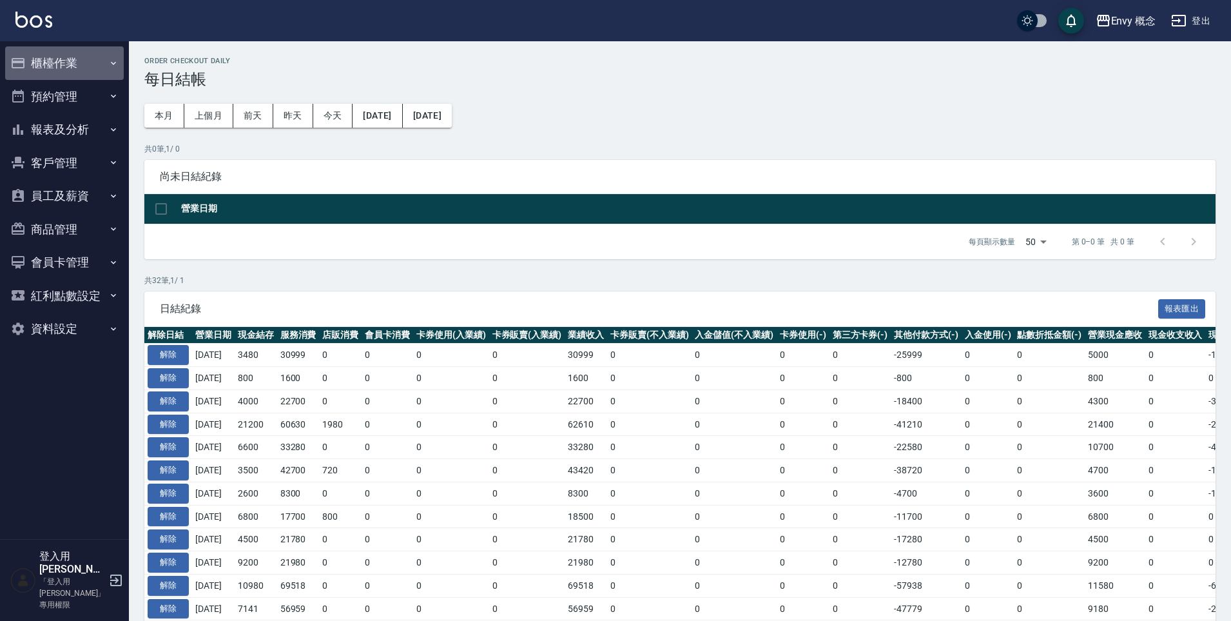
click at [46, 72] on button "櫃檯作業" at bounding box center [64, 63] width 119 height 34
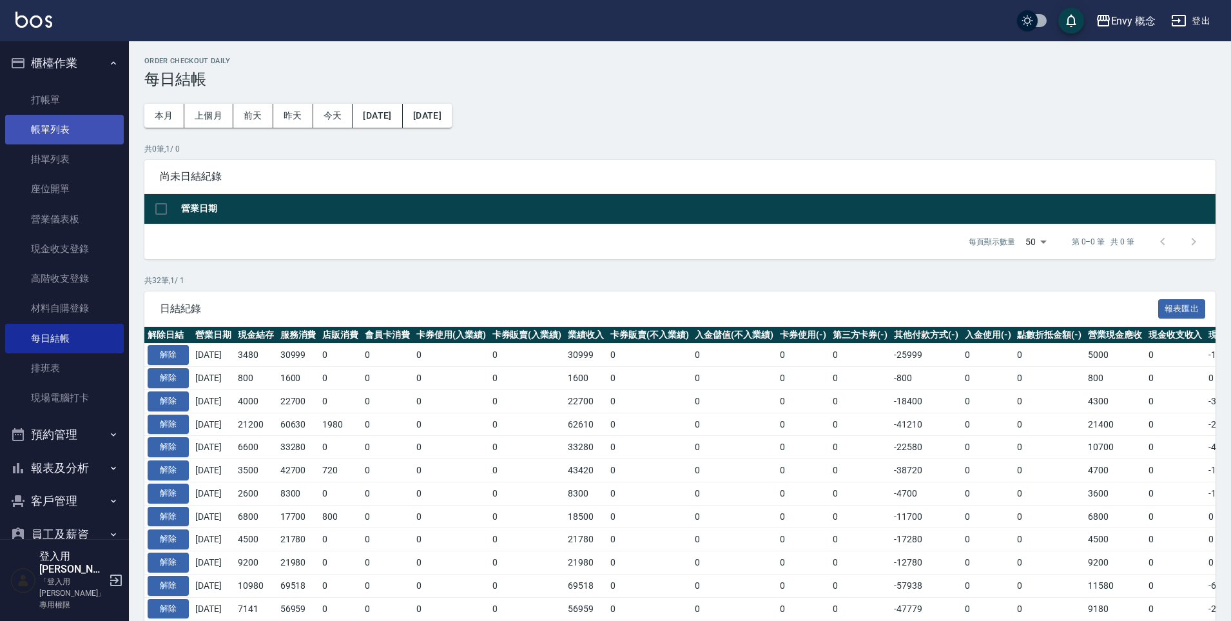
click at [82, 137] on link "帳單列表" at bounding box center [64, 130] width 119 height 30
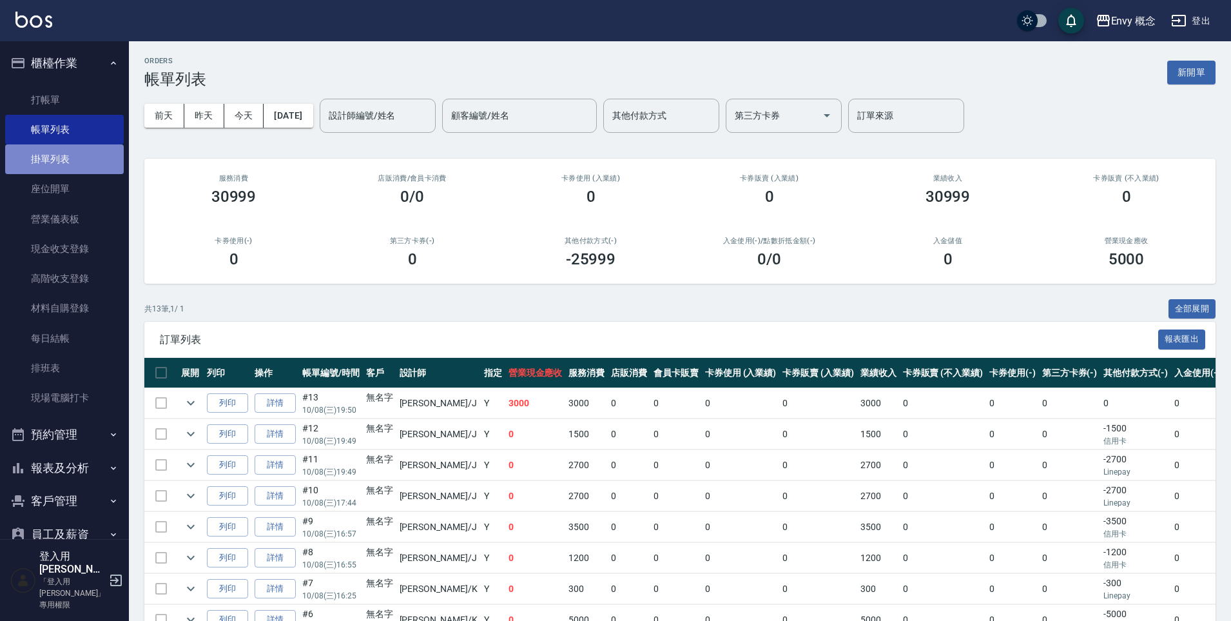
click at [79, 161] on link "掛單列表" at bounding box center [64, 159] width 119 height 30
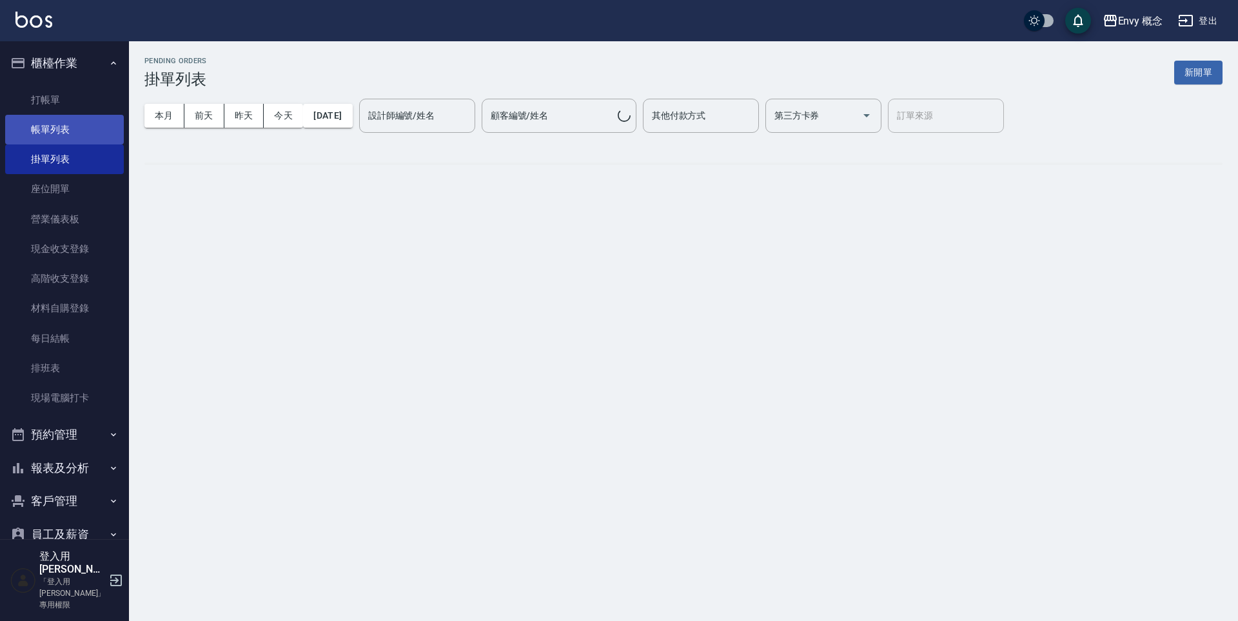
click at [75, 133] on link "帳單列表" at bounding box center [64, 130] width 119 height 30
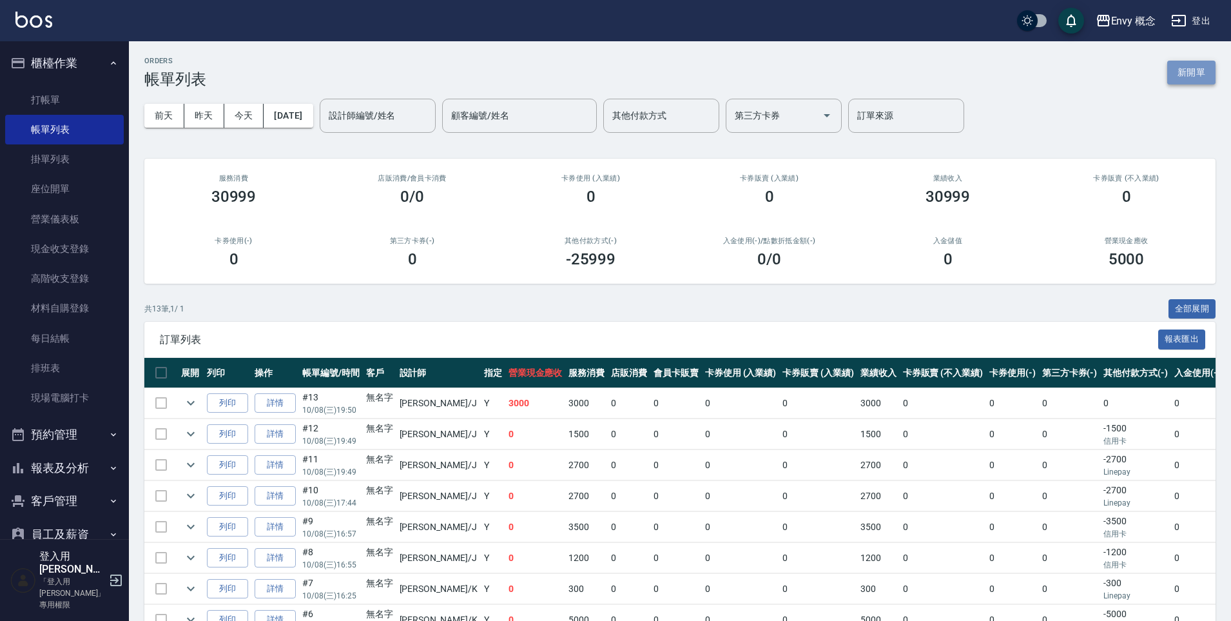
click at [1197, 75] on button "新開單" at bounding box center [1192, 73] width 48 height 24
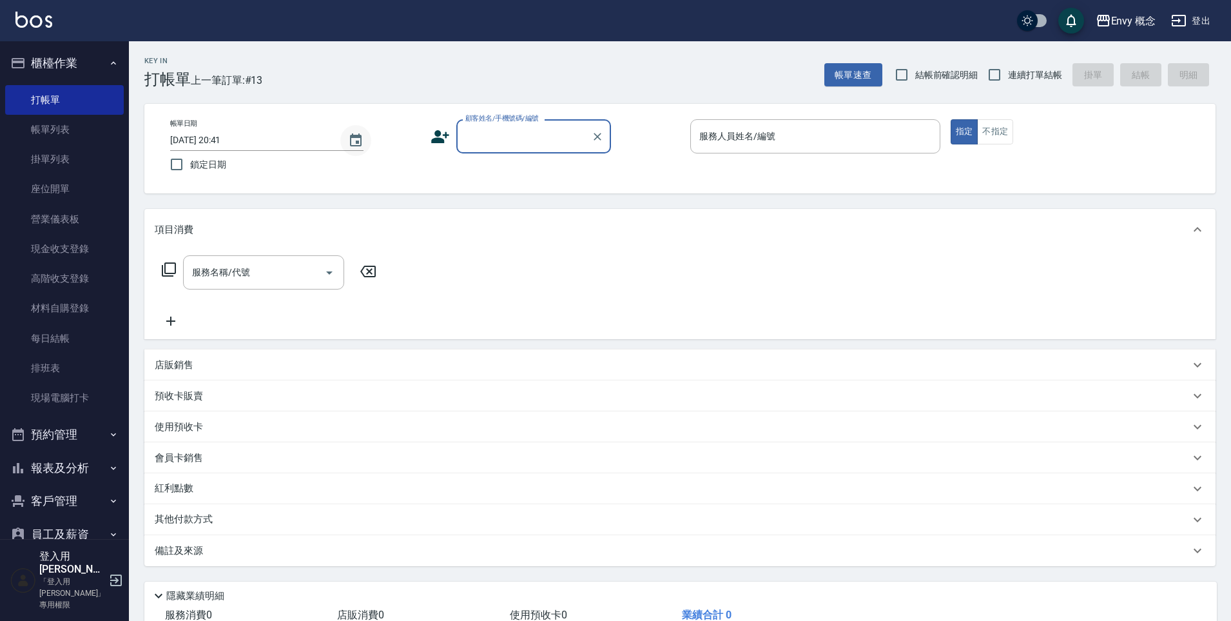
click at [352, 144] on icon "Choose date, selected date is 2025-10-08" at bounding box center [355, 140] width 15 height 15
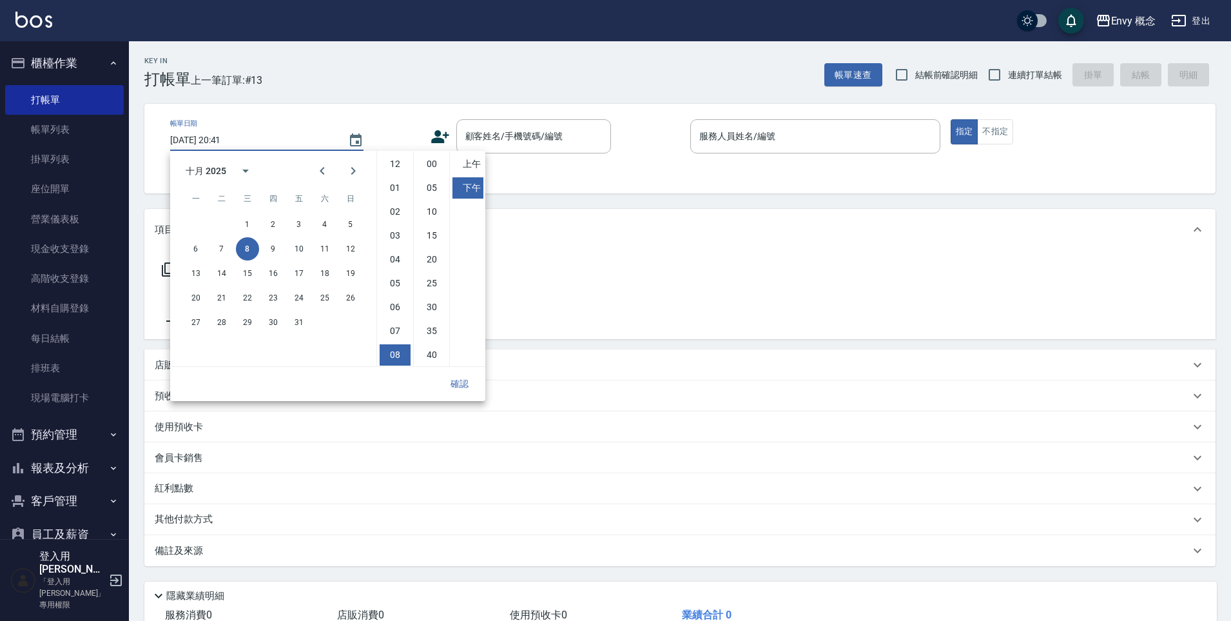
scroll to position [72, 0]
click at [273, 252] on button "9" at bounding box center [273, 248] width 23 height 23
type input "2025/10/09 20:41"
click at [462, 383] on button "確認" at bounding box center [459, 384] width 41 height 24
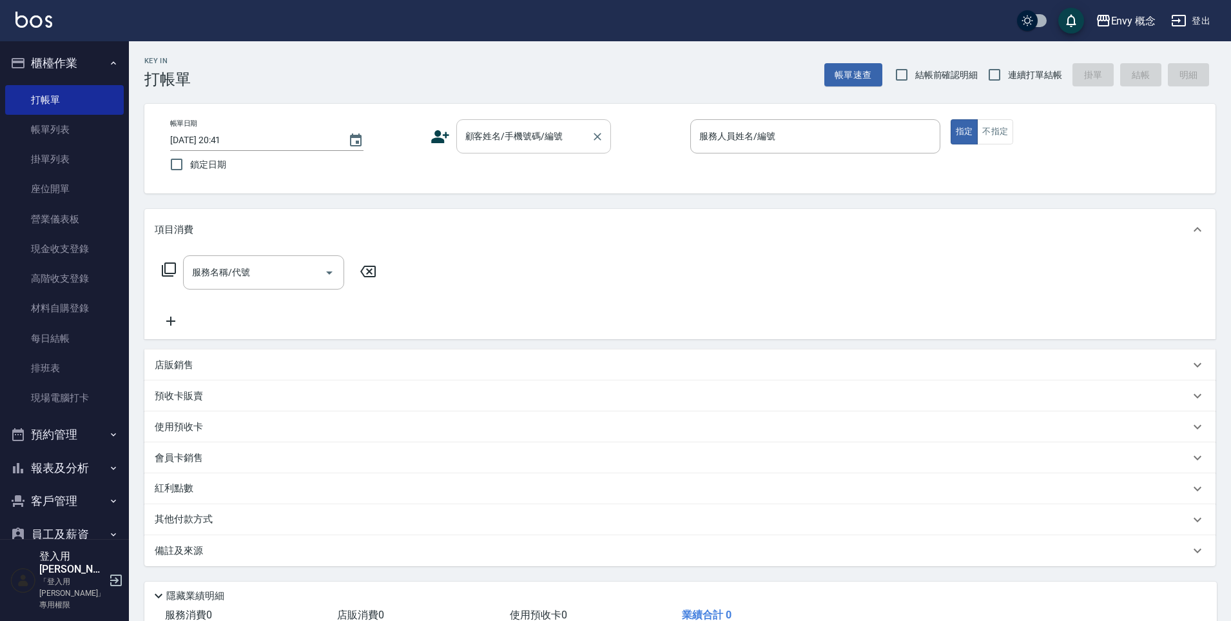
click at [486, 140] on div "顧客姓名/手機號碼/編號 顧客姓名/手機號碼/編號" at bounding box center [533, 136] width 155 height 34
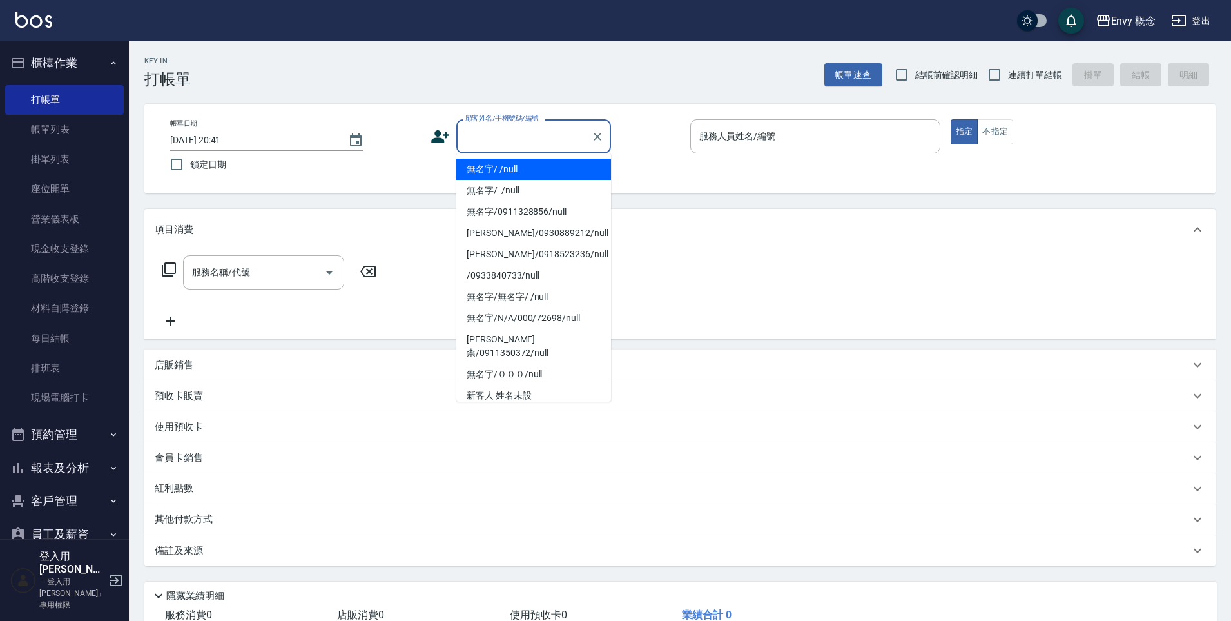
click at [494, 166] on li "無名字/ /null" at bounding box center [533, 169] width 155 height 21
type input "無名字/ /null"
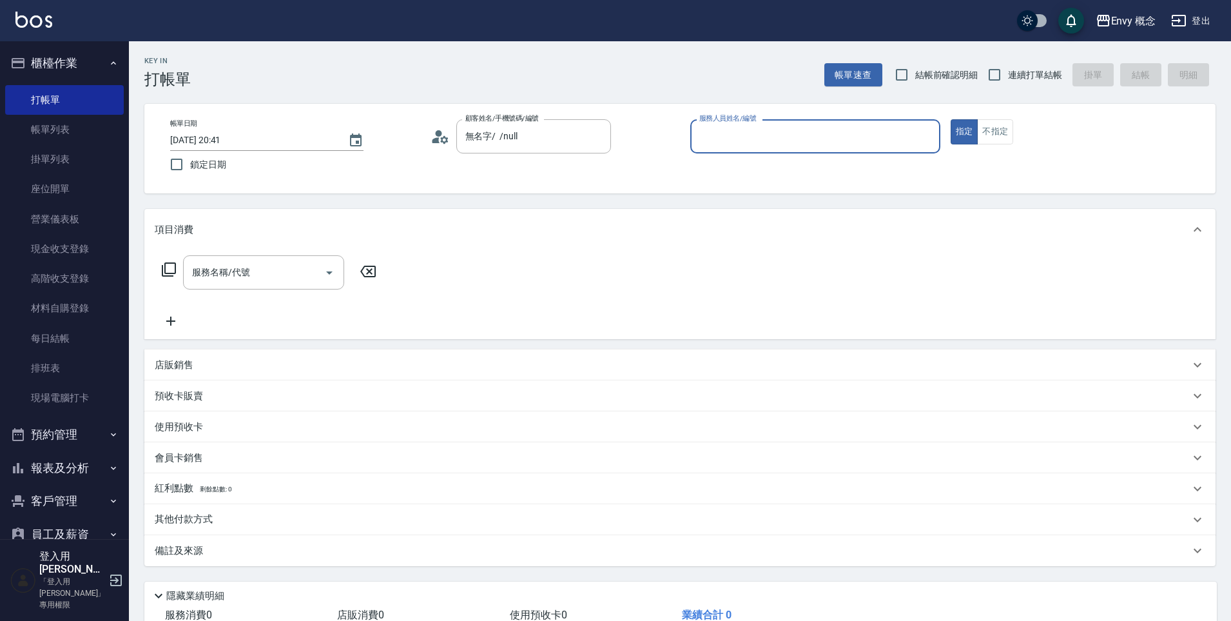
click at [741, 135] on input "服務人員姓名/編號" at bounding box center [815, 136] width 239 height 23
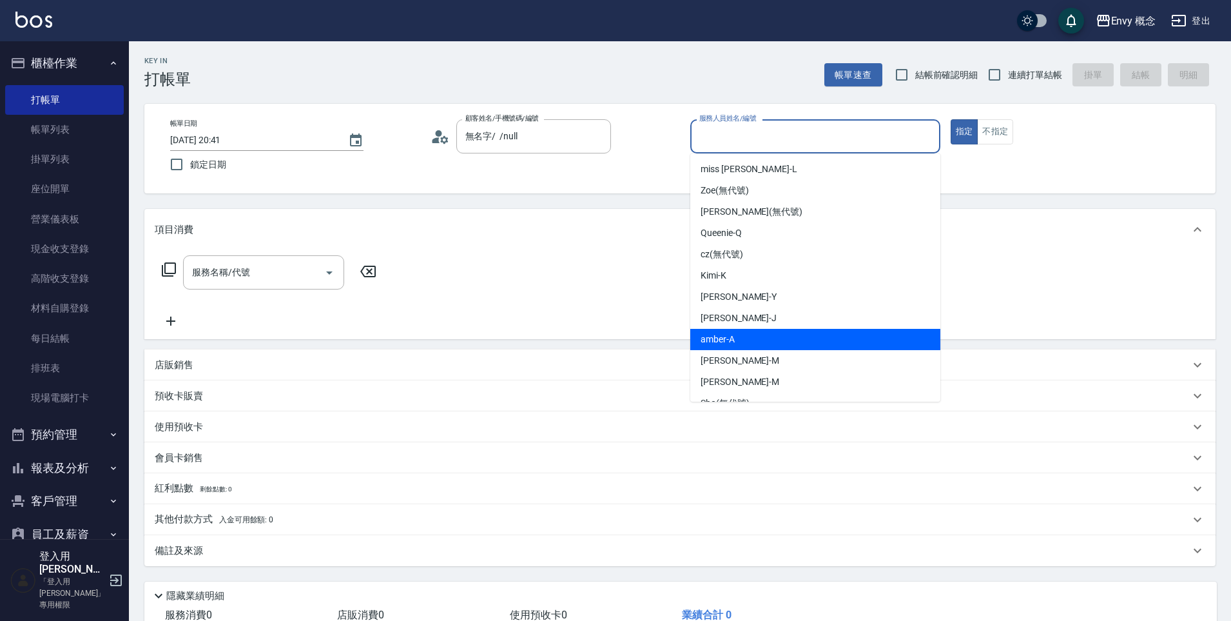
scroll to position [81, 0]
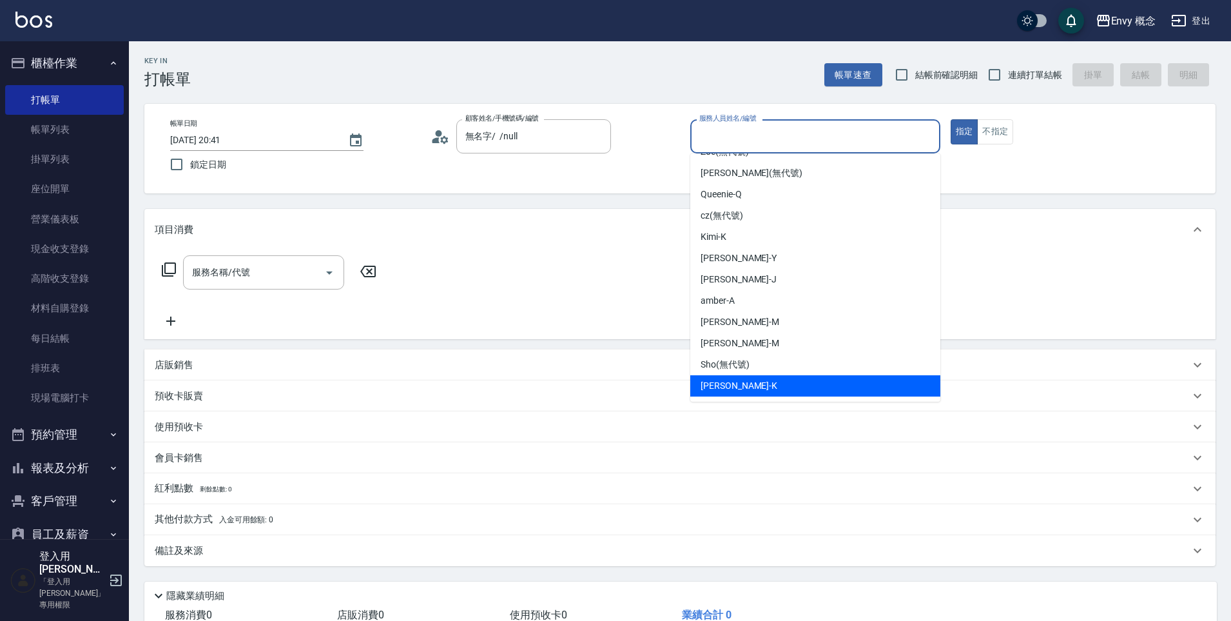
click at [736, 382] on div "Ken -K" at bounding box center [815, 385] width 250 height 21
type input "Ken-K"
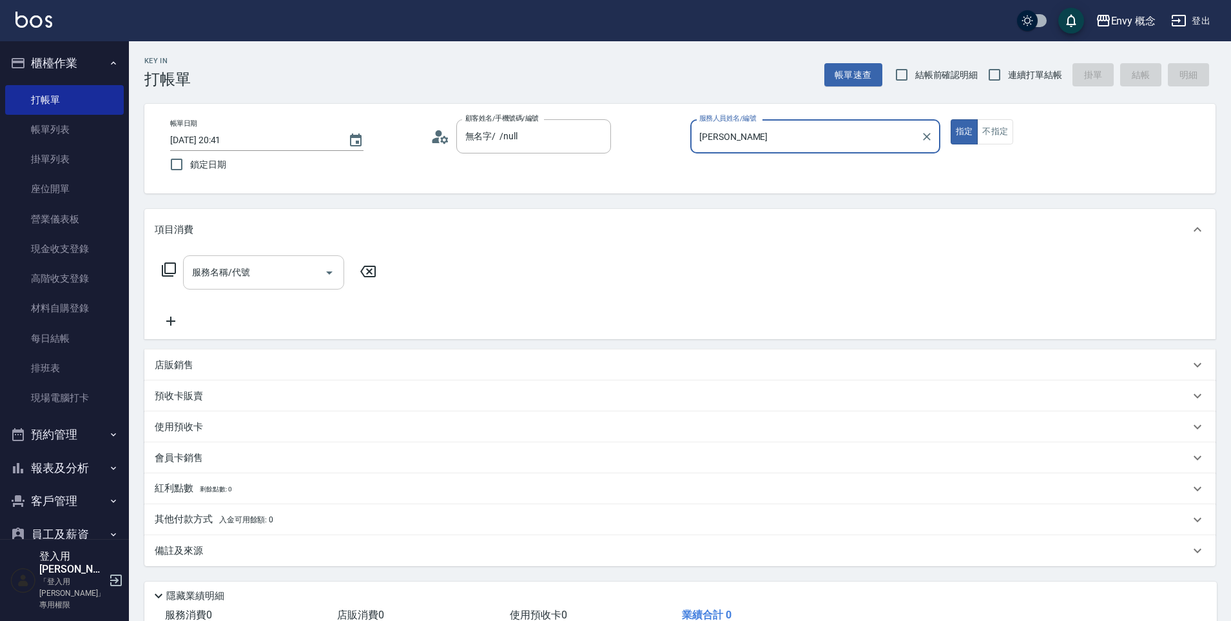
click at [270, 274] on input "服務名稱/代號" at bounding box center [254, 272] width 130 height 23
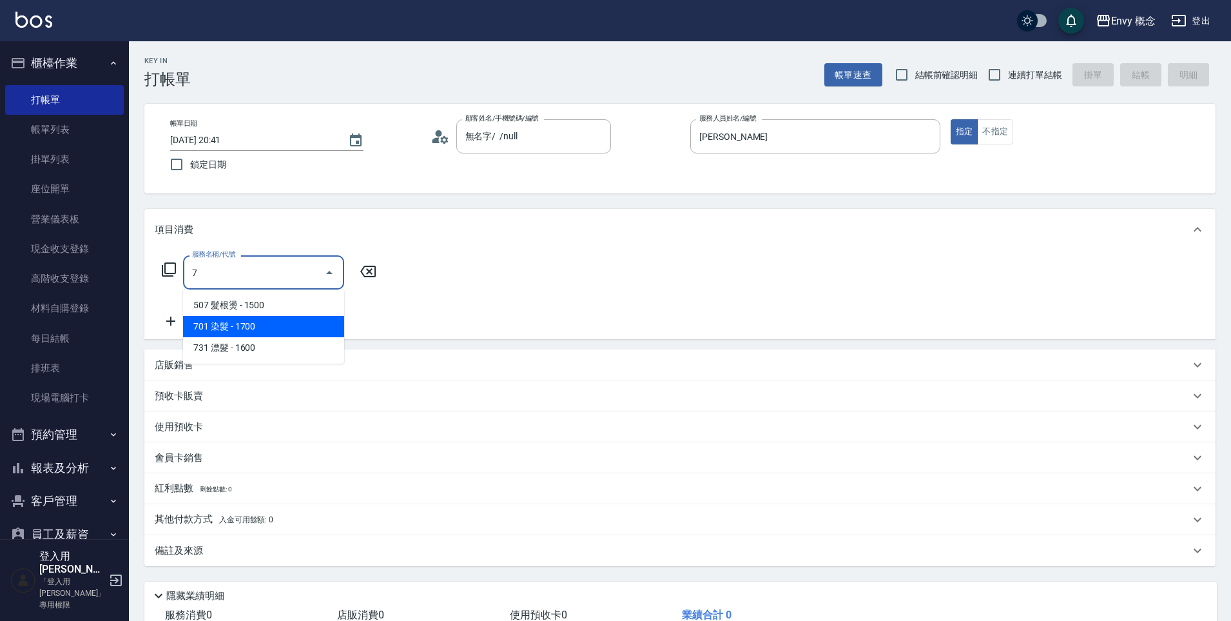
click at [256, 328] on span "701 染髮 - 1700" at bounding box center [263, 326] width 161 height 21
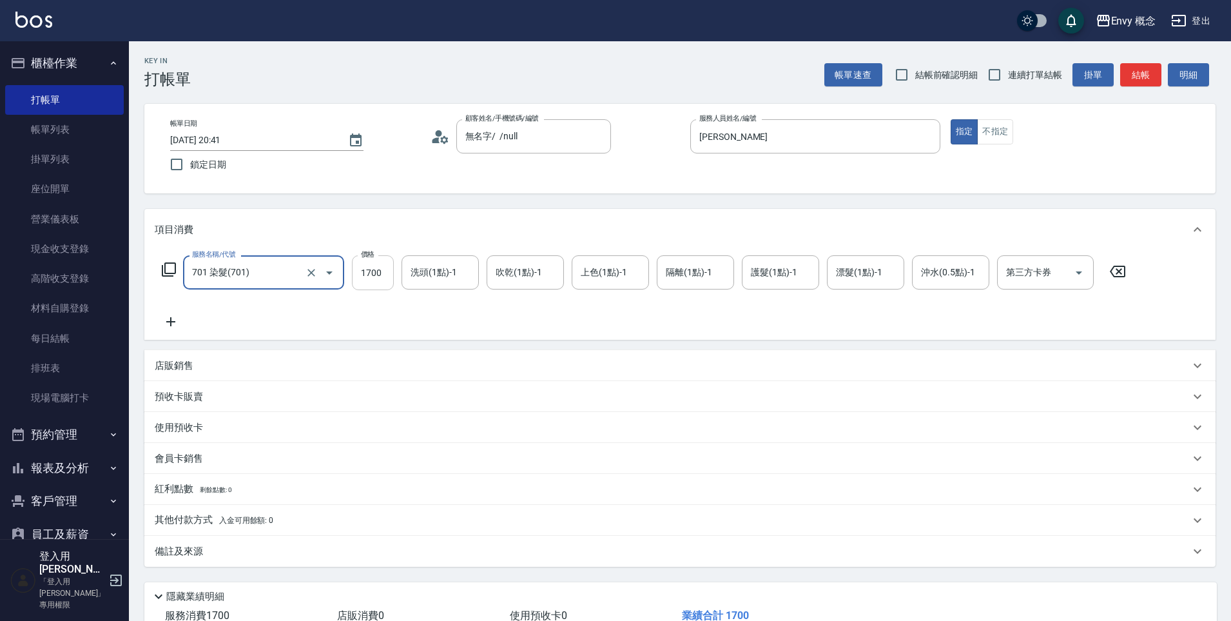
type input "701 染髮(701)"
click at [386, 273] on input "1700" at bounding box center [373, 272] width 42 height 35
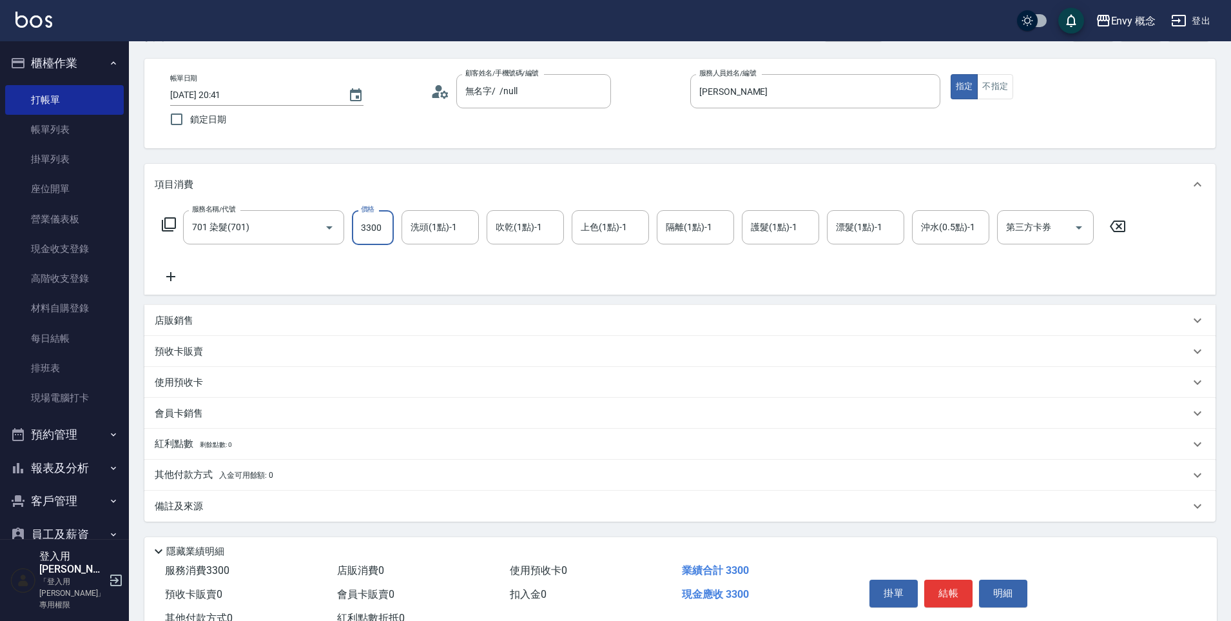
scroll to position [92, 0]
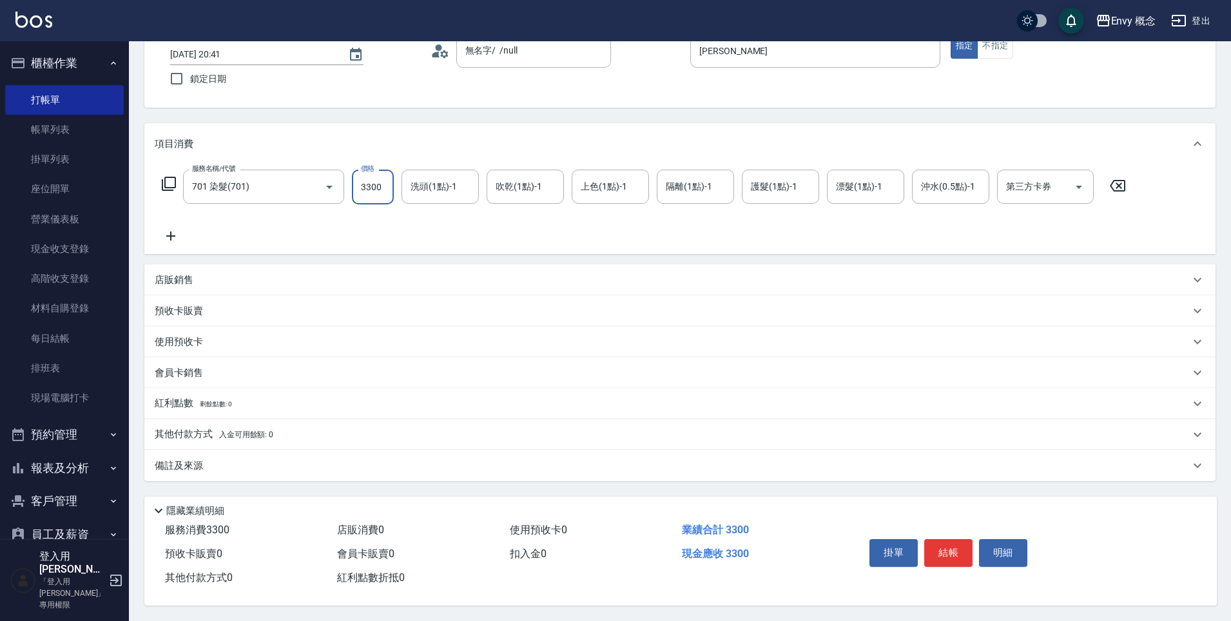
type input "3300"
click at [188, 434] on p "其他付款方式 入金可用餘額: 0" at bounding box center [214, 434] width 119 height 14
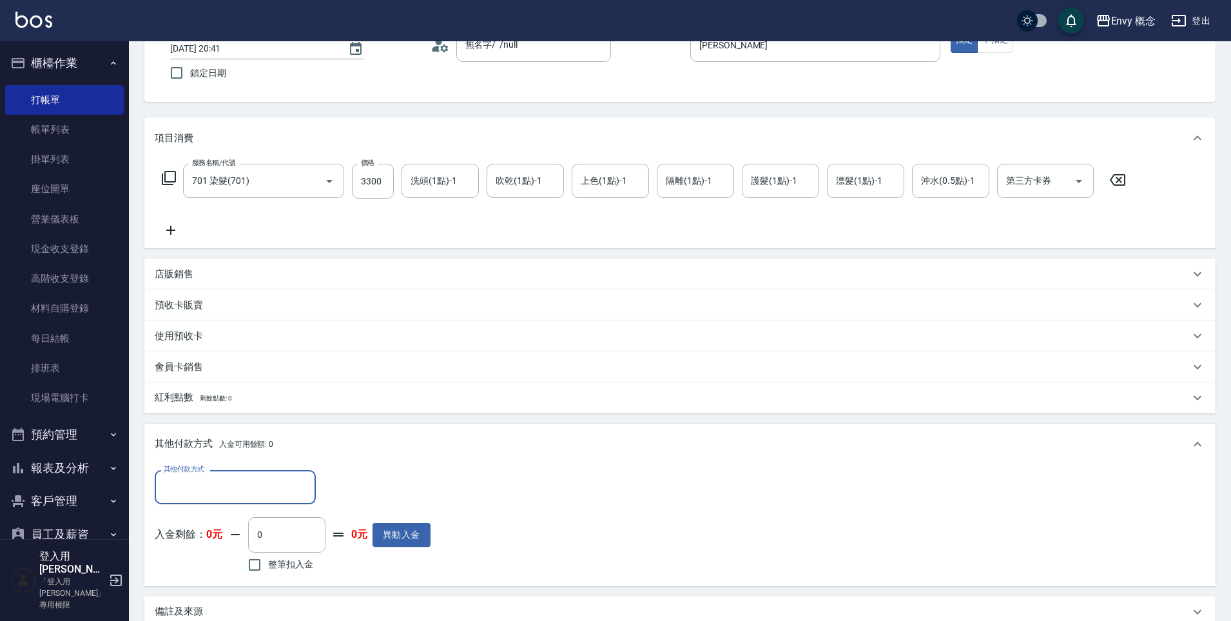
scroll to position [0, 0]
click at [194, 489] on input "其他付款方式" at bounding box center [236, 487] width 150 height 23
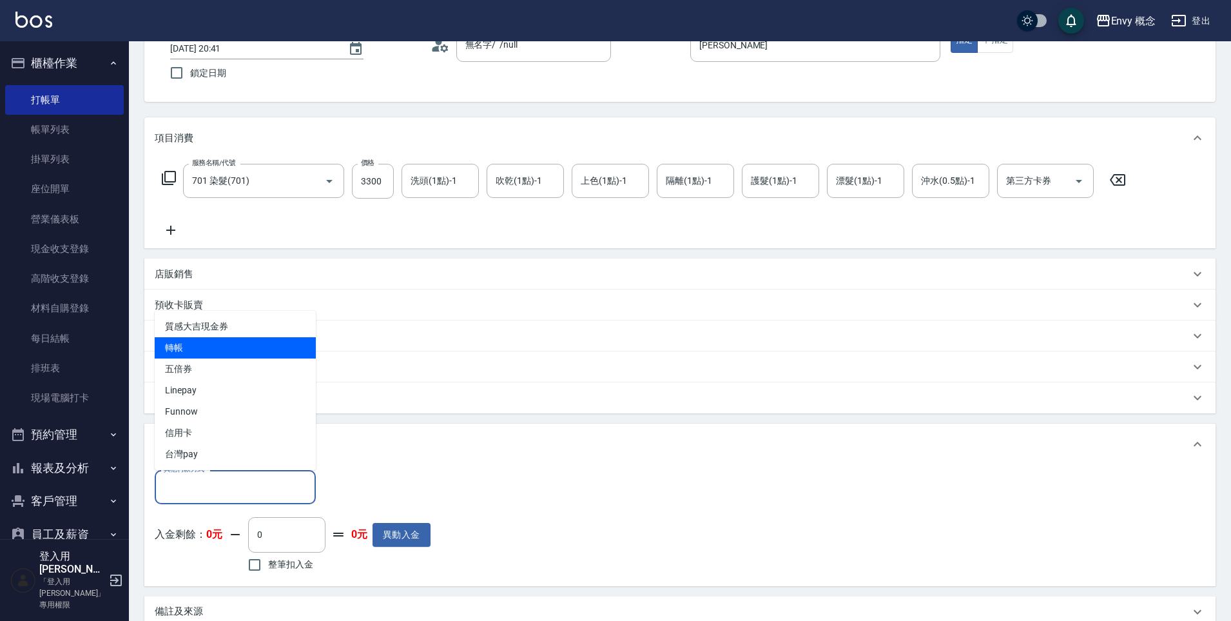
click at [230, 352] on span "轉帳" at bounding box center [235, 347] width 161 height 21
type input "轉帳"
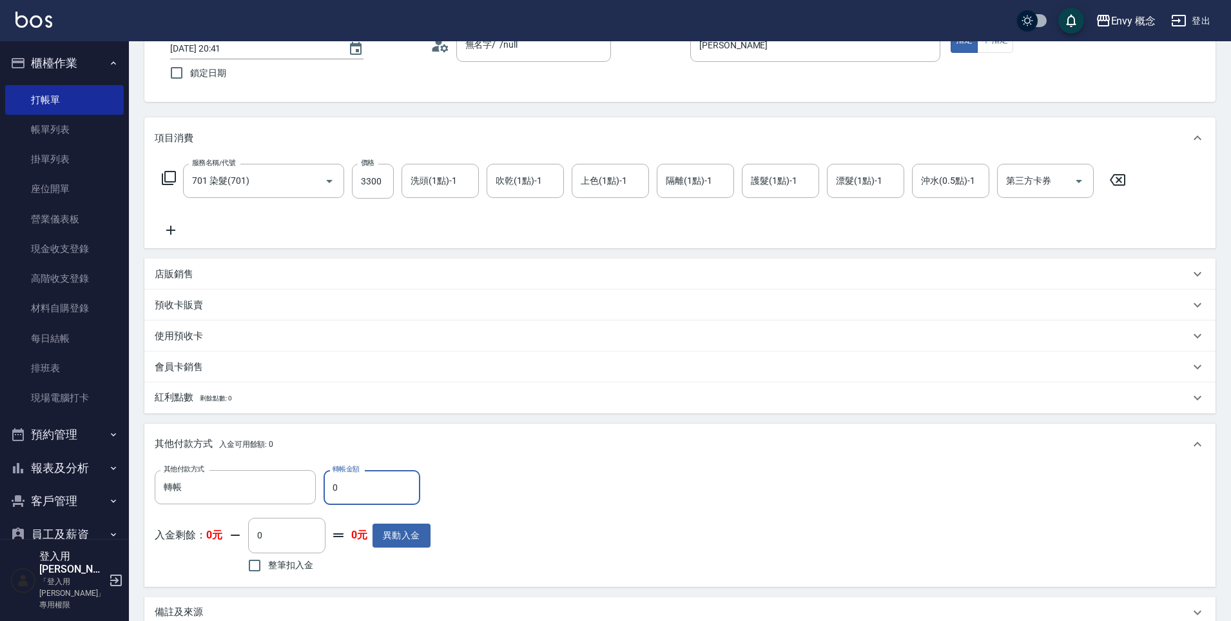
drag, startPoint x: 342, startPoint y: 491, endPoint x: 329, endPoint y: 485, distance: 14.1
click at [329, 485] on input "0" at bounding box center [372, 487] width 97 height 35
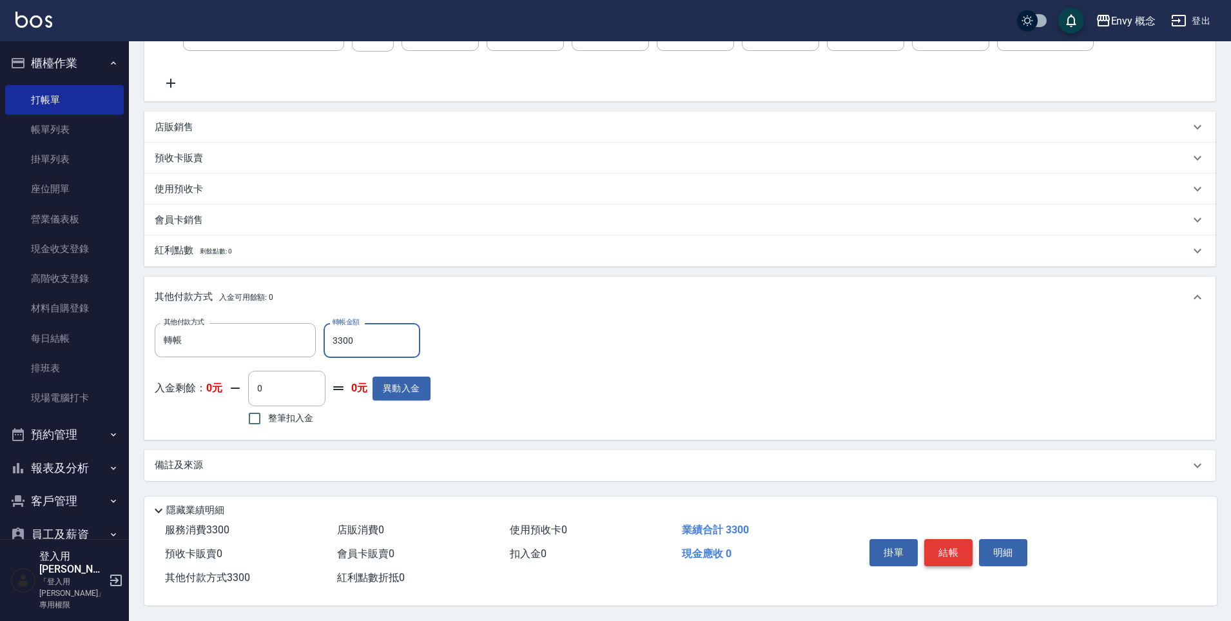
type input "3300"
click at [937, 551] on button "結帳" at bounding box center [948, 552] width 48 height 27
